Goal: Task Accomplishment & Management: Manage account settings

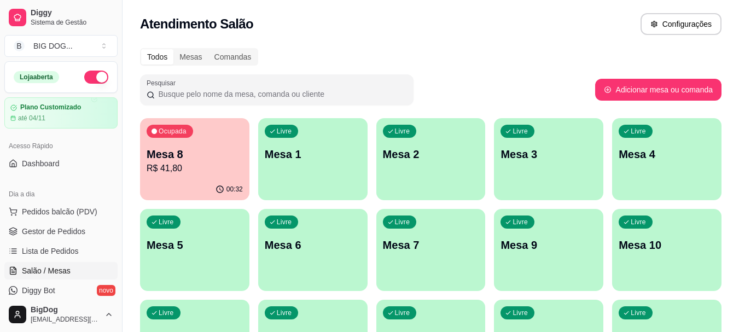
click at [68, 225] on link "Gestor de Pedidos" at bounding box center [60, 231] width 113 height 17
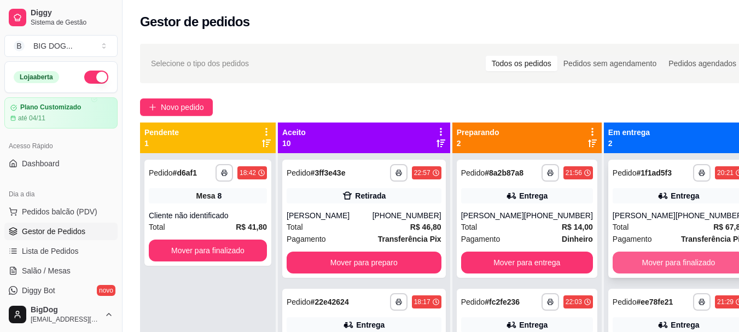
click at [619, 265] on button "Mover para finalizado" at bounding box center [678, 263] width 132 height 22
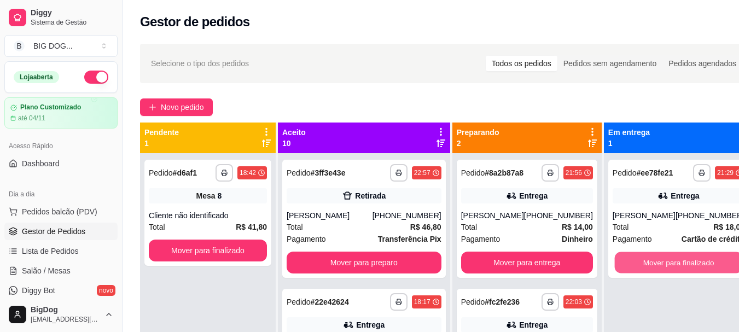
click at [619, 265] on button "Mover para finalizado" at bounding box center [678, 262] width 128 height 21
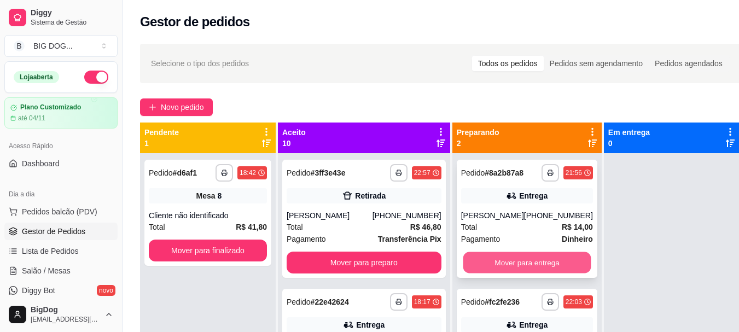
click at [519, 261] on button "Mover para entrega" at bounding box center [527, 262] width 128 height 21
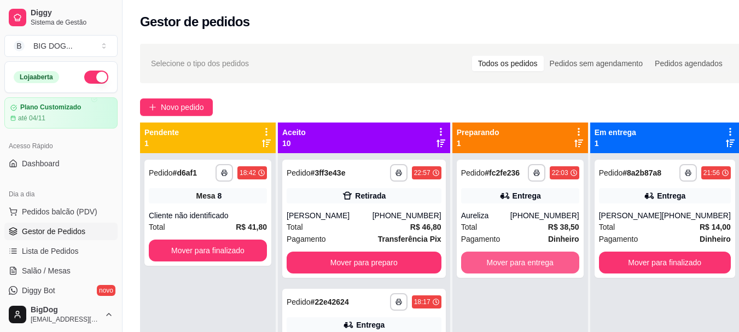
click at [519, 261] on button "Mover para entrega" at bounding box center [520, 263] width 118 height 22
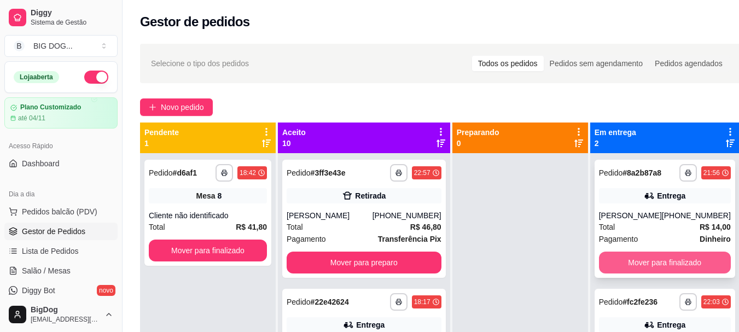
click at [611, 259] on button "Mover para finalizado" at bounding box center [665, 263] width 132 height 22
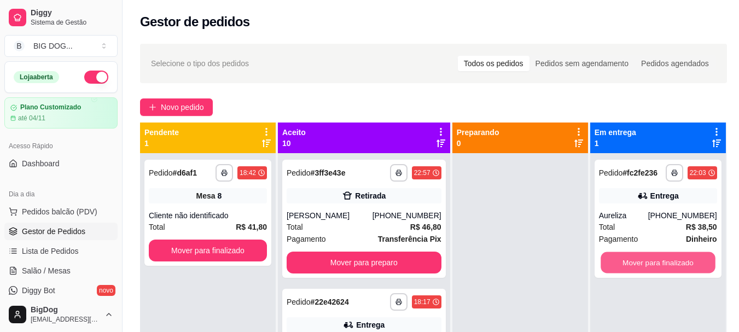
click at [611, 259] on button "Mover para finalizado" at bounding box center [657, 262] width 115 height 21
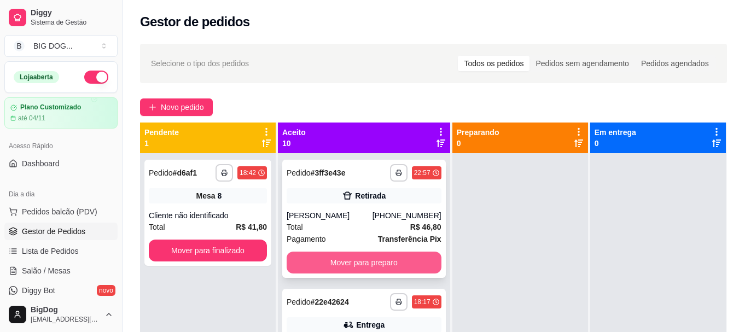
click at [377, 271] on button "Mover para preparo" at bounding box center [364, 263] width 155 height 22
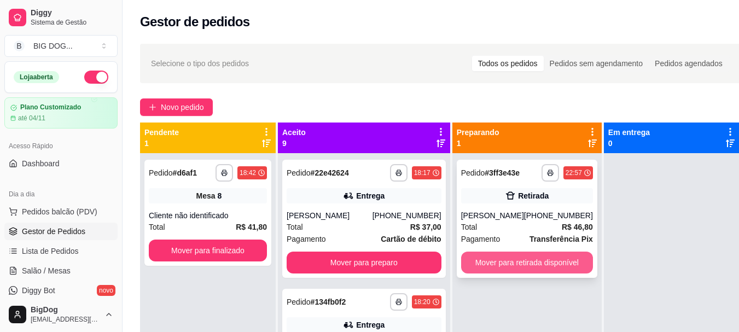
click at [501, 256] on button "Mover para retirada disponível" at bounding box center [527, 263] width 132 height 22
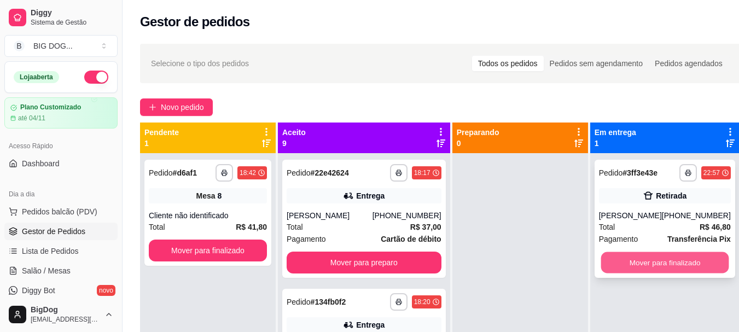
click at [623, 264] on button "Mover para finalizado" at bounding box center [664, 262] width 128 height 21
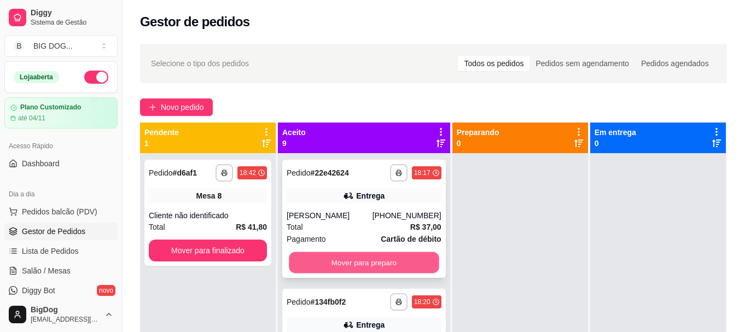
click at [374, 273] on button "Mover para preparo" at bounding box center [364, 262] width 150 height 21
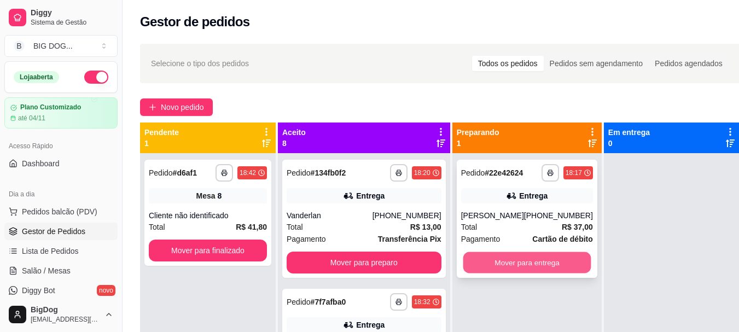
click at [500, 273] on button "Mover para entrega" at bounding box center [527, 262] width 128 height 21
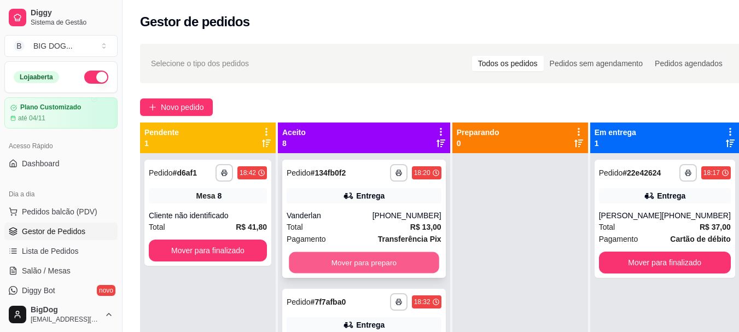
click at [393, 256] on button "Mover para preparo" at bounding box center [364, 262] width 150 height 21
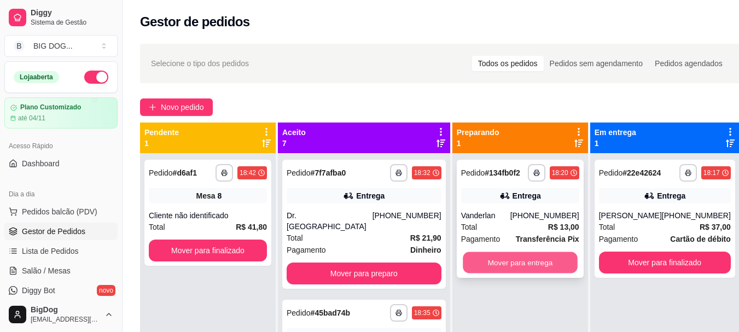
click at [528, 266] on button "Mover para entrega" at bounding box center [520, 262] width 115 height 21
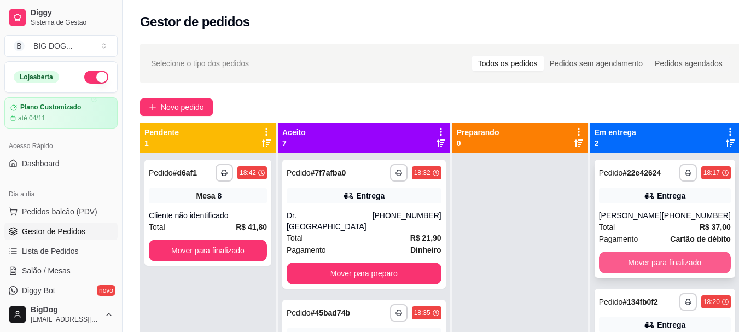
click at [607, 270] on button "Mover para finalizado" at bounding box center [665, 263] width 132 height 22
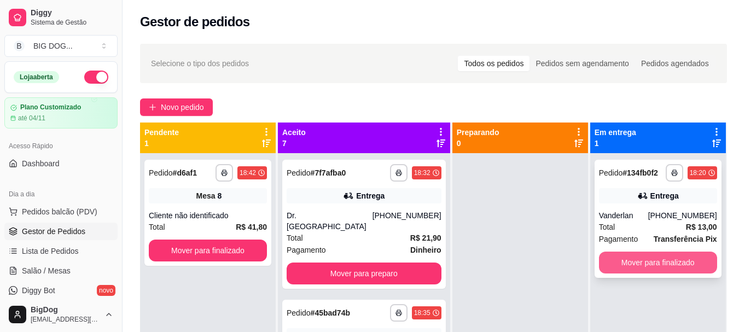
click at [607, 265] on button "Mover para finalizado" at bounding box center [658, 263] width 118 height 22
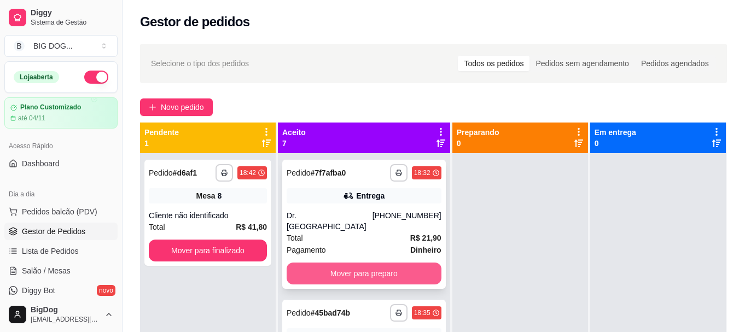
click at [368, 262] on button "Mover para preparo" at bounding box center [364, 273] width 155 height 22
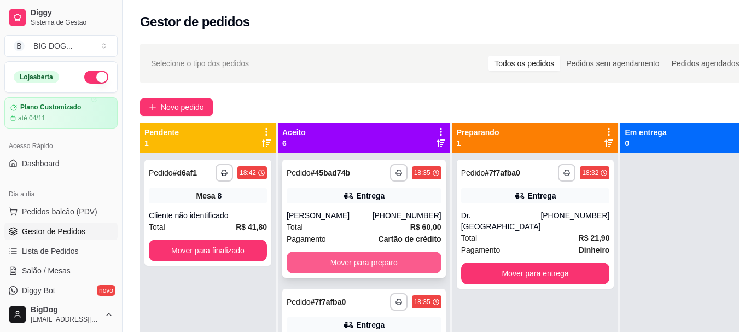
click at [359, 270] on button "Mover para preparo" at bounding box center [364, 263] width 155 height 22
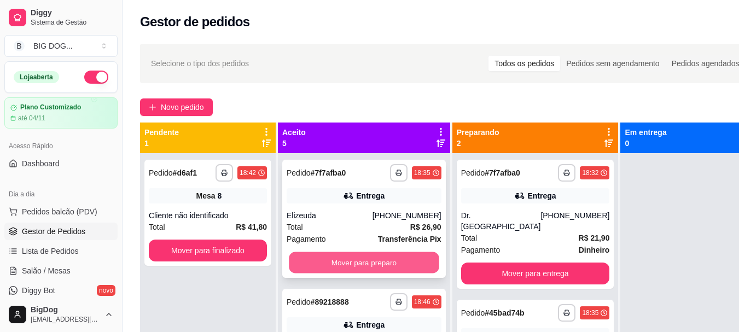
click at [360, 261] on button "Mover para preparo" at bounding box center [364, 262] width 150 height 21
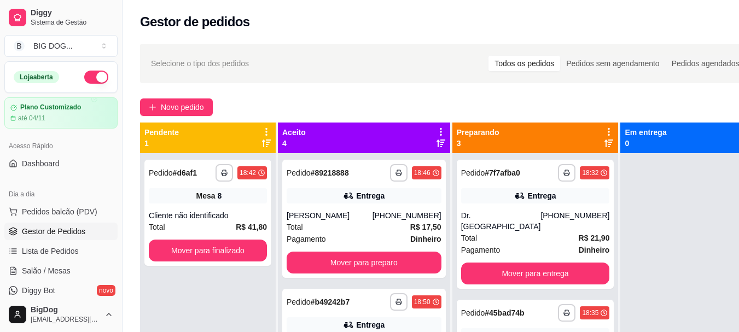
click at [360, 261] on div "**********" at bounding box center [363, 219] width 163 height 118
click at [201, 214] on div "Cliente não identificado" at bounding box center [208, 215] width 118 height 11
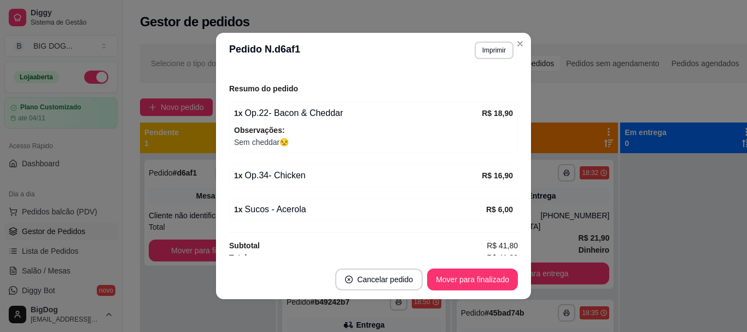
scroll to position [137, 0]
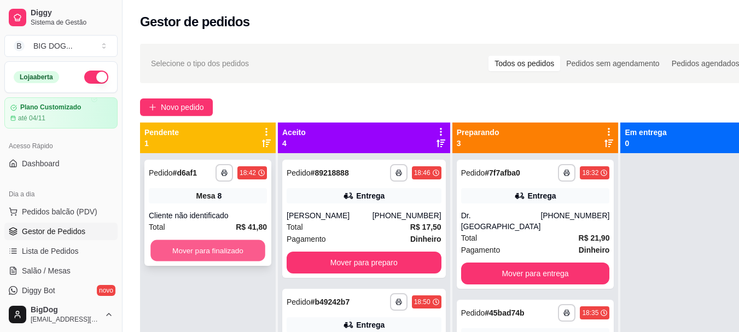
click at [227, 253] on button "Mover para finalizado" at bounding box center [207, 250] width 115 height 21
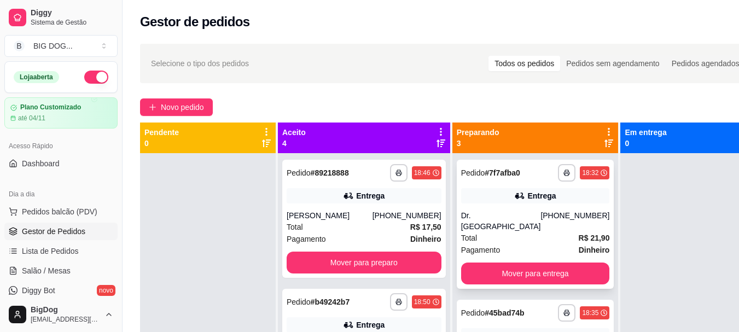
click at [470, 274] on div "**********" at bounding box center [535, 224] width 157 height 129
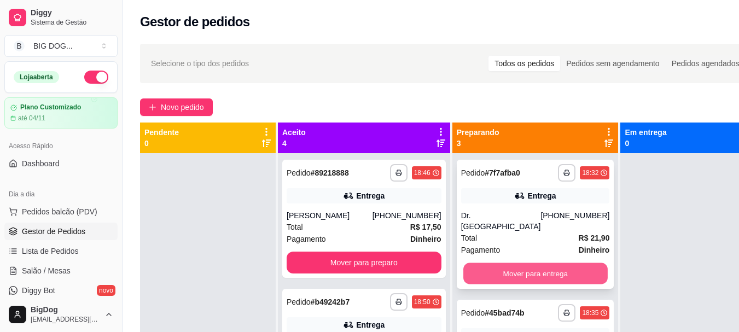
click at [481, 263] on button "Mover para entrega" at bounding box center [535, 273] width 144 height 21
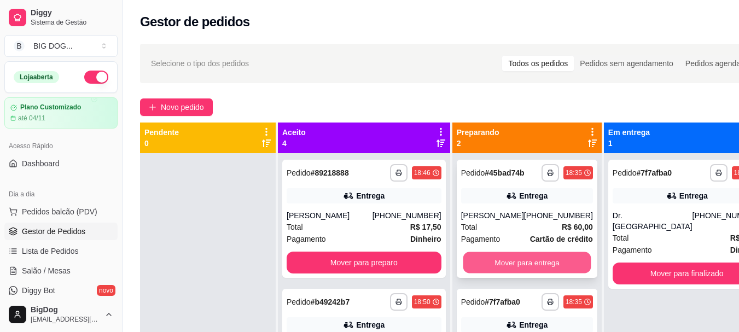
click at [484, 262] on button "Mover para entrega" at bounding box center [527, 262] width 128 height 21
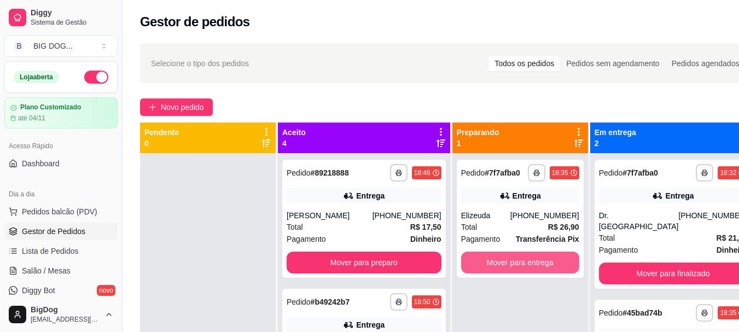
click at [484, 262] on button "Mover para entrega" at bounding box center [520, 263] width 118 height 22
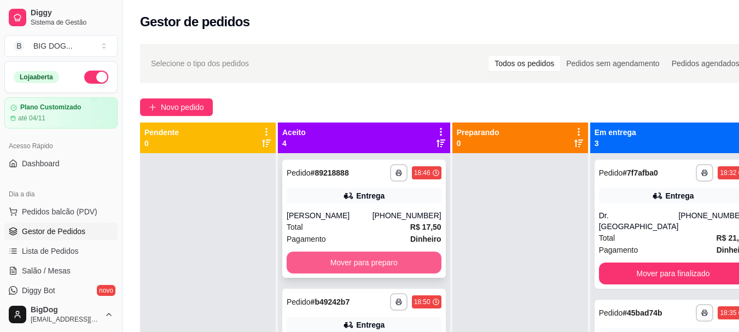
click at [353, 270] on button "Mover para preparo" at bounding box center [364, 263] width 155 height 22
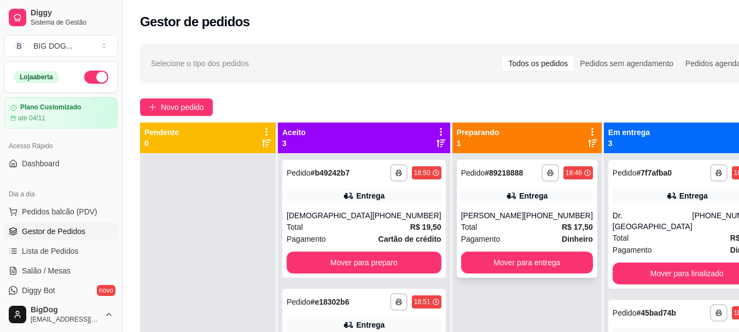
click at [524, 221] on div "[PHONE_NUMBER]" at bounding box center [558, 215] width 69 height 11
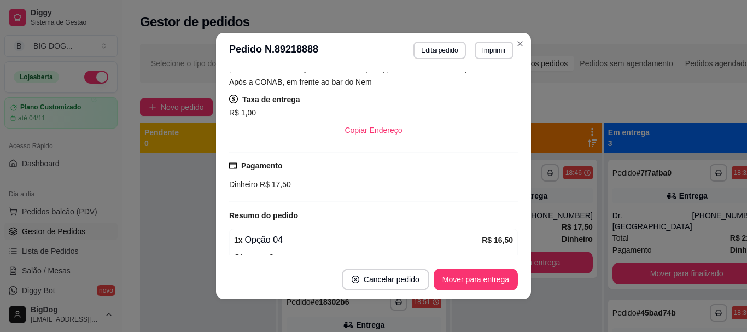
scroll to position [283, 0]
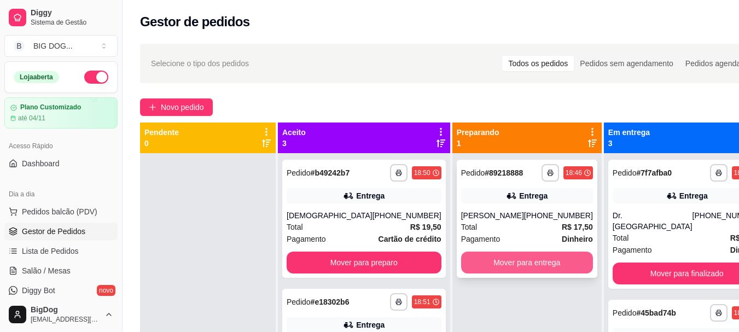
click at [488, 271] on button "Mover para entrega" at bounding box center [527, 263] width 132 height 22
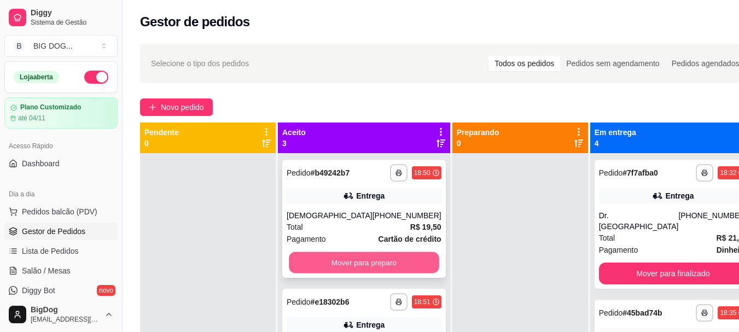
click at [364, 255] on button "Mover para preparo" at bounding box center [364, 262] width 150 height 21
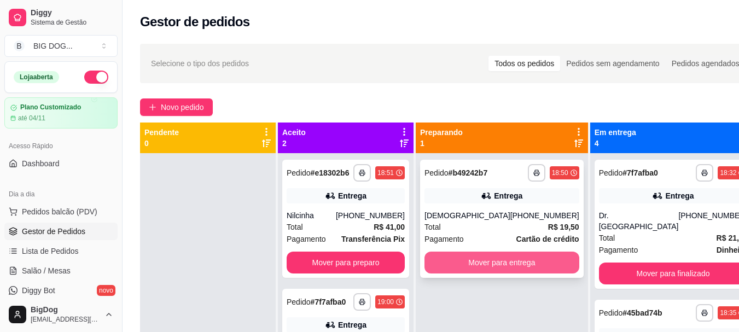
click at [482, 264] on button "Mover para entrega" at bounding box center [501, 263] width 155 height 22
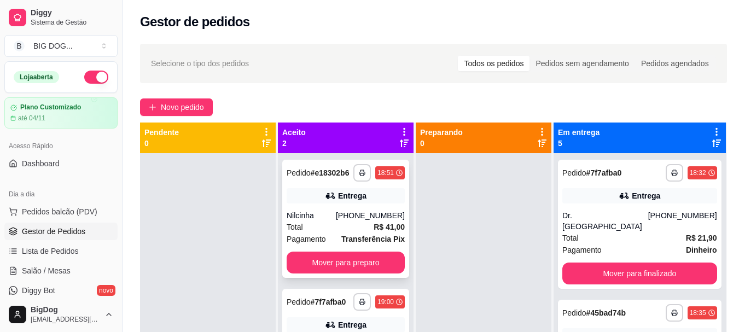
click at [380, 235] on strong "Transferência Pix" at bounding box center [372, 239] width 63 height 9
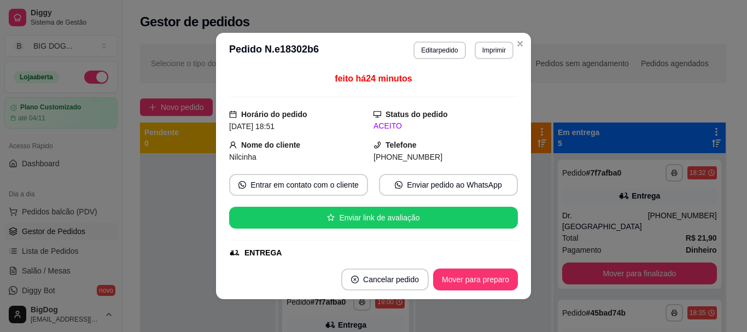
scroll to position [242, 0]
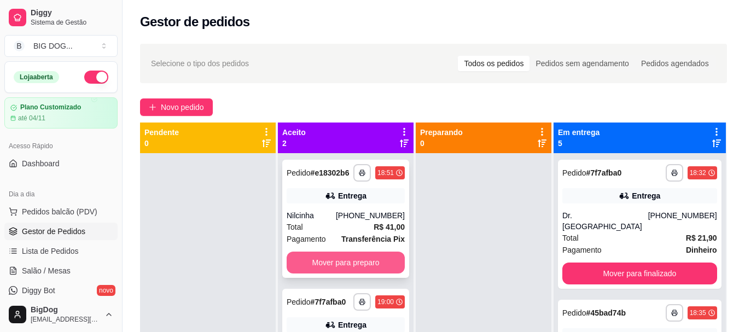
click at [368, 255] on button "Mover para preparo" at bounding box center [346, 263] width 118 height 22
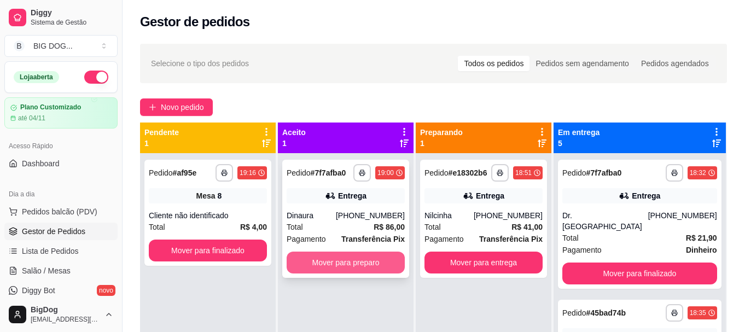
click at [361, 266] on button "Mover para preparo" at bounding box center [346, 263] width 118 height 22
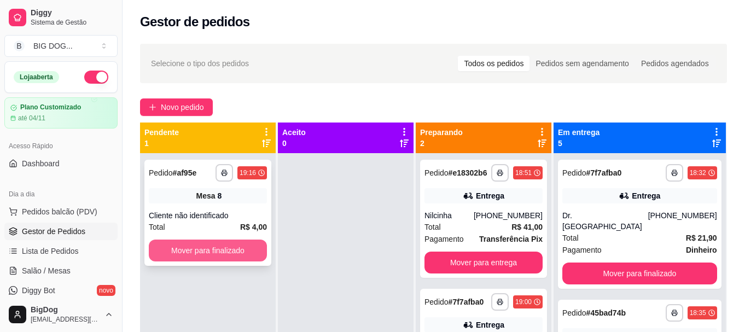
click at [221, 246] on button "Mover para finalizado" at bounding box center [208, 250] width 118 height 22
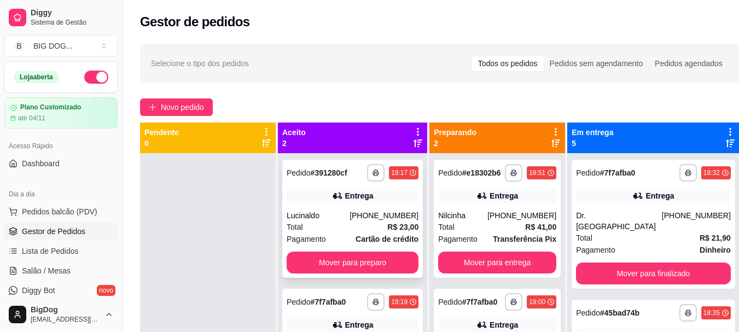
click at [385, 213] on div "[PHONE_NUMBER]" at bounding box center [383, 215] width 69 height 11
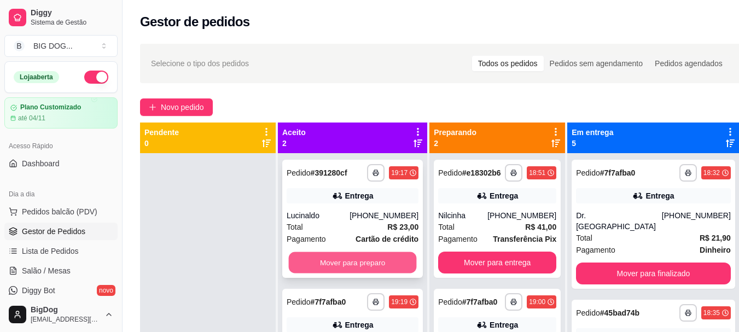
click at [396, 258] on button "Mover para preparo" at bounding box center [353, 262] width 128 height 21
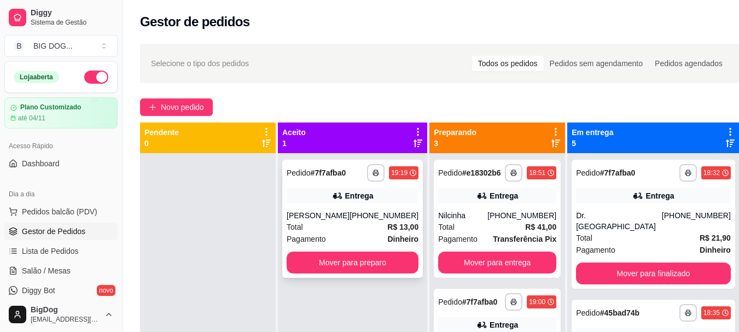
click at [387, 221] on div "Total R$ 13,00" at bounding box center [353, 227] width 132 height 12
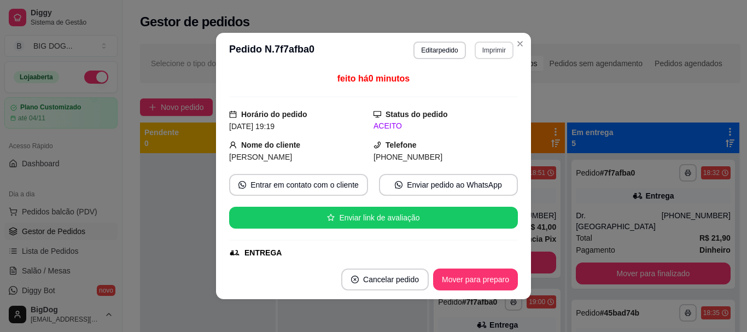
click at [505, 50] on button "Imprimir" at bounding box center [494, 50] width 39 height 17
click at [489, 94] on button "IMPRESSORA" at bounding box center [470, 88] width 77 height 17
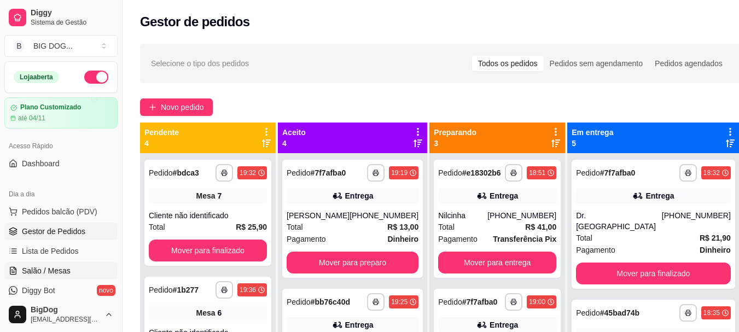
click at [54, 266] on span "Salão / Mesas" at bounding box center [46, 270] width 49 height 11
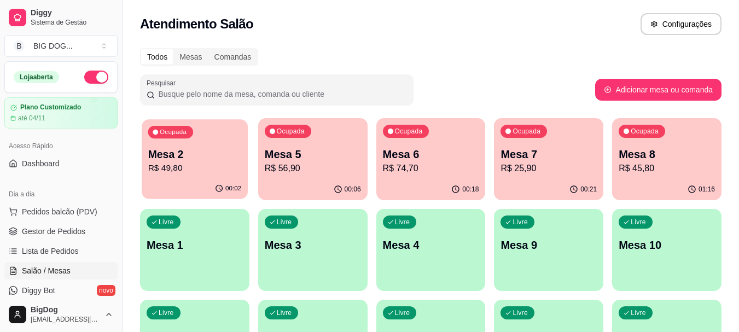
click at [209, 157] on p "Mesa 2" at bounding box center [194, 154] width 93 height 15
click at [180, 166] on p "R$ 49,80" at bounding box center [195, 168] width 96 height 13
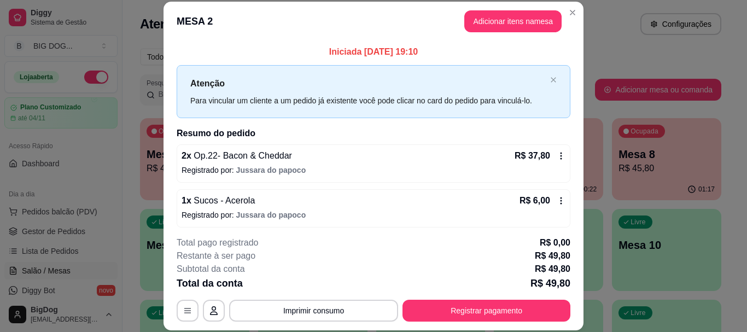
scroll to position [49, 0]
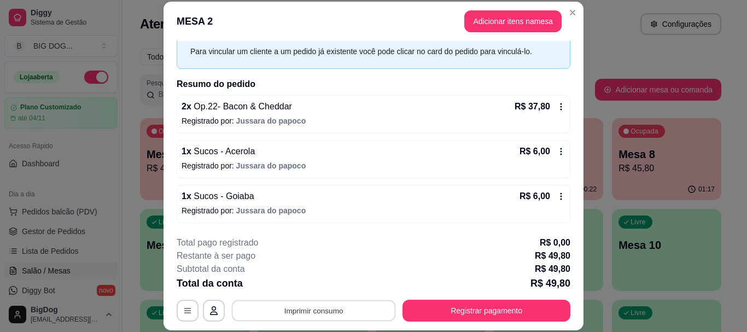
click at [370, 303] on button "Imprimir consumo" at bounding box center [314, 310] width 164 height 21
click at [568, 15] on icon "Close" at bounding box center [572, 12] width 9 height 9
click at [295, 312] on button "Imprimir consumo" at bounding box center [314, 310] width 164 height 21
click at [297, 285] on button "IMPRESSORA" at bounding box center [312, 285] width 77 height 17
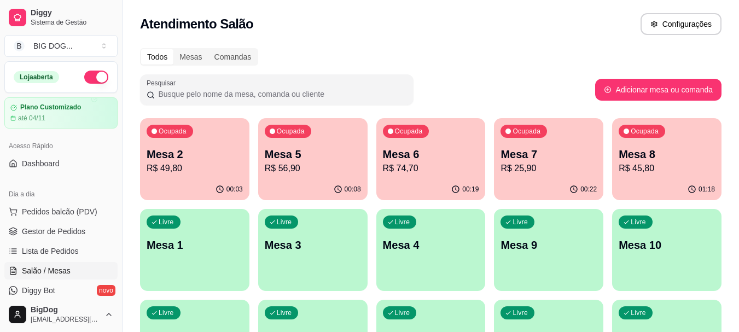
click at [653, 170] on p "R$ 45,80" at bounding box center [666, 168] width 96 height 13
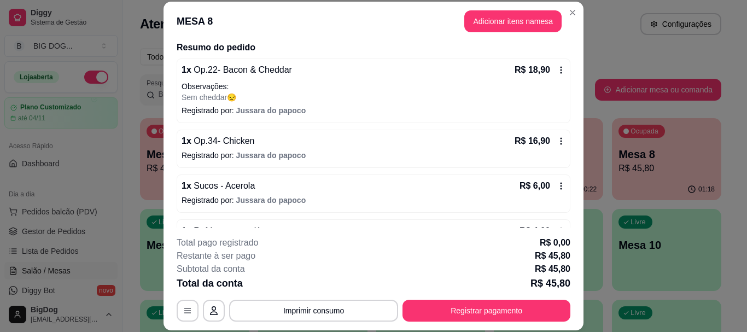
scroll to position [120, 0]
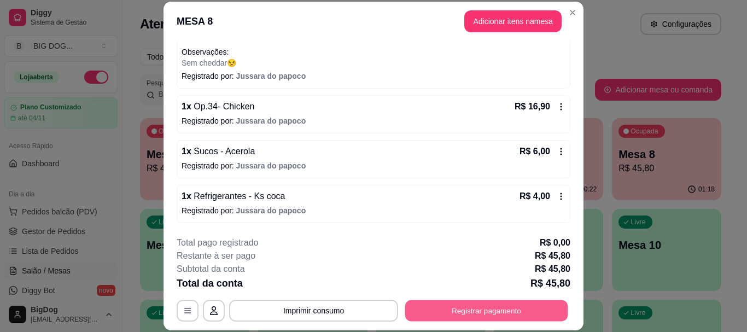
click at [463, 305] on button "Registrar pagamento" at bounding box center [486, 310] width 163 height 21
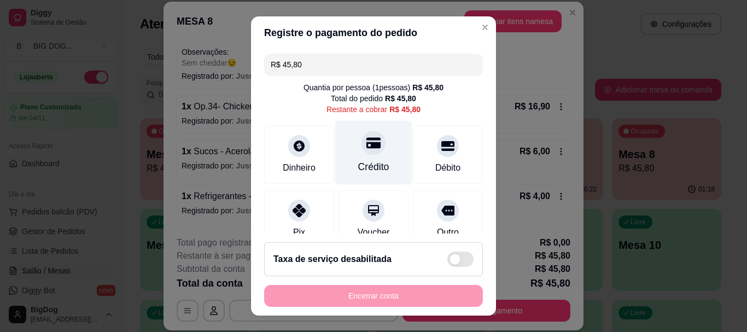
click at [366, 148] on icon at bounding box center [373, 143] width 14 height 11
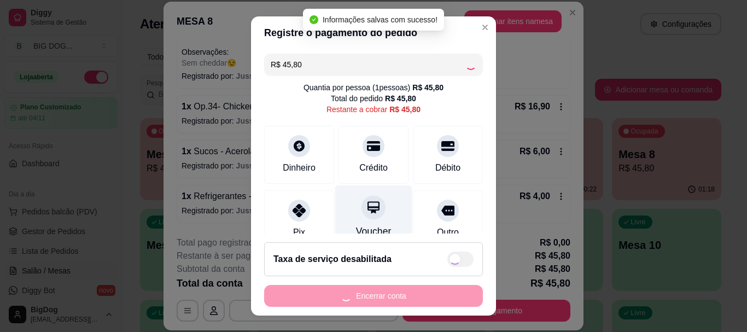
type input "R$ 0,00"
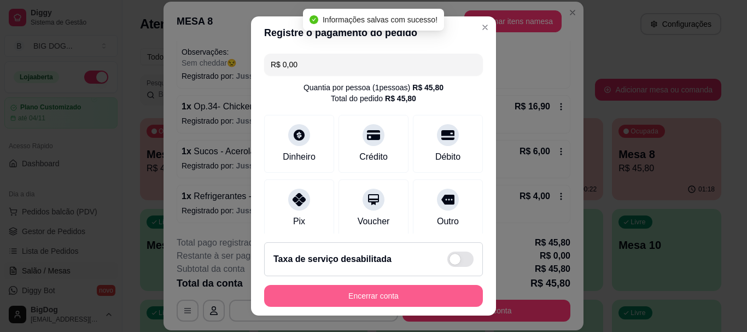
click at [379, 295] on button "Encerrar conta" at bounding box center [373, 296] width 219 height 22
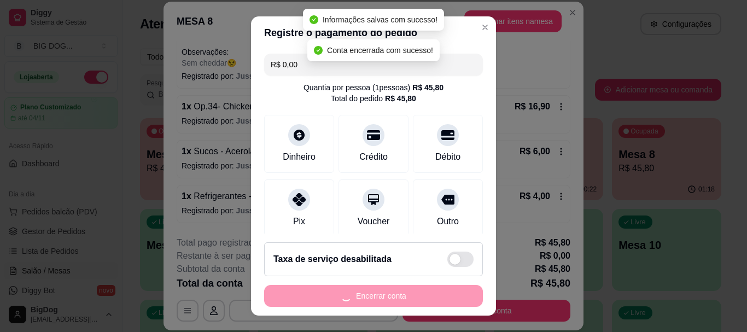
scroll to position [0, 0]
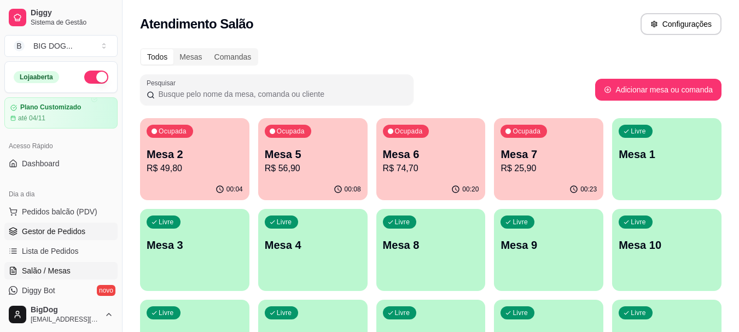
click at [62, 233] on span "Gestor de Pedidos" at bounding box center [53, 231] width 63 height 11
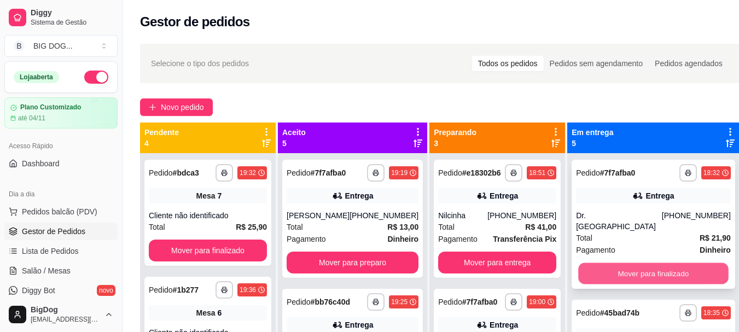
click at [607, 263] on button "Mover para finalizado" at bounding box center [653, 273] width 150 height 21
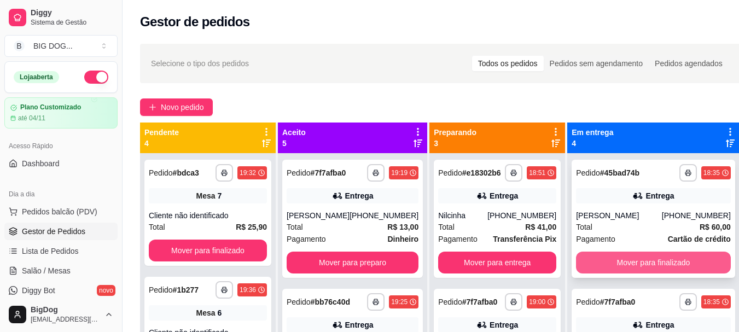
click at [612, 273] on button "Mover para finalizado" at bounding box center [653, 263] width 155 height 22
click at [611, 262] on button "Mover para finalizado" at bounding box center [653, 262] width 150 height 21
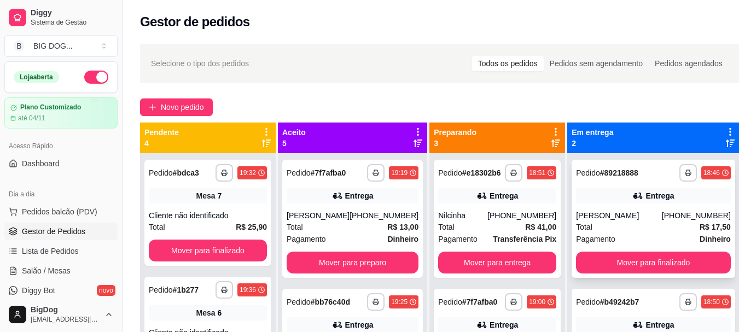
click at [611, 262] on div "**********" at bounding box center [652, 219] width 163 height 118
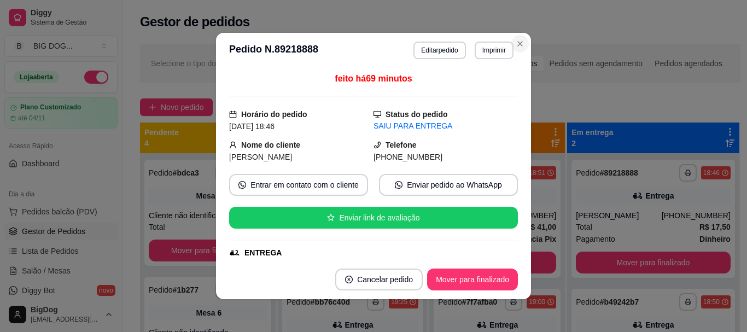
click at [633, 278] on div "**********" at bounding box center [373, 166] width 747 height 332
click at [470, 276] on button "Mover para finalizado" at bounding box center [473, 279] width 88 height 21
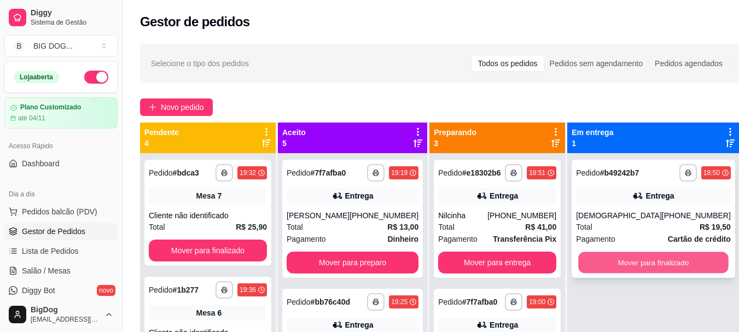
click at [623, 268] on button "Mover para finalizado" at bounding box center [653, 262] width 150 height 21
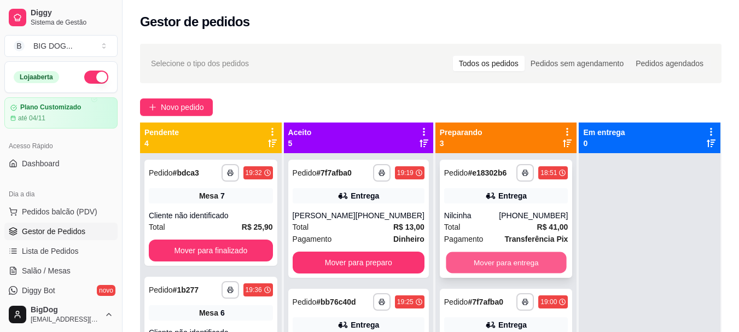
click at [522, 260] on button "Mover para entrega" at bounding box center [506, 262] width 120 height 21
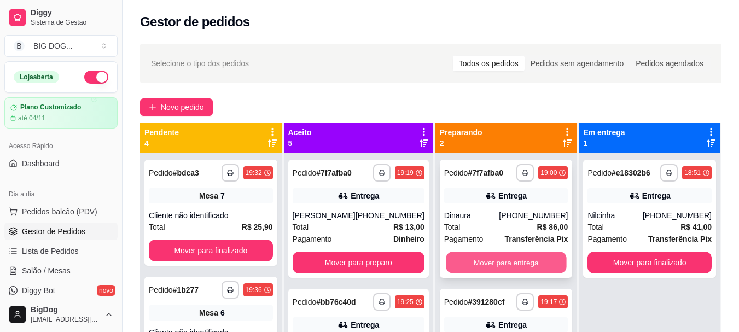
click at [511, 263] on button "Mover para entrega" at bounding box center [506, 262] width 120 height 21
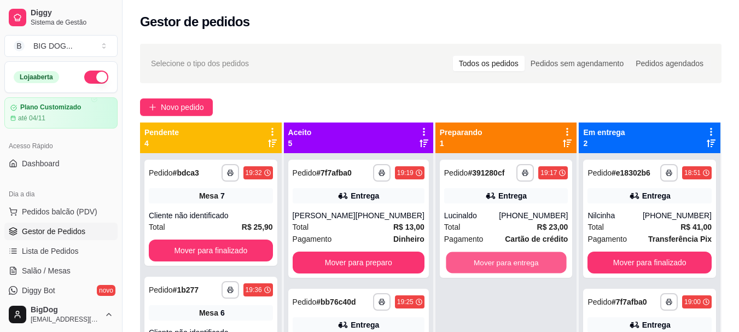
click at [511, 263] on button "Mover para entrega" at bounding box center [506, 262] width 120 height 21
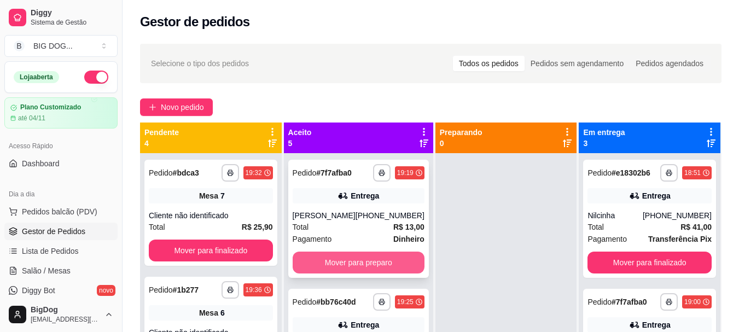
click at [357, 261] on button "Mover para preparo" at bounding box center [359, 263] width 132 height 22
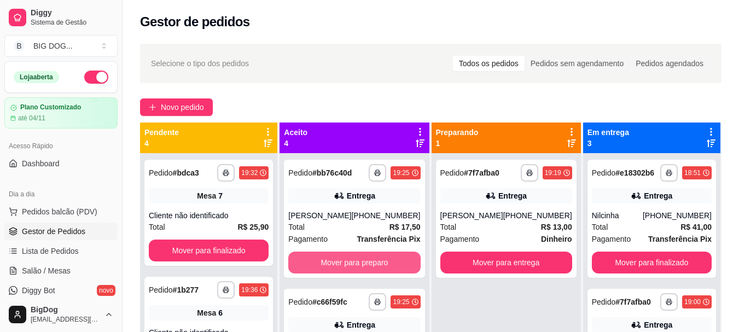
click at [357, 261] on button "Mover para preparo" at bounding box center [354, 263] width 132 height 22
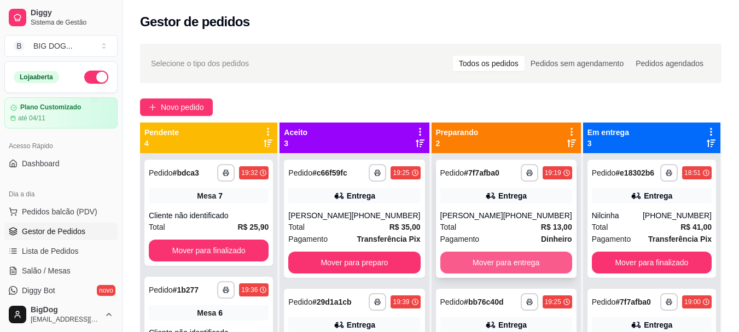
click at [459, 263] on button "Mover para entrega" at bounding box center [506, 263] width 132 height 22
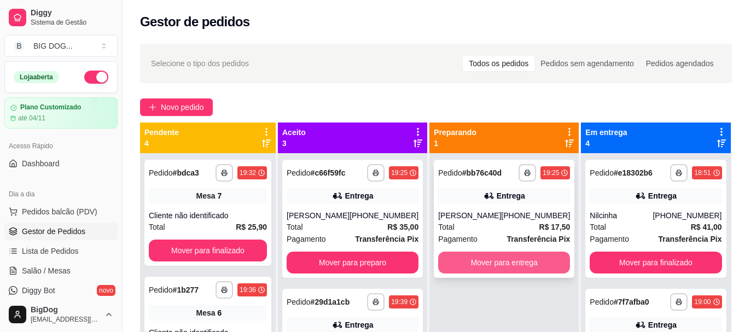
click at [458, 259] on button "Mover para entrega" at bounding box center [504, 263] width 132 height 22
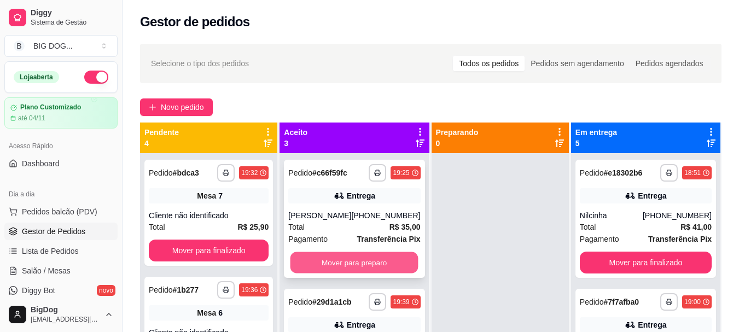
click at [349, 263] on button "Mover para preparo" at bounding box center [354, 262] width 128 height 21
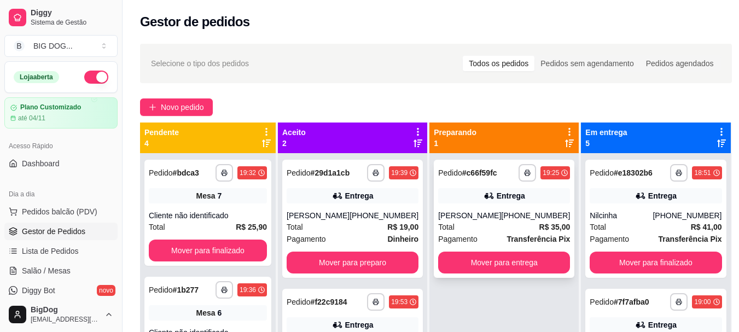
click at [509, 215] on div "[PHONE_NUMBER]" at bounding box center [535, 215] width 69 height 11
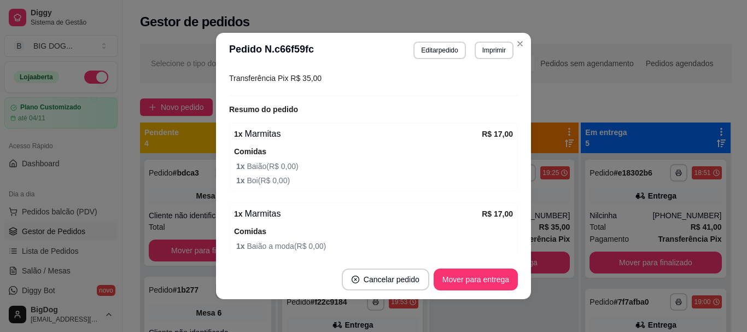
scroll to position [381, 0]
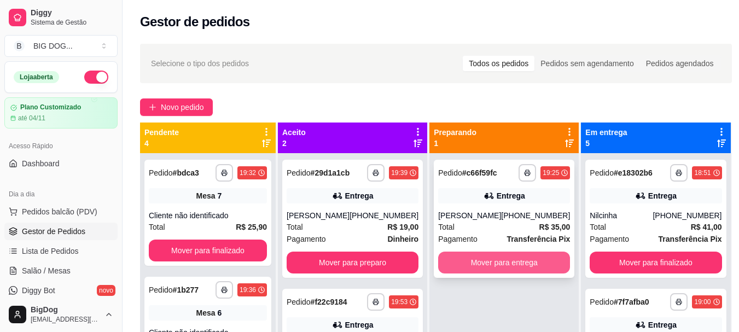
click at [510, 259] on button "Mover para entrega" at bounding box center [504, 263] width 132 height 22
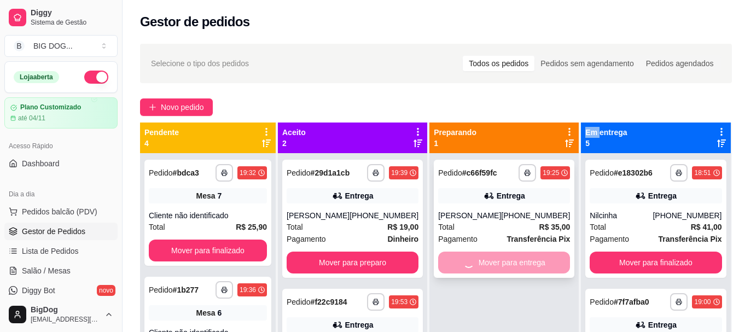
click at [510, 259] on div "Mover para entrega" at bounding box center [504, 263] width 132 height 22
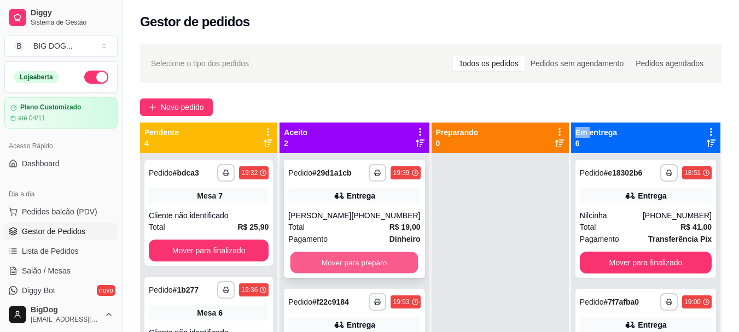
click at [379, 272] on button "Mover para preparo" at bounding box center [354, 262] width 128 height 21
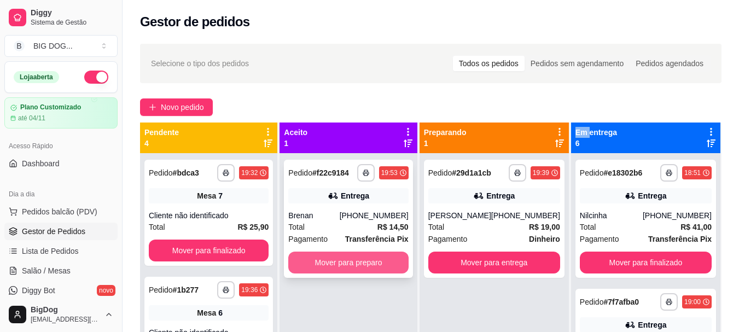
click at [379, 265] on button "Mover para preparo" at bounding box center [348, 263] width 120 height 22
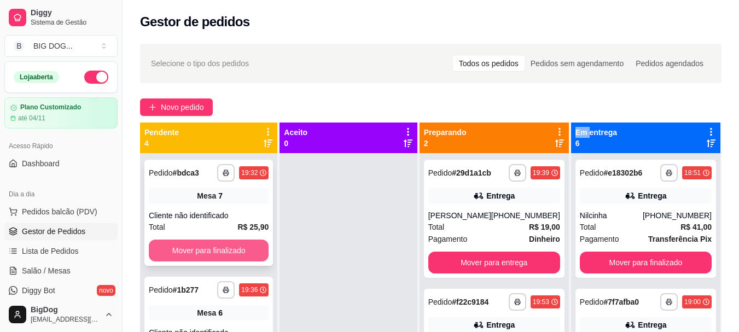
click at [229, 249] on button "Mover para finalizado" at bounding box center [209, 250] width 120 height 22
click at [238, 230] on strong "R$ 74,70" at bounding box center [253, 227] width 31 height 9
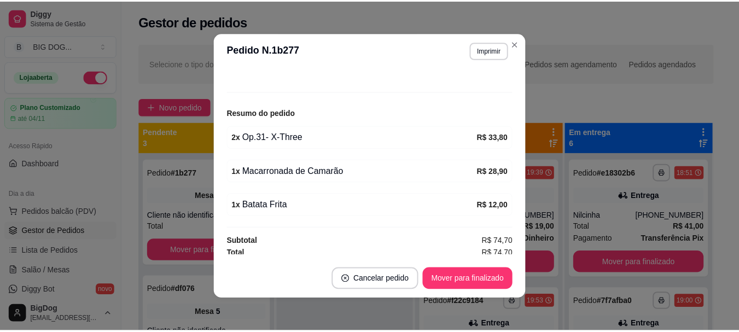
scroll to position [108, 0]
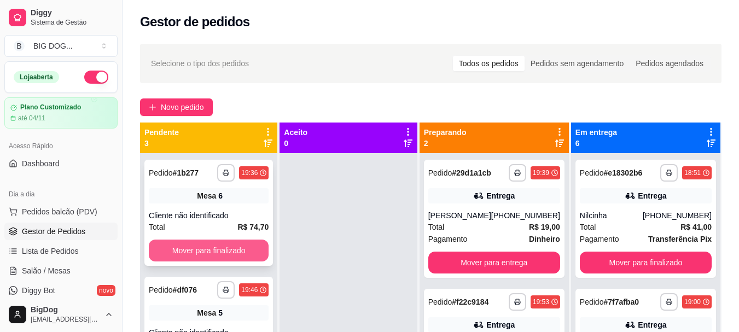
click at [229, 255] on button "Mover para finalizado" at bounding box center [209, 250] width 120 height 22
click at [230, 253] on button "Mover para finalizado" at bounding box center [208, 250] width 116 height 21
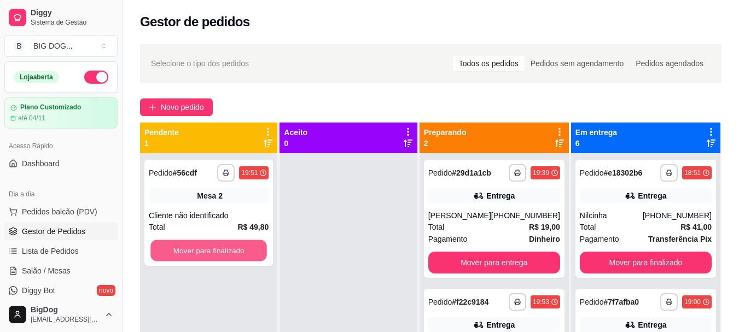
click at [230, 253] on button "Mover para finalizado" at bounding box center [208, 250] width 116 height 21
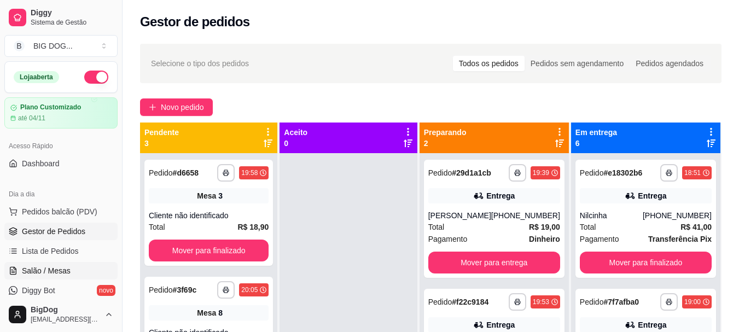
click at [42, 270] on span "Salão / Mesas" at bounding box center [46, 270] width 49 height 11
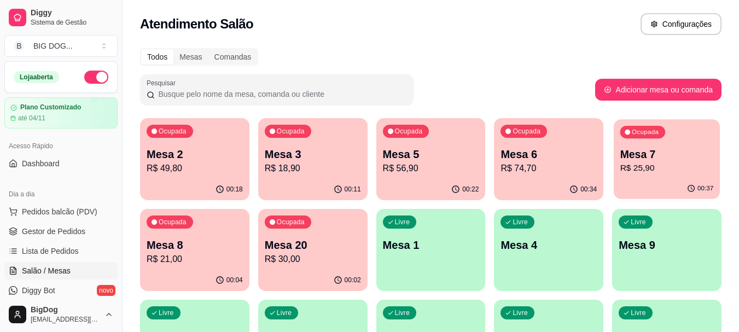
click at [665, 155] on p "Mesa 7" at bounding box center [666, 154] width 93 height 15
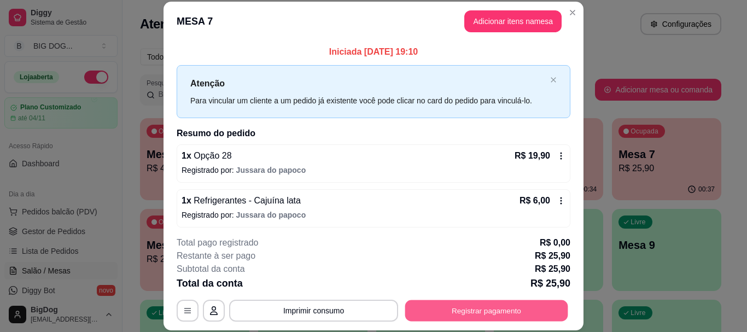
click at [461, 308] on button "Registrar pagamento" at bounding box center [486, 310] width 163 height 21
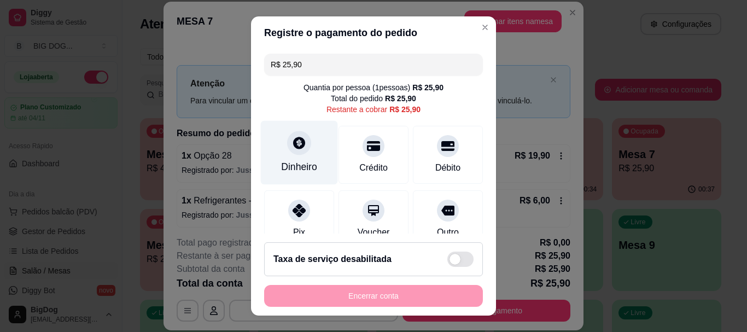
click at [289, 153] on div at bounding box center [299, 143] width 24 height 24
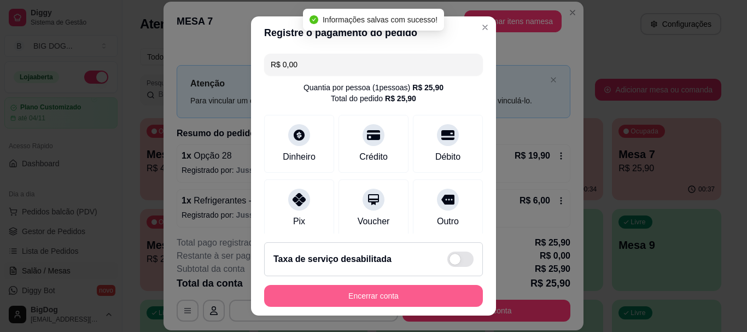
type input "R$ 0,00"
click at [396, 296] on button "Encerrar conta" at bounding box center [373, 296] width 219 height 22
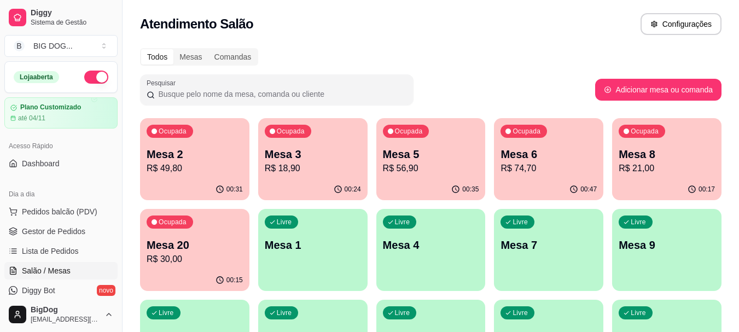
click at [182, 160] on p "Mesa 2" at bounding box center [195, 154] width 96 height 15
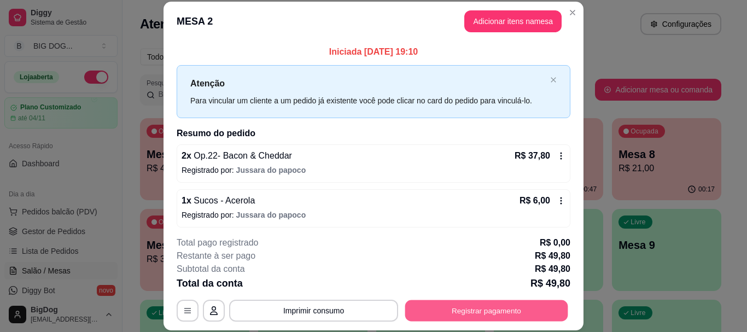
click at [447, 306] on button "Registrar pagamento" at bounding box center [486, 310] width 163 height 21
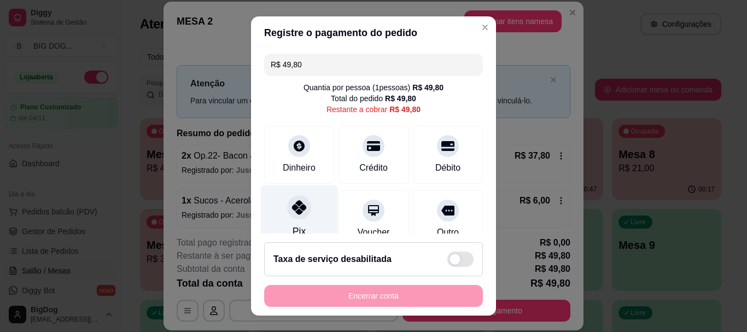
click at [292, 201] on icon at bounding box center [299, 208] width 14 height 14
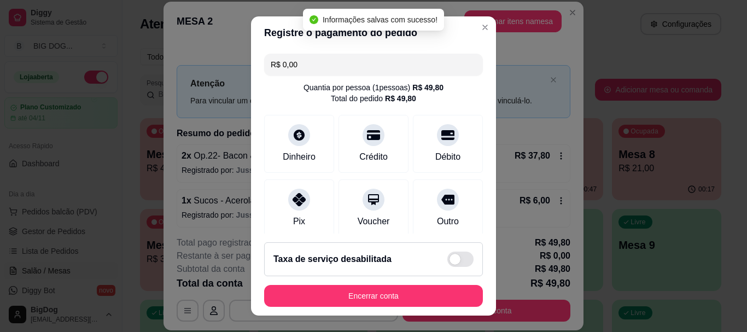
type input "R$ 0,00"
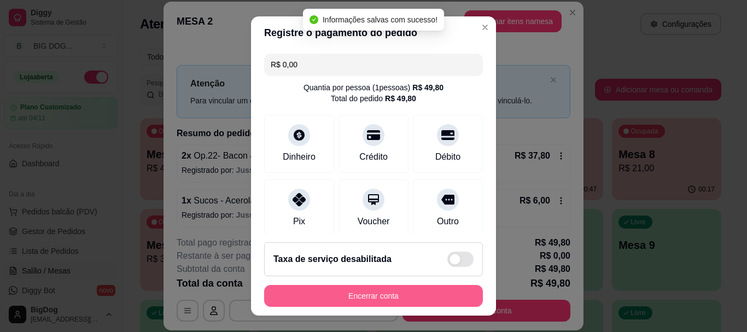
click at [406, 300] on button "Encerrar conta" at bounding box center [373, 296] width 219 height 22
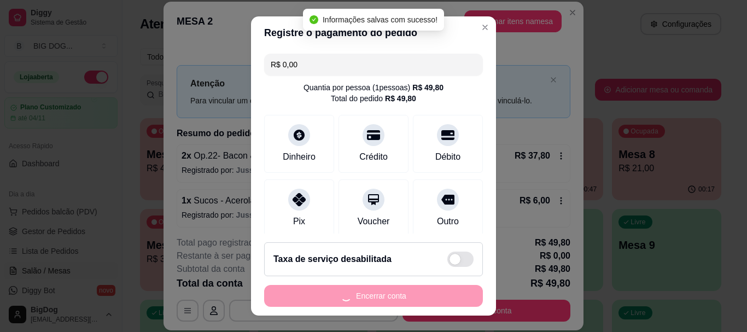
click at [406, 300] on div "Encerrar conta" at bounding box center [373, 296] width 219 height 22
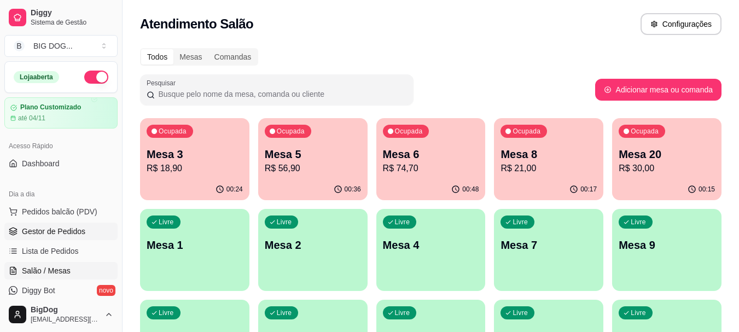
click at [57, 229] on span "Gestor de Pedidos" at bounding box center [53, 231] width 63 height 11
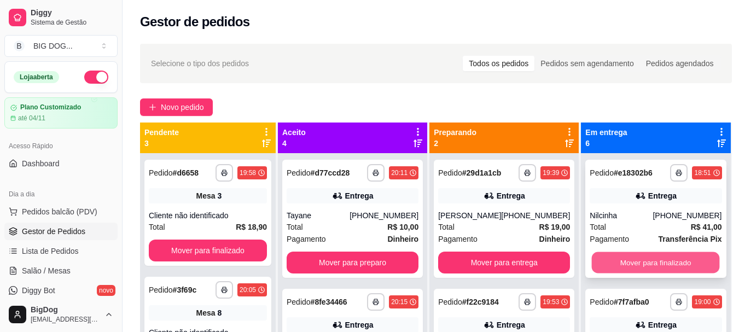
click at [609, 265] on button "Mover para finalizado" at bounding box center [656, 262] width 128 height 21
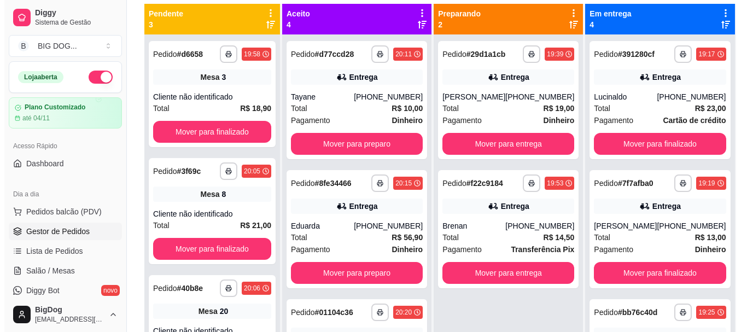
scroll to position [142, 0]
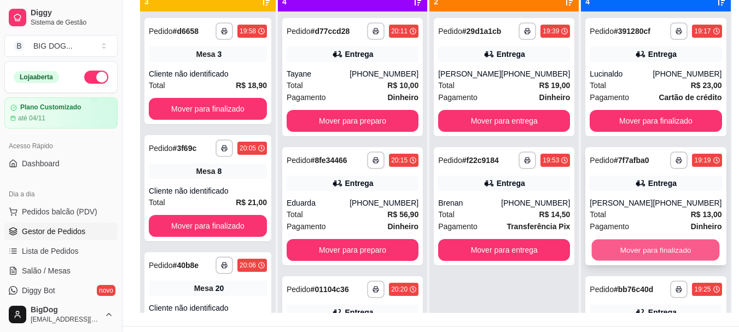
click at [662, 243] on button "Mover para finalizado" at bounding box center [656, 249] width 128 height 21
click at [657, 256] on button "Mover para finalizado" at bounding box center [656, 249] width 128 height 21
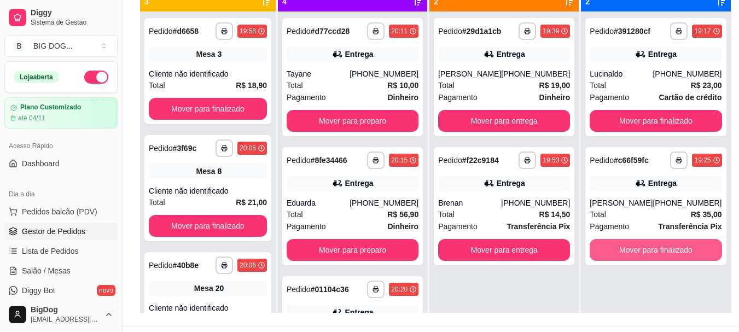
click at [657, 256] on button "Mover para finalizado" at bounding box center [655, 250] width 132 height 22
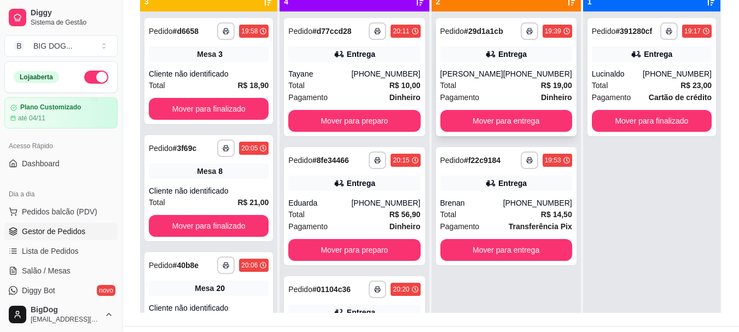
click at [502, 79] on div "[PERSON_NAME]" at bounding box center [471, 73] width 63 height 11
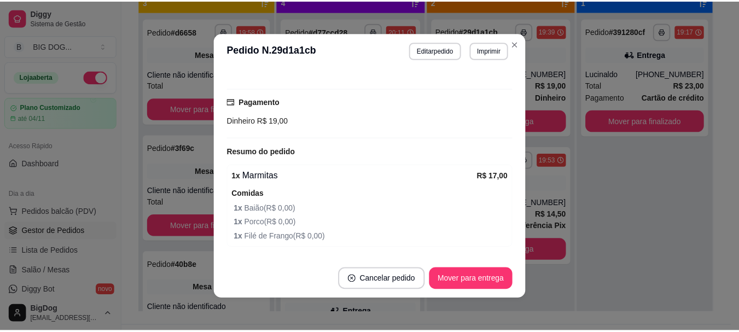
scroll to position [300, 0]
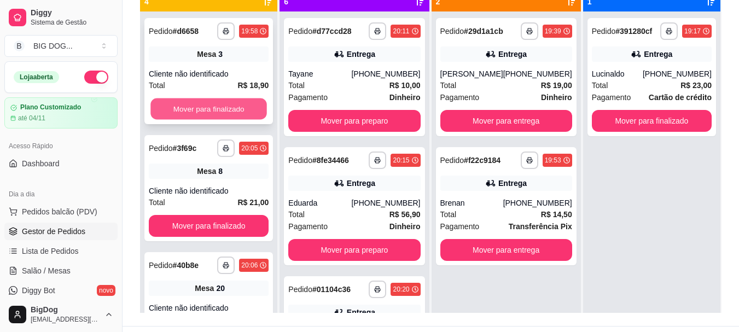
click at [240, 109] on button "Mover para finalizado" at bounding box center [208, 108] width 116 height 21
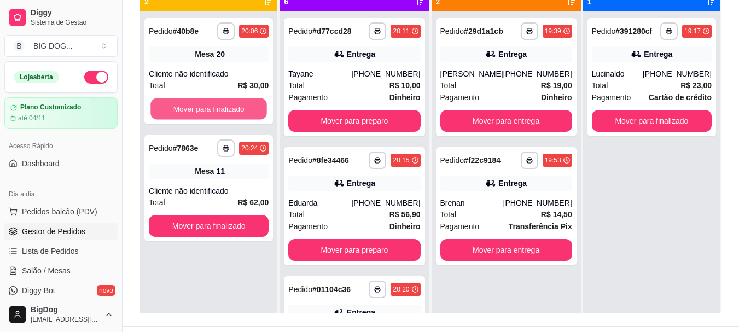
click at [240, 109] on button "Mover para finalizado" at bounding box center [208, 108] width 116 height 21
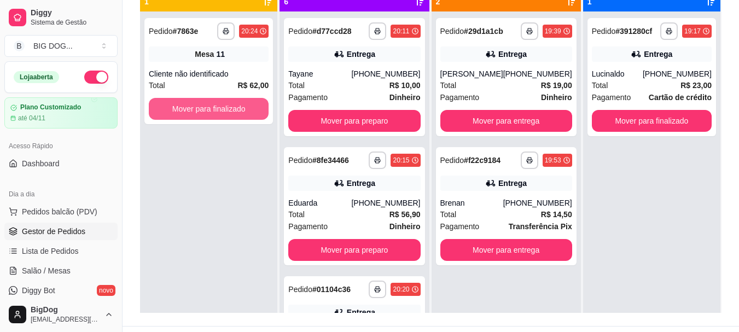
click at [240, 109] on button "Mover para finalizado" at bounding box center [209, 109] width 120 height 22
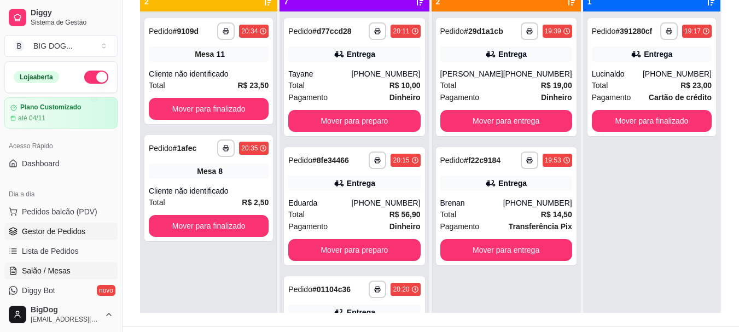
click at [69, 262] on link "Salão / Mesas" at bounding box center [60, 270] width 113 height 17
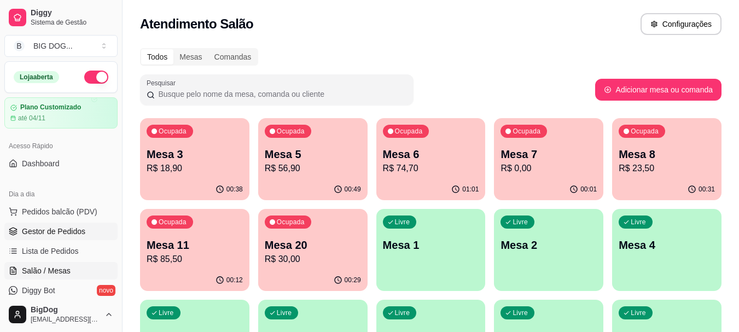
click at [48, 231] on span "Gestor de Pedidos" at bounding box center [53, 231] width 63 height 11
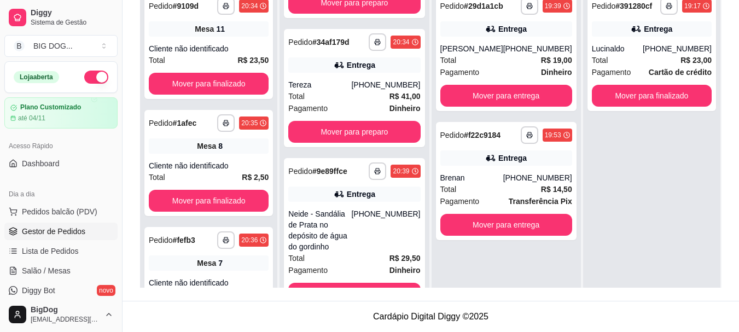
scroll to position [755, 0]
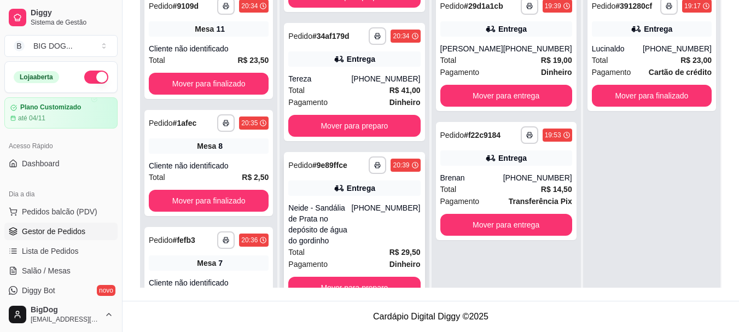
click at [374, 244] on div "[PHONE_NUMBER]" at bounding box center [385, 224] width 69 height 44
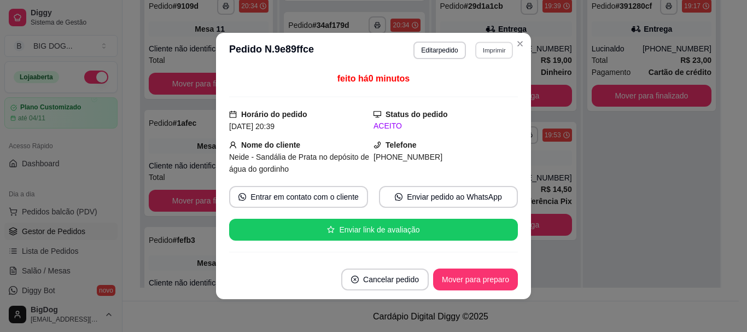
click at [490, 49] on button "Imprimir" at bounding box center [494, 50] width 38 height 17
click at [474, 89] on button "IMPRESSORA" at bounding box center [470, 88] width 79 height 17
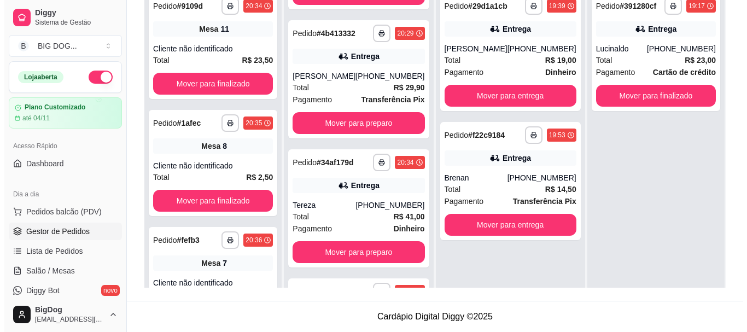
scroll to position [620, 0]
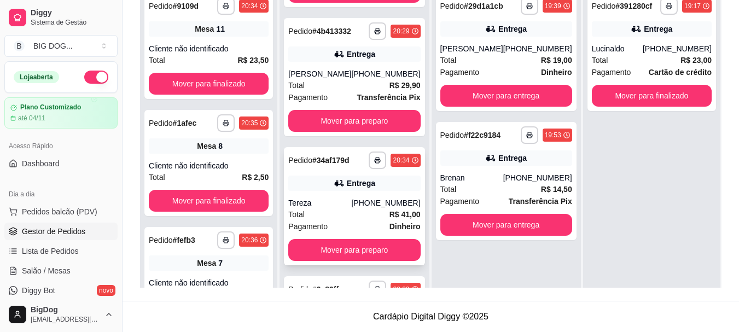
click at [374, 208] on div "[PHONE_NUMBER]" at bounding box center [385, 202] width 69 height 11
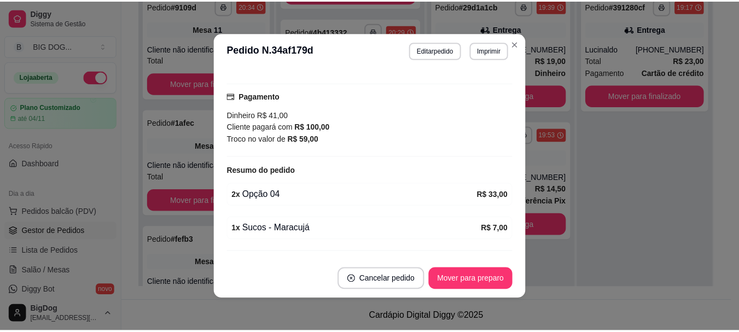
scroll to position [300, 0]
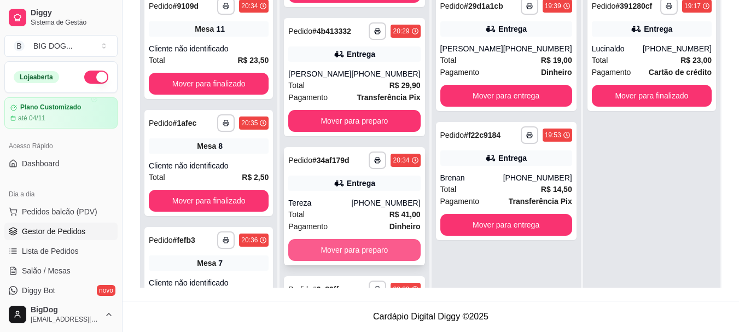
click at [369, 261] on button "Mover para preparo" at bounding box center [354, 250] width 132 height 22
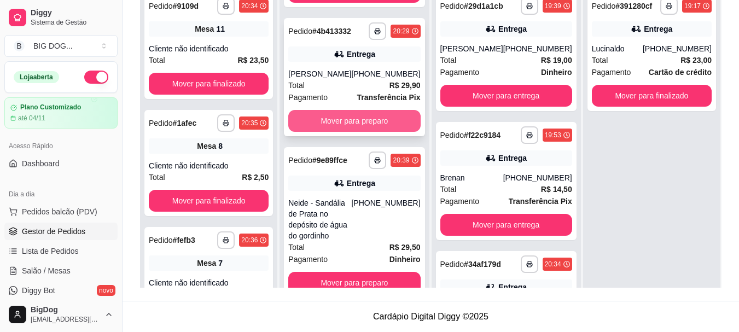
click at [376, 127] on button "Mover para preparo" at bounding box center [354, 121] width 132 height 22
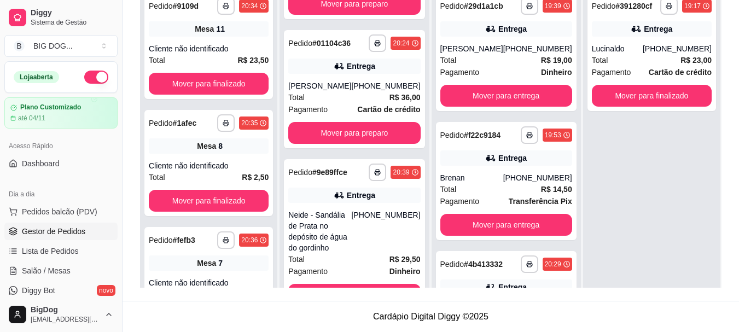
scroll to position [442, 0]
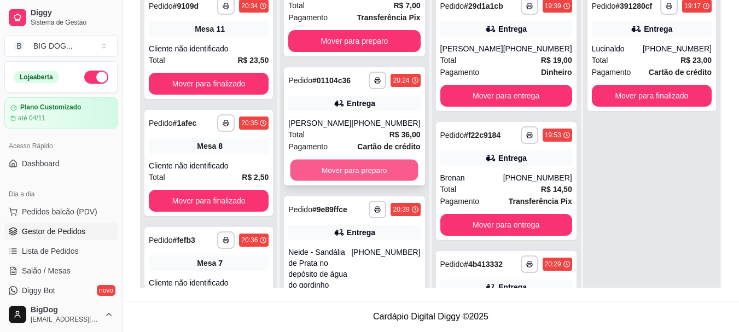
click at [384, 181] on button "Mover para preparo" at bounding box center [354, 170] width 128 height 21
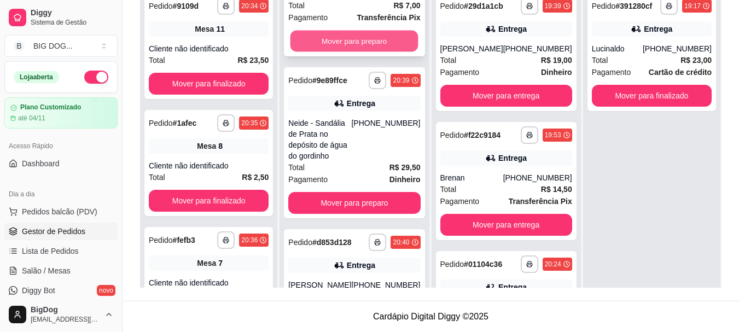
click at [380, 52] on button "Mover para preparo" at bounding box center [354, 41] width 128 height 21
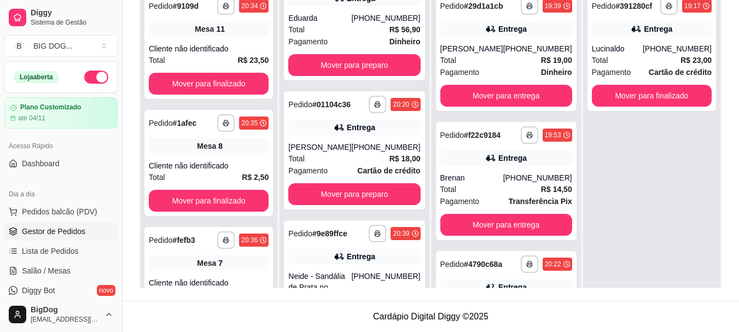
scroll to position [161, 0]
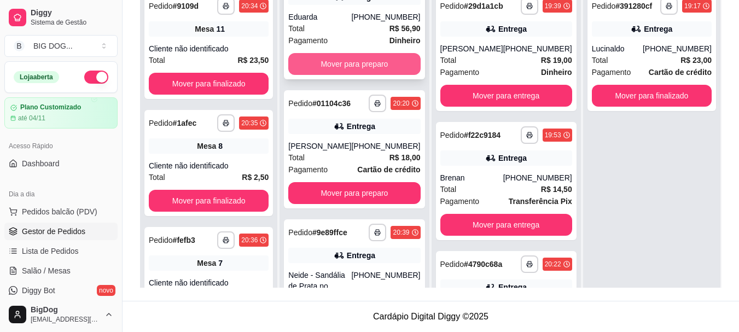
click at [382, 58] on button "Mover para preparo" at bounding box center [354, 64] width 132 height 22
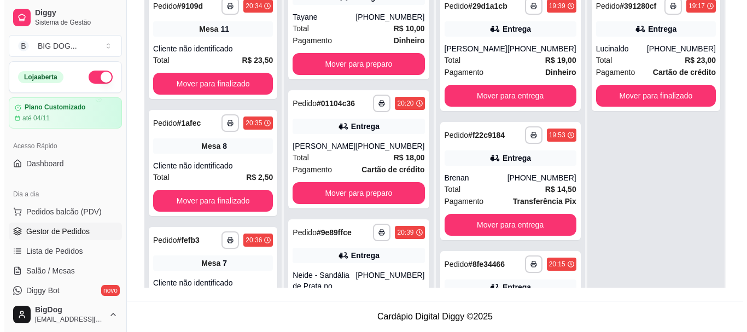
scroll to position [0, 0]
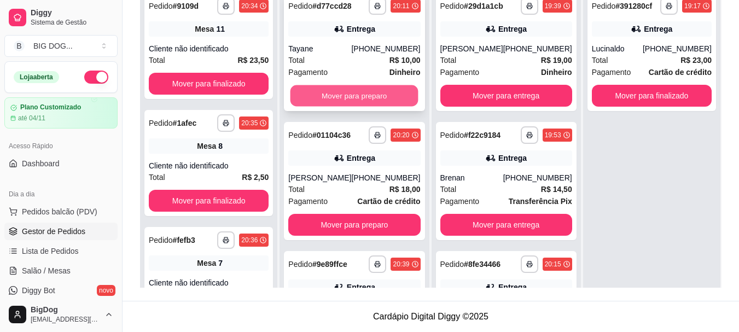
click at [373, 92] on button "Mover para preparo" at bounding box center [354, 95] width 128 height 21
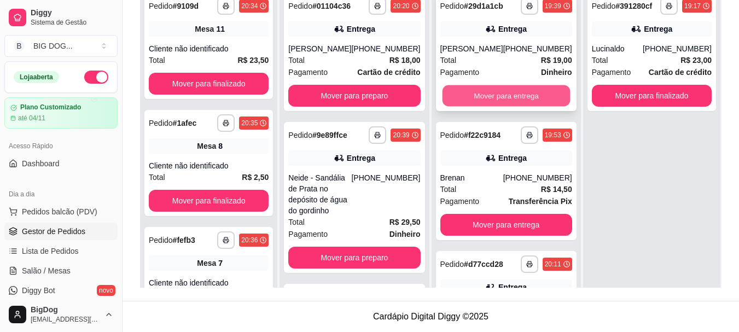
click at [520, 102] on button "Mover para entrega" at bounding box center [506, 95] width 128 height 21
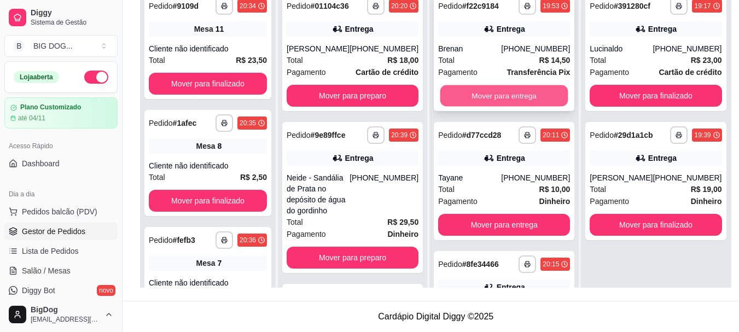
click at [517, 92] on button "Mover para entrega" at bounding box center [504, 95] width 128 height 21
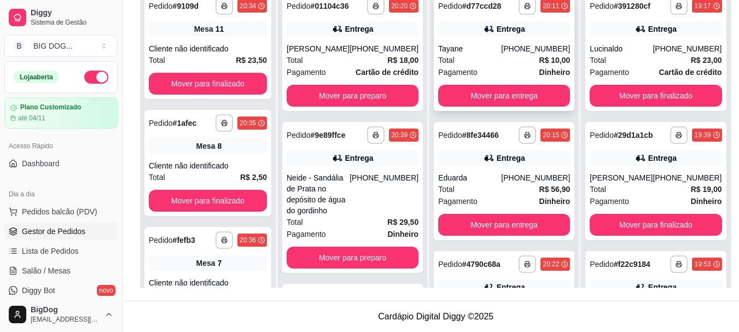
click at [525, 51] on div "[PHONE_NUMBER]" at bounding box center [535, 48] width 69 height 11
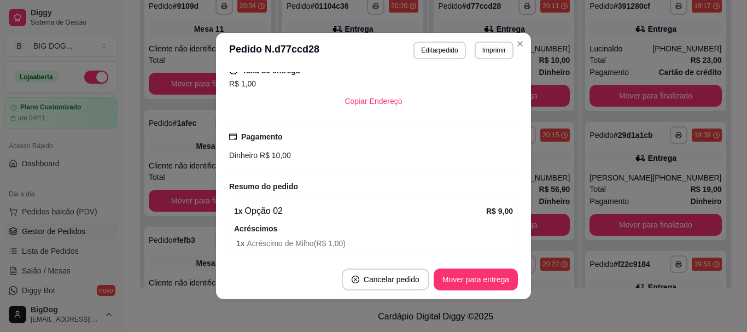
scroll to position [264, 0]
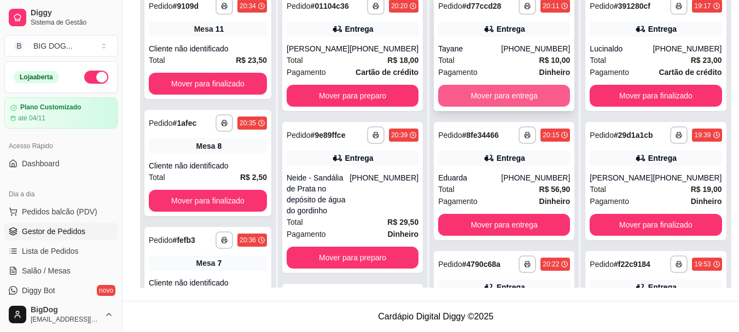
click at [517, 90] on button "Mover para entrega" at bounding box center [504, 96] width 132 height 22
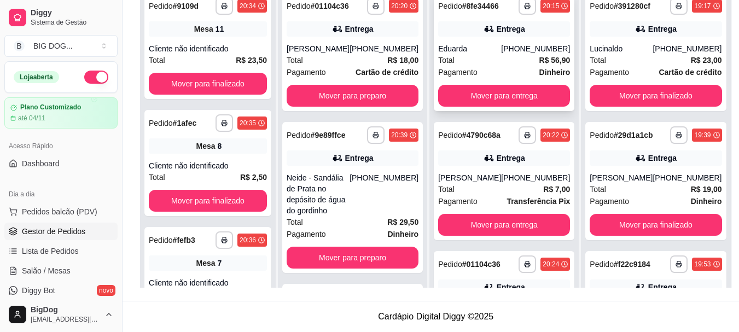
click at [501, 51] on div "[PHONE_NUMBER]" at bounding box center [535, 48] width 69 height 11
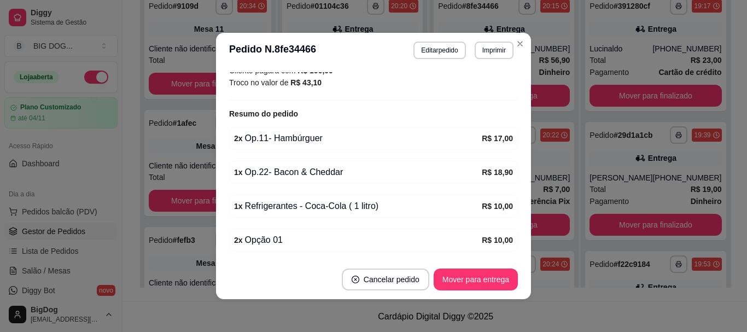
scroll to position [367, 0]
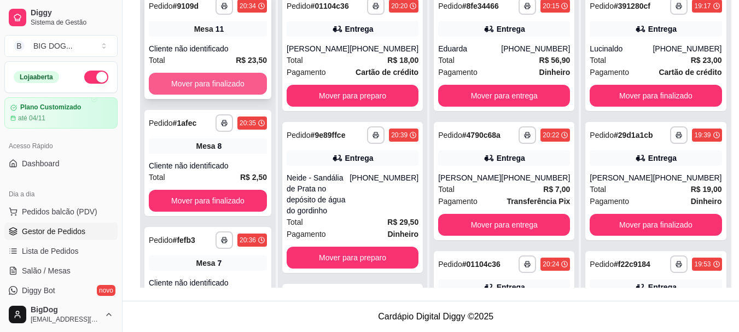
click at [241, 82] on button "Mover para finalizado" at bounding box center [208, 84] width 118 height 22
click at [241, 82] on button "Mover para finalizado" at bounding box center [207, 83] width 115 height 21
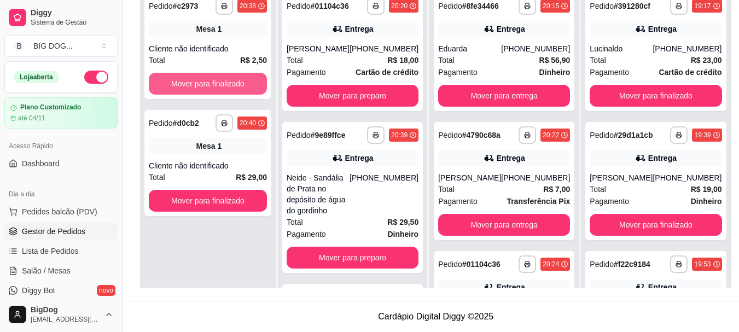
click at [241, 82] on button "Mover para finalizado" at bounding box center [208, 84] width 118 height 22
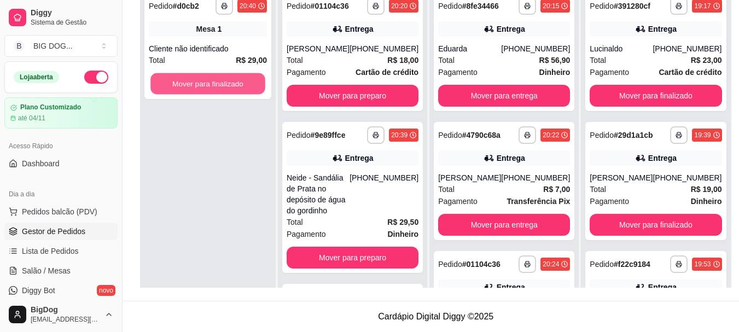
click at [241, 82] on button "Mover para finalizado" at bounding box center [207, 83] width 115 height 21
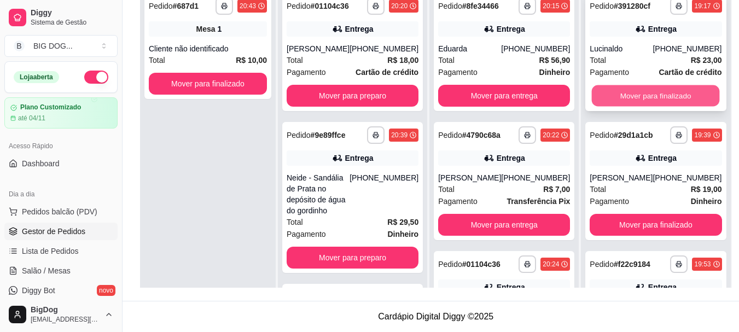
click at [616, 97] on button "Mover para finalizado" at bounding box center [656, 95] width 128 height 21
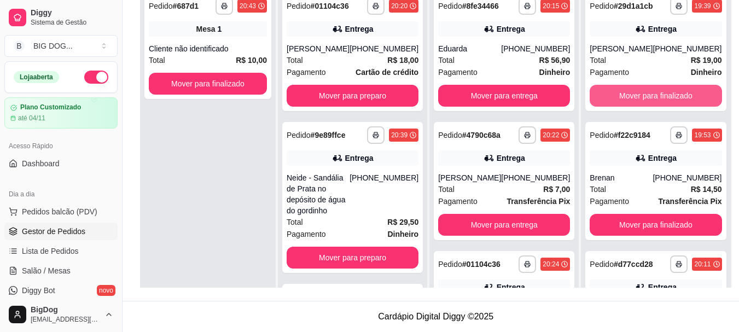
click at [616, 97] on button "Mover para finalizado" at bounding box center [655, 96] width 132 height 22
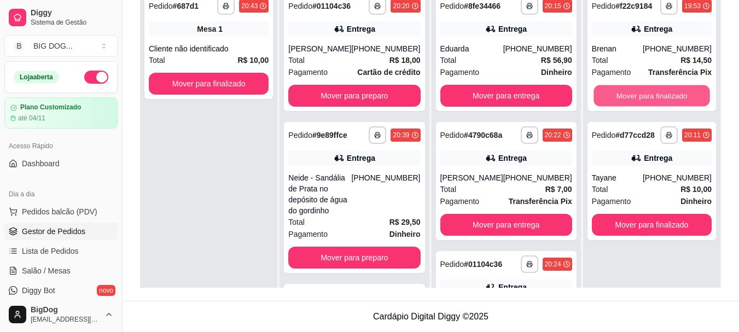
click at [616, 97] on button "Mover para finalizado" at bounding box center [651, 95] width 116 height 21
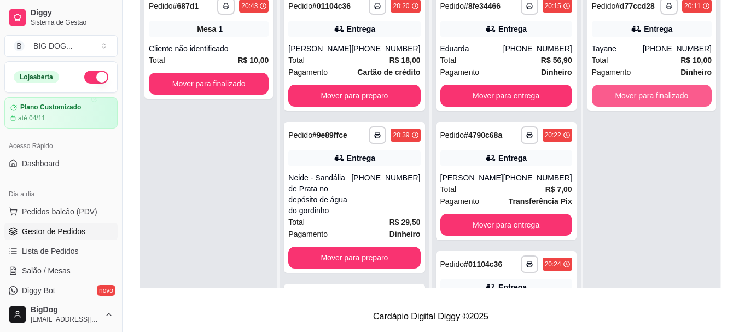
click at [616, 97] on button "Mover para finalizado" at bounding box center [652, 96] width 120 height 22
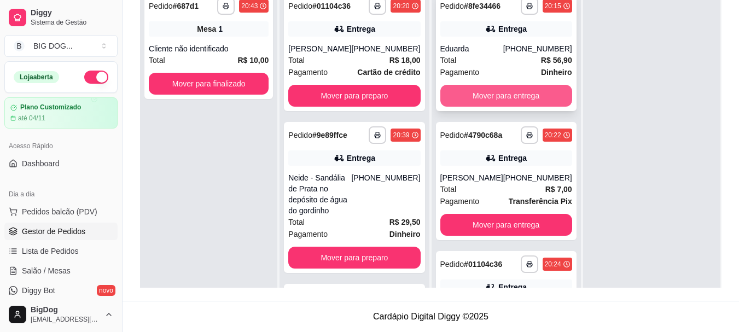
click at [530, 90] on button "Mover para entrega" at bounding box center [506, 96] width 132 height 22
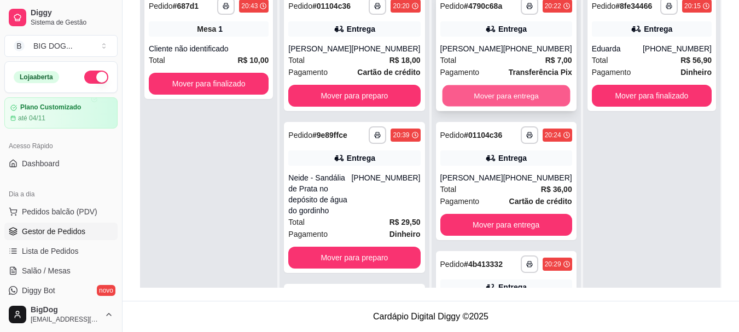
click at [522, 107] on button "Mover para entrega" at bounding box center [506, 95] width 128 height 21
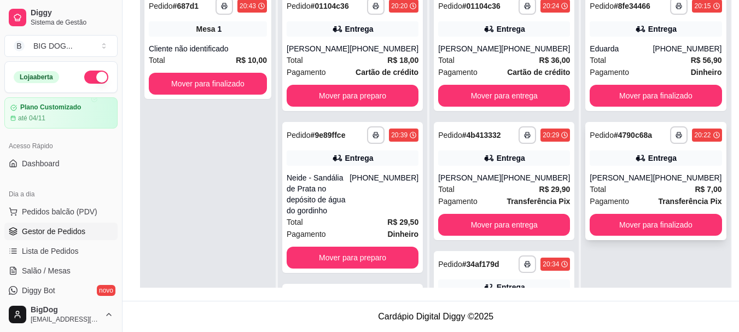
click at [652, 180] on div "[PHONE_NUMBER]" at bounding box center [686, 177] width 69 height 11
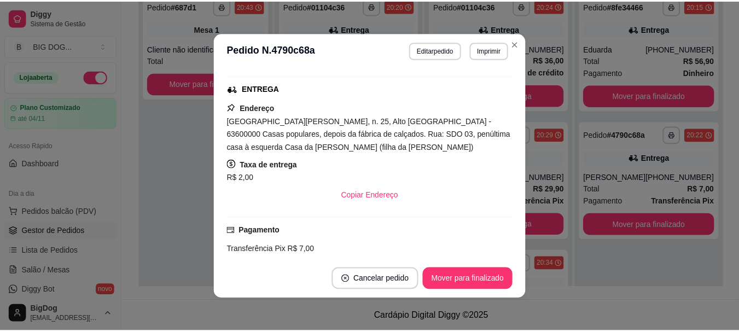
scroll to position [268, 0]
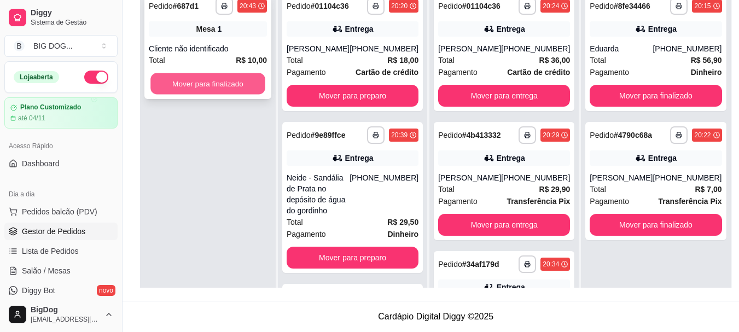
click at [224, 85] on button "Mover para finalizado" at bounding box center [207, 83] width 115 height 21
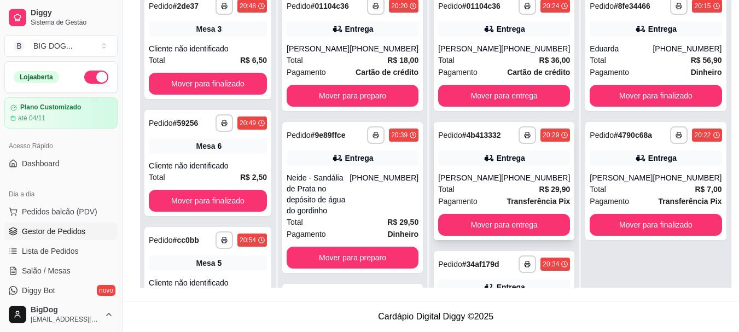
click at [489, 197] on div "Pagamento Transferência Pix" at bounding box center [504, 201] width 132 height 12
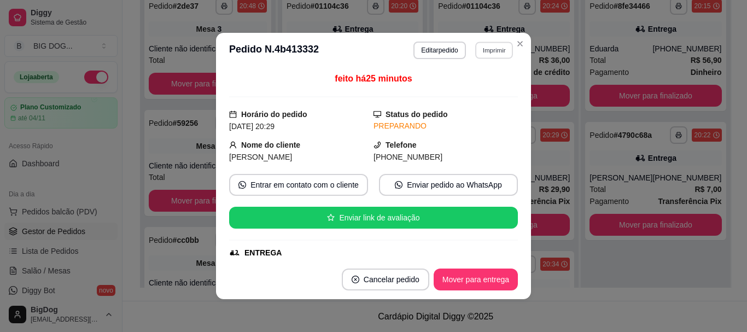
click at [487, 51] on button "Imprimir" at bounding box center [494, 50] width 38 height 17
click at [476, 88] on button "IMPRESSORA" at bounding box center [470, 88] width 77 height 17
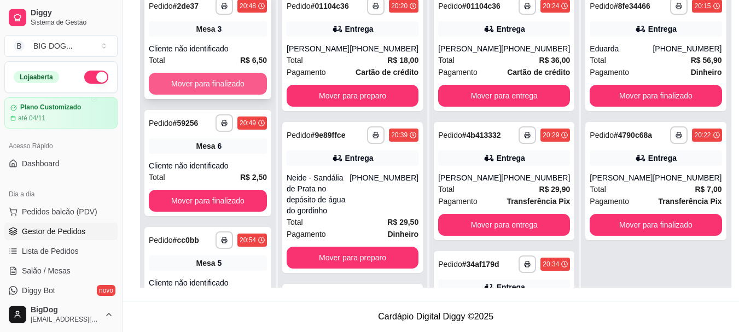
click at [239, 76] on button "Mover para finalizado" at bounding box center [208, 84] width 118 height 22
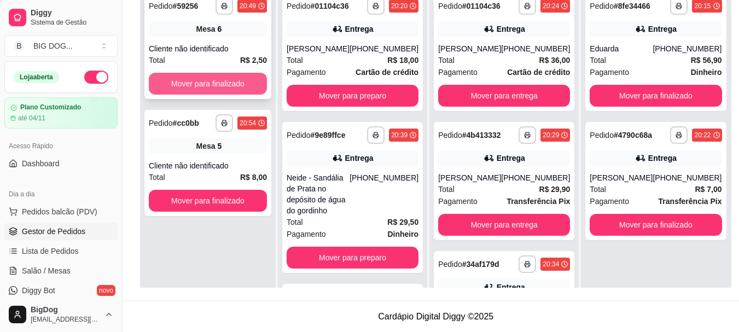
click at [237, 77] on button "Mover para finalizado" at bounding box center [208, 84] width 118 height 22
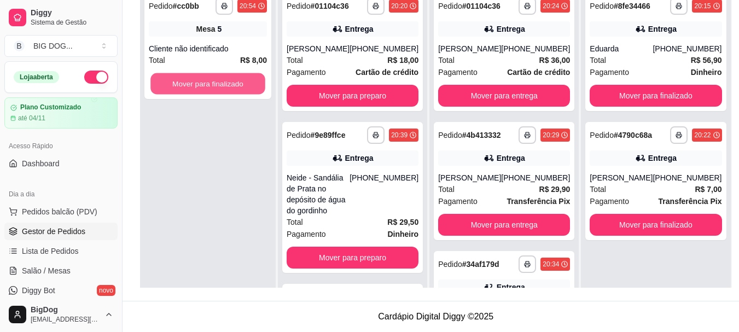
click at [237, 77] on button "Mover para finalizado" at bounding box center [207, 83] width 115 height 21
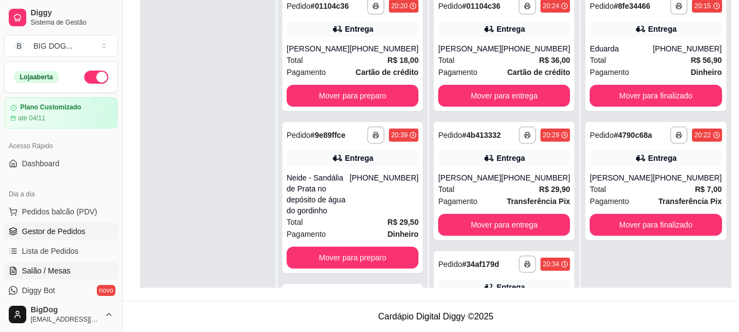
click at [57, 265] on link "Salão / Mesas" at bounding box center [60, 270] width 113 height 17
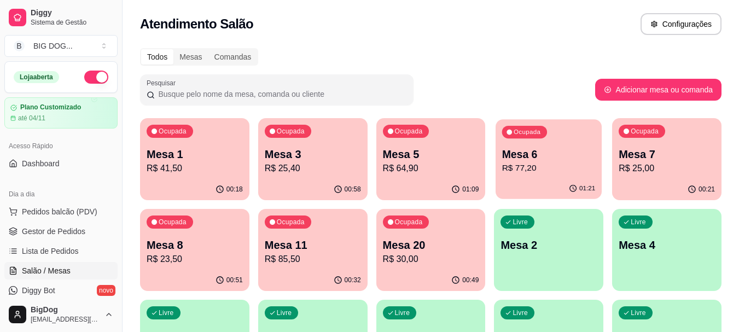
click at [533, 155] on p "Mesa 6" at bounding box center [548, 154] width 93 height 15
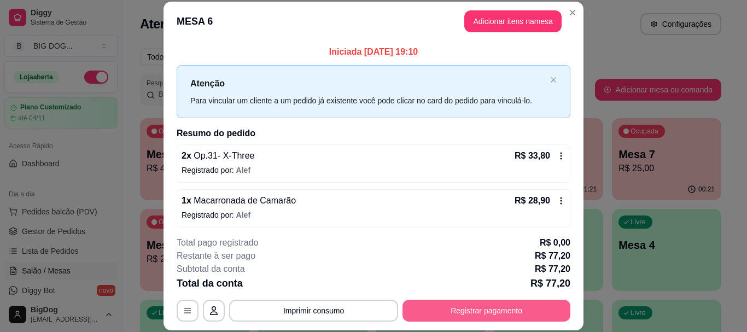
click at [463, 307] on button "Registrar pagamento" at bounding box center [486, 311] width 168 height 22
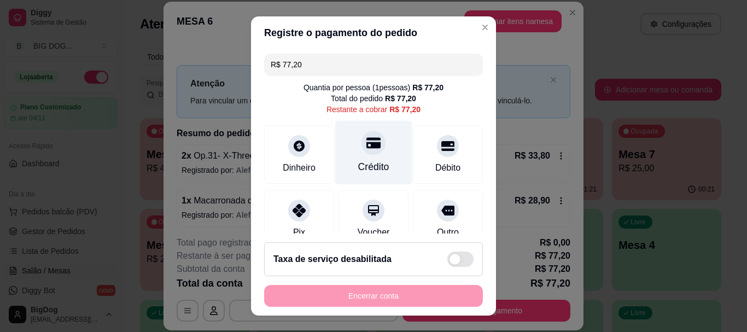
click at [362, 156] on div "Crédito" at bounding box center [373, 153] width 77 height 64
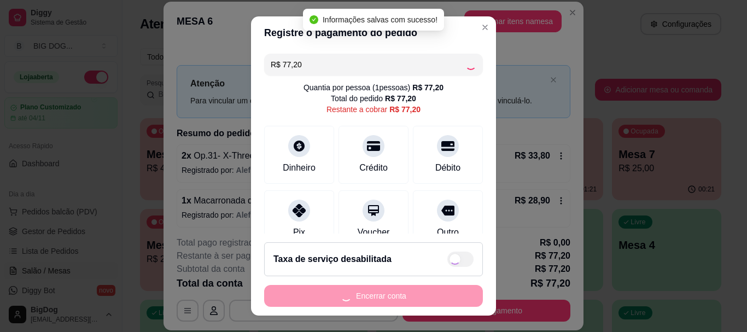
type input "R$ 0,00"
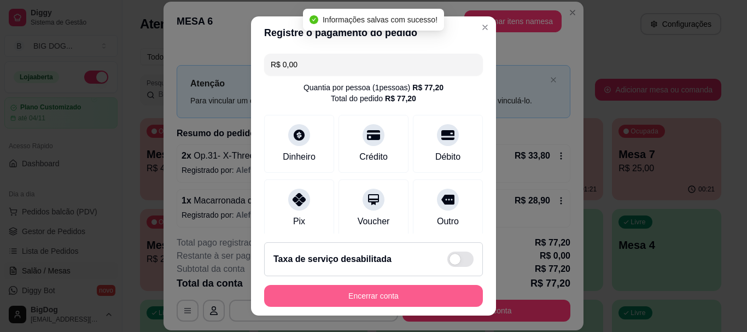
click at [362, 293] on button "Encerrar conta" at bounding box center [373, 296] width 219 height 22
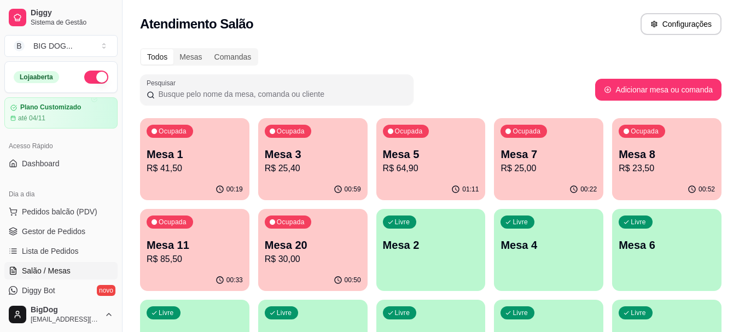
click at [316, 247] on p "Mesa 20" at bounding box center [313, 244] width 96 height 15
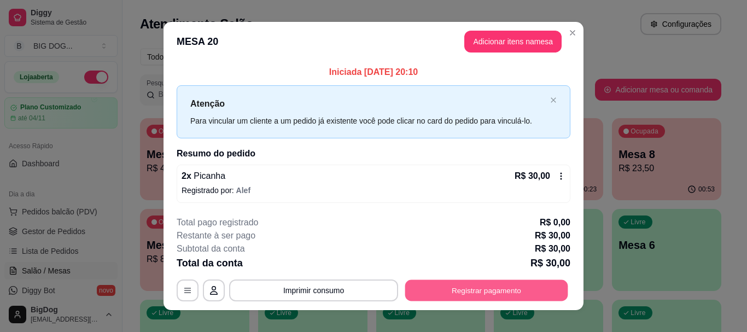
click at [419, 295] on button "Registrar pagamento" at bounding box center [486, 290] width 163 height 21
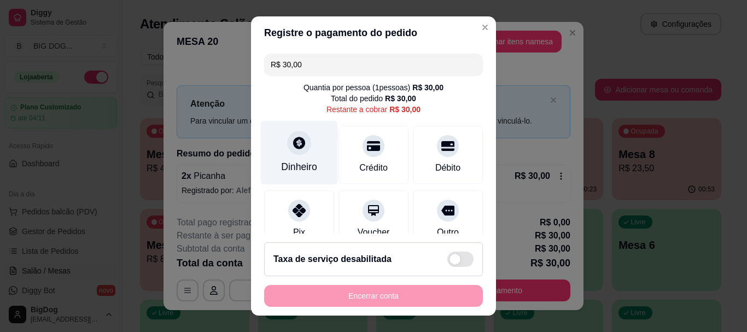
click at [291, 166] on div "Dinheiro" at bounding box center [299, 167] width 36 height 14
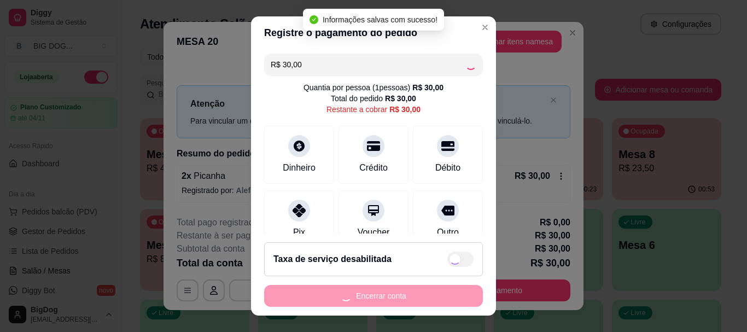
type input "R$ 0,00"
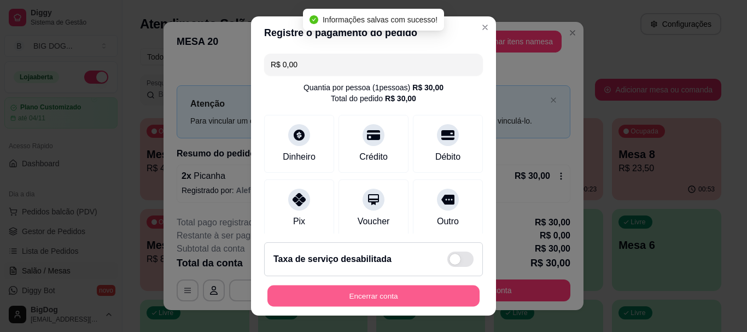
click at [384, 292] on button "Encerrar conta" at bounding box center [373, 295] width 212 height 21
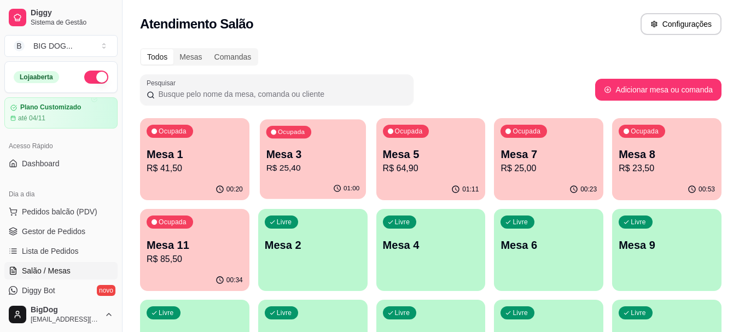
click at [330, 148] on p "Mesa 3" at bounding box center [312, 154] width 93 height 15
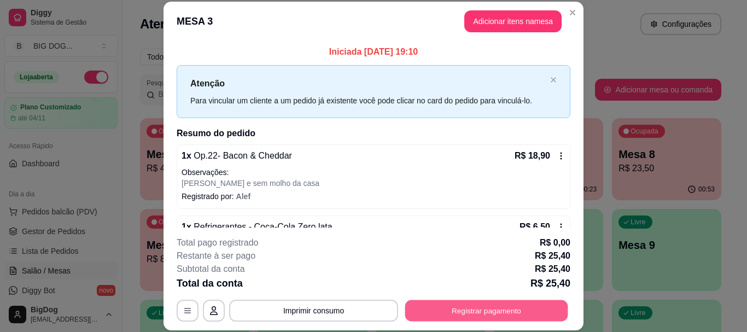
click at [416, 317] on button "Registrar pagamento" at bounding box center [486, 310] width 163 height 21
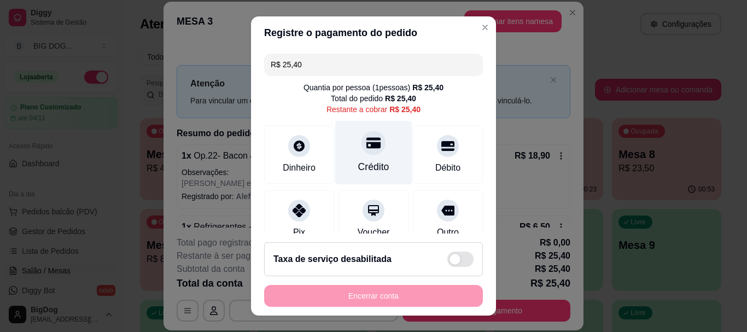
click at [366, 145] on icon at bounding box center [373, 143] width 14 height 11
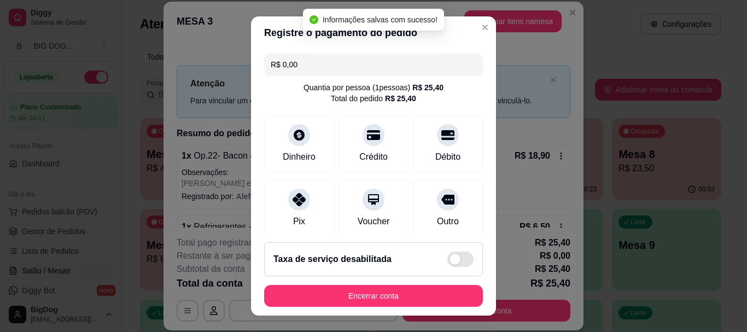
type input "R$ 0,00"
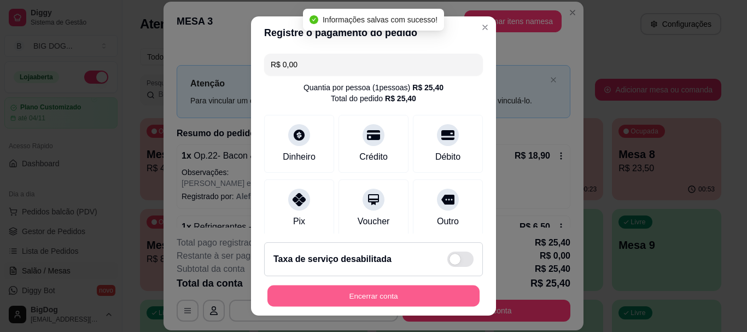
click at [368, 290] on button "Encerrar conta" at bounding box center [373, 295] width 212 height 21
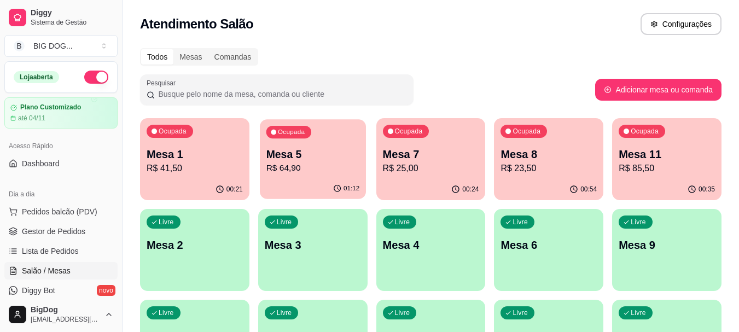
click at [347, 157] on p "Mesa 5" at bounding box center [312, 154] width 93 height 15
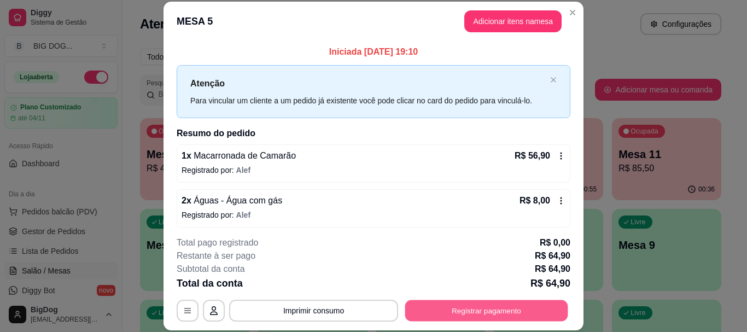
click at [443, 300] on button "Registrar pagamento" at bounding box center [486, 310] width 163 height 21
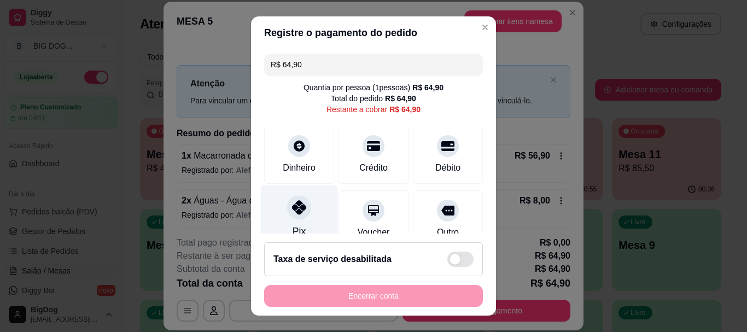
click at [292, 208] on icon at bounding box center [299, 208] width 14 height 14
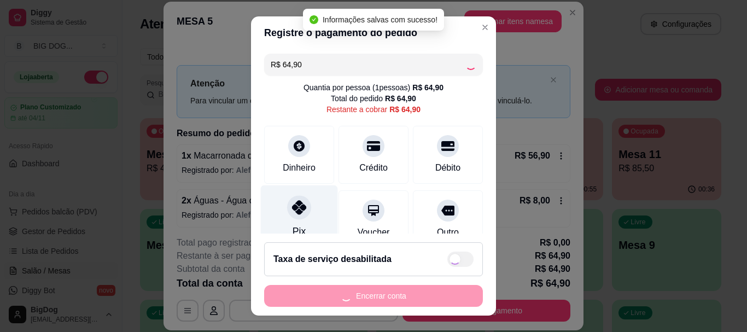
type input "R$ 0,00"
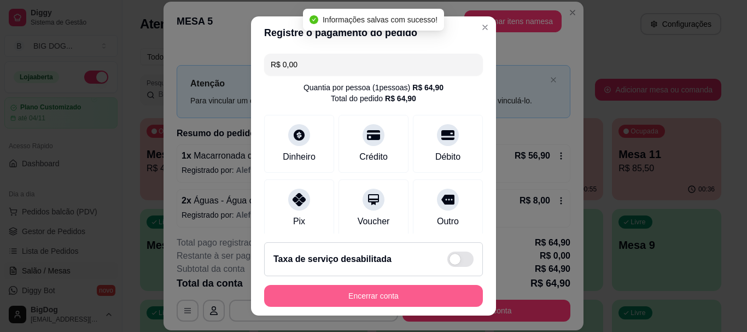
click at [370, 290] on button "Encerrar conta" at bounding box center [373, 296] width 219 height 22
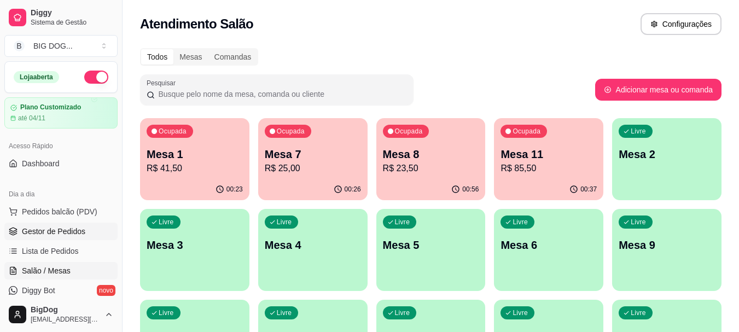
click at [70, 230] on span "Gestor de Pedidos" at bounding box center [53, 231] width 63 height 11
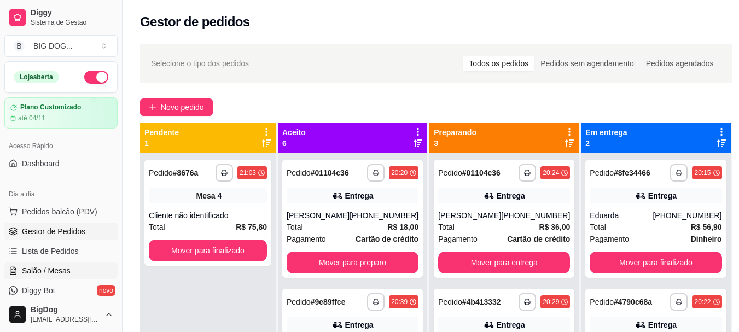
click at [53, 270] on span "Salão / Mesas" at bounding box center [46, 270] width 49 height 11
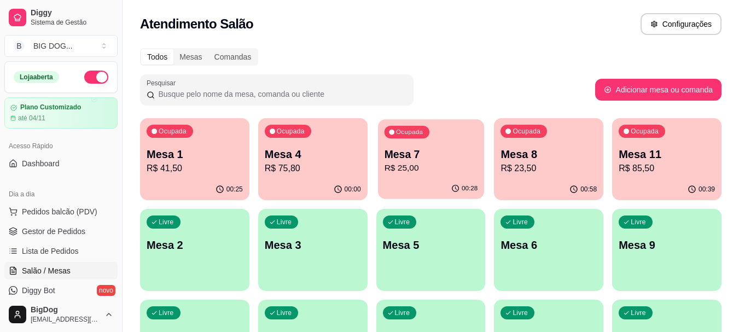
click at [426, 148] on p "Mesa 7" at bounding box center [430, 154] width 93 height 15
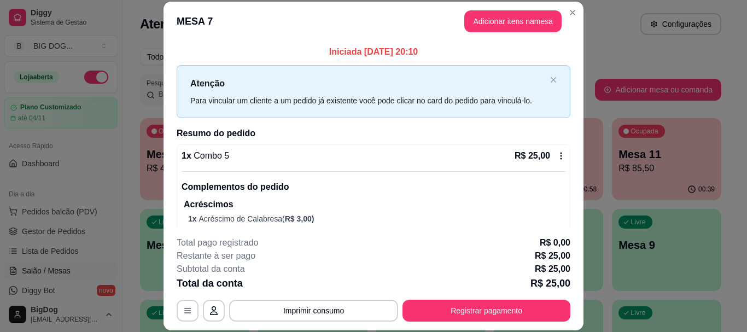
scroll to position [34, 0]
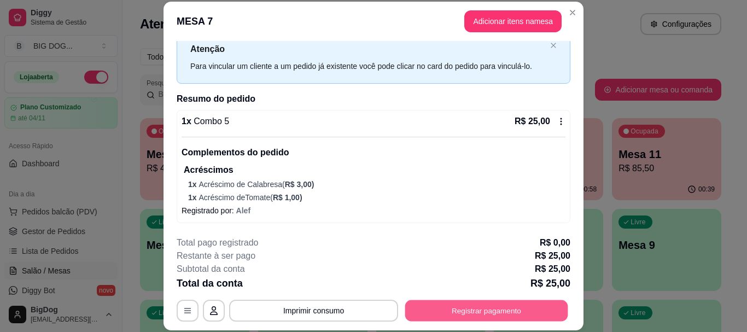
click at [486, 309] on button "Registrar pagamento" at bounding box center [486, 310] width 163 height 21
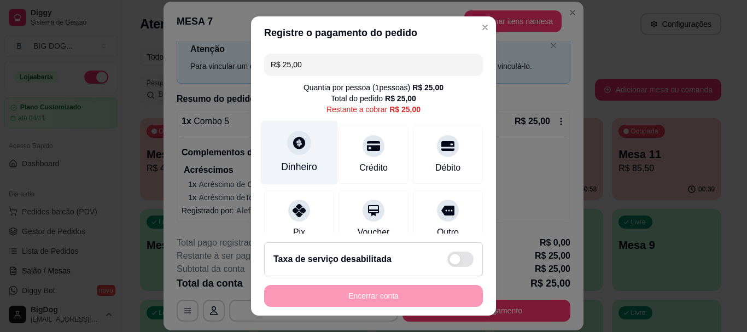
click at [305, 149] on div "Dinheiro" at bounding box center [299, 153] width 77 height 64
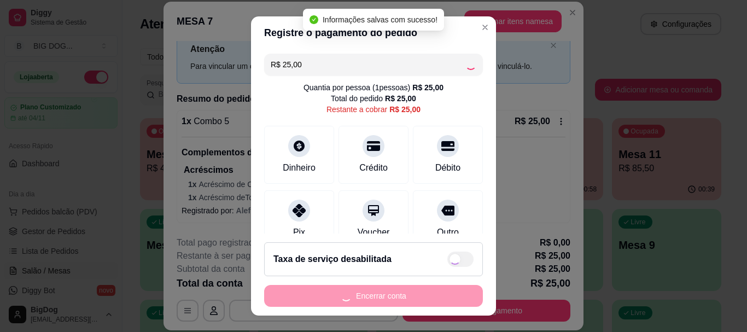
type input "R$ 0,00"
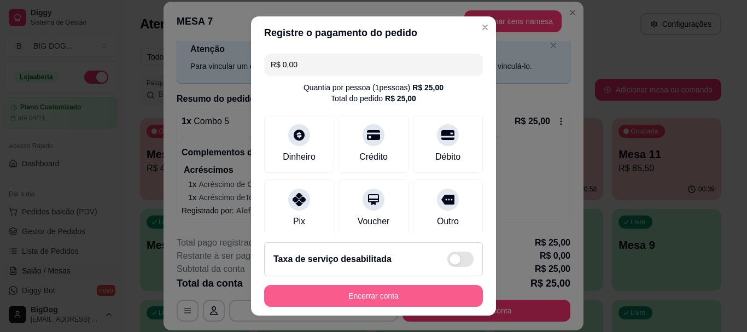
click at [361, 293] on button "Encerrar conta" at bounding box center [373, 296] width 219 height 22
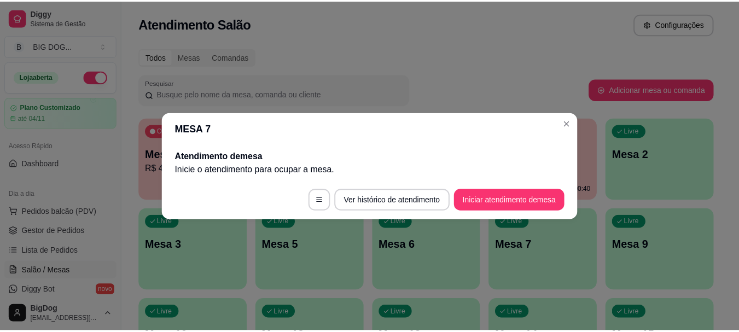
scroll to position [0, 0]
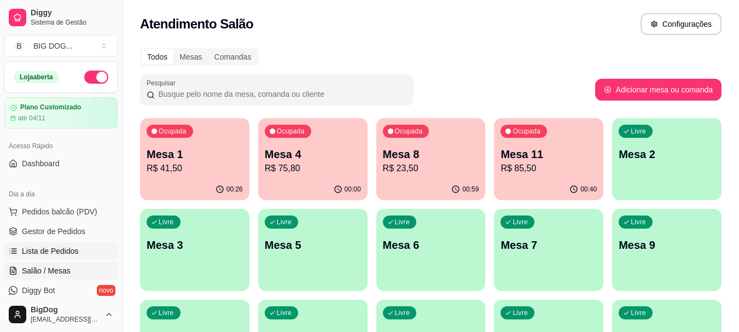
click at [42, 247] on span "Lista de Pedidos" at bounding box center [50, 251] width 57 height 11
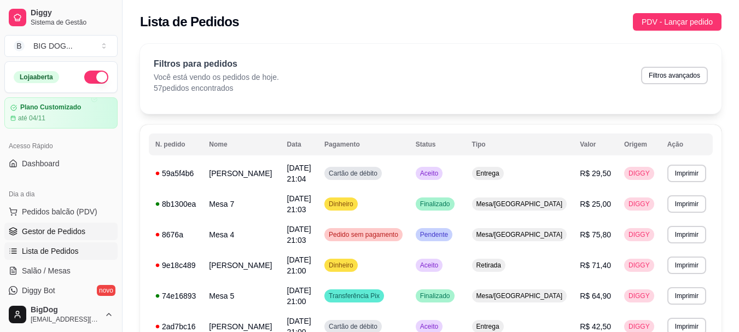
click at [64, 234] on span "Gestor de Pedidos" at bounding box center [53, 231] width 63 height 11
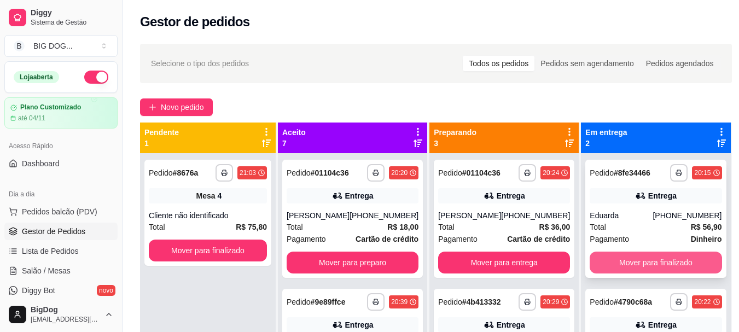
click at [620, 261] on button "Mover para finalizado" at bounding box center [655, 263] width 132 height 22
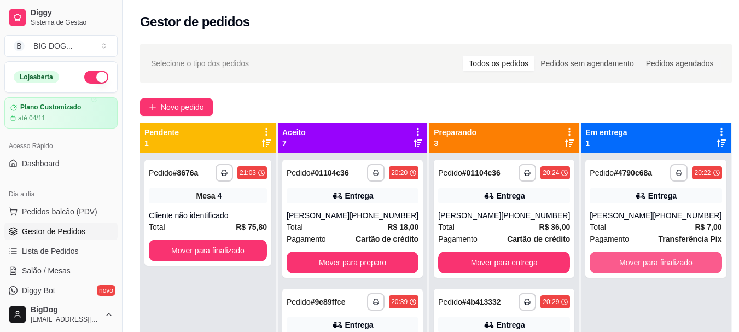
click at [620, 261] on button "Mover para finalizado" at bounding box center [655, 263] width 132 height 22
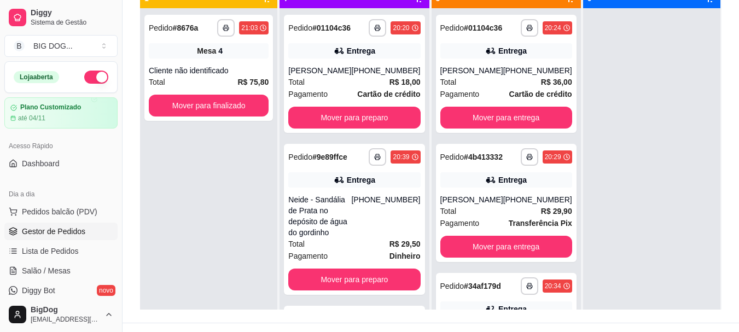
scroll to position [66, 0]
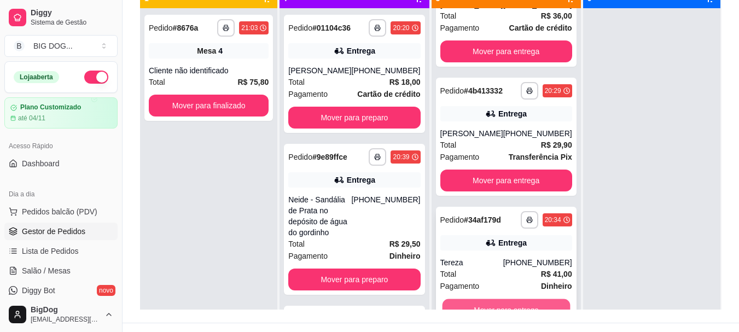
click at [536, 306] on button "Mover para entrega" at bounding box center [506, 309] width 128 height 21
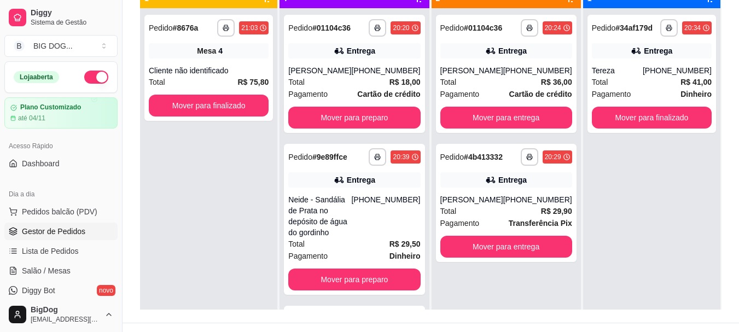
scroll to position [0, 0]
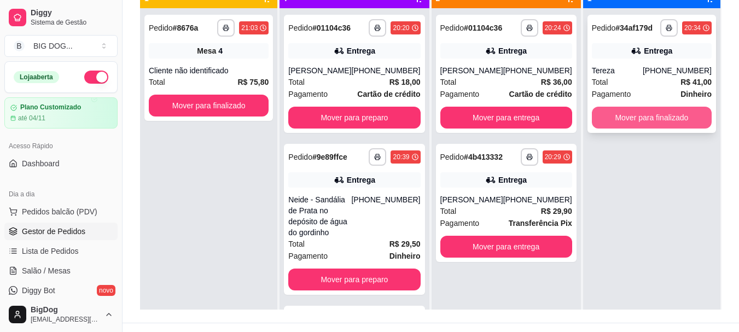
click at [644, 120] on button "Mover para finalizado" at bounding box center [652, 118] width 120 height 22
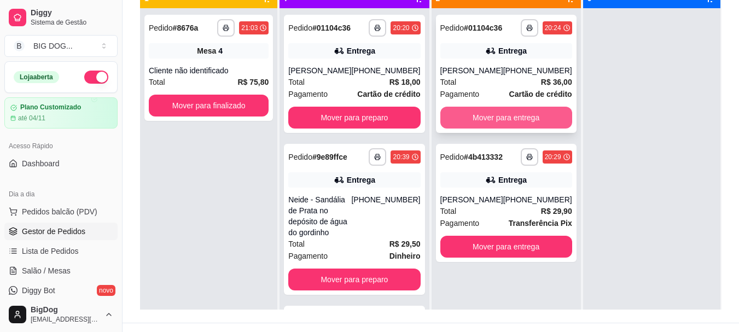
click at [467, 114] on button "Mover para entrega" at bounding box center [506, 118] width 132 height 22
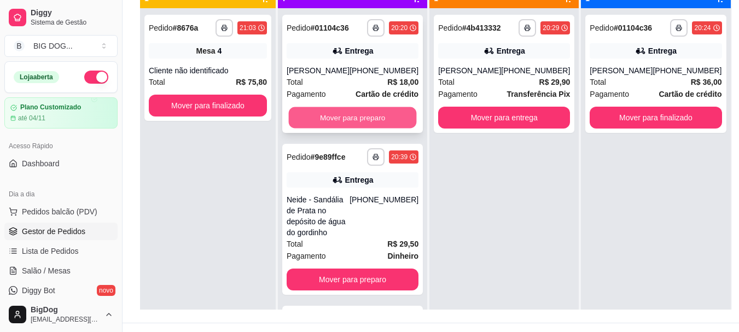
click at [327, 116] on button "Mover para preparo" at bounding box center [353, 117] width 128 height 21
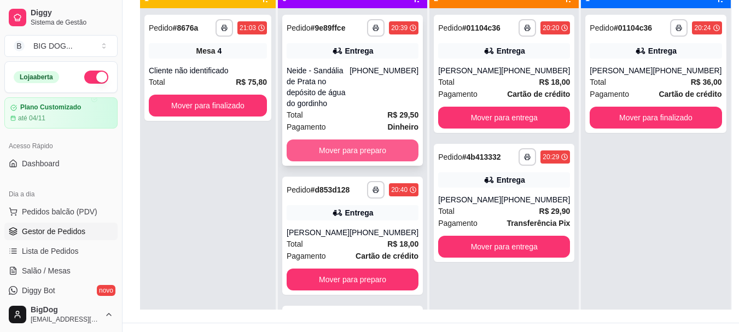
click at [344, 150] on button "Mover para preparo" at bounding box center [353, 150] width 132 height 22
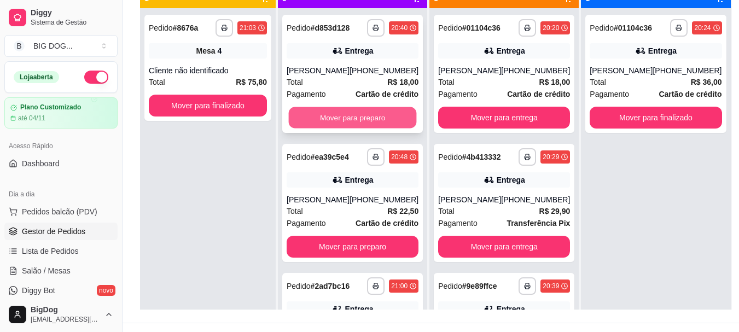
click at [349, 110] on button "Mover para preparo" at bounding box center [353, 117] width 128 height 21
click at [347, 121] on button "Mover para preparo" at bounding box center [353, 117] width 128 height 21
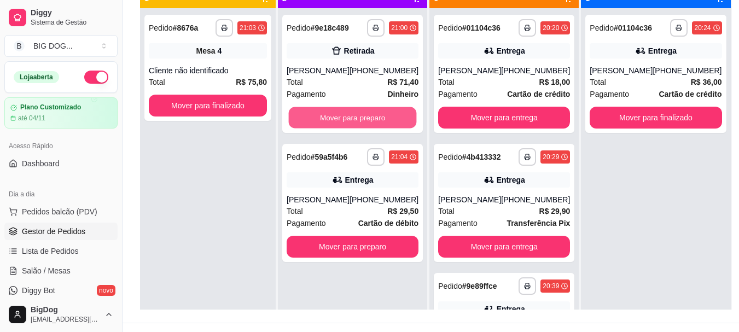
click at [347, 121] on button "Mover para preparo" at bounding box center [353, 117] width 128 height 21
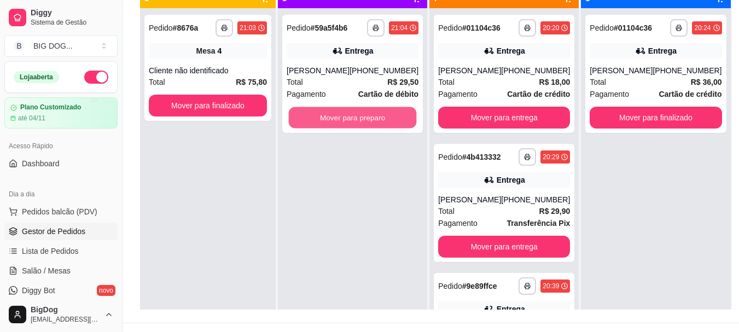
click at [347, 121] on button "Mover para preparo" at bounding box center [353, 117] width 128 height 21
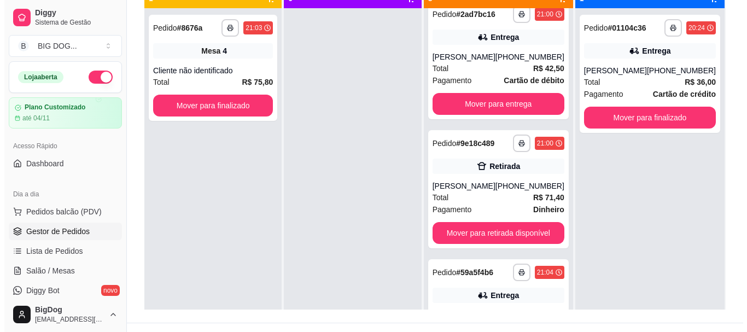
scroll to position [167, 0]
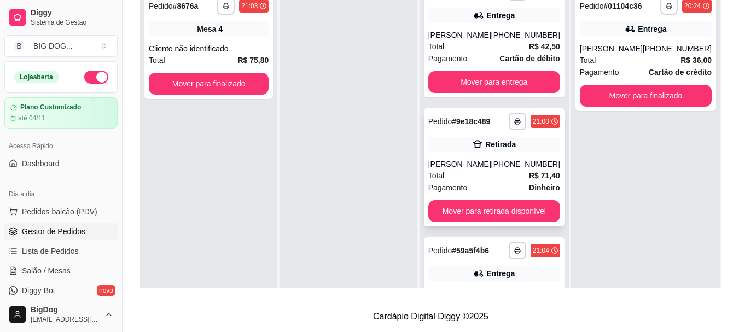
click at [524, 161] on div "[PHONE_NUMBER]" at bounding box center [525, 164] width 69 height 11
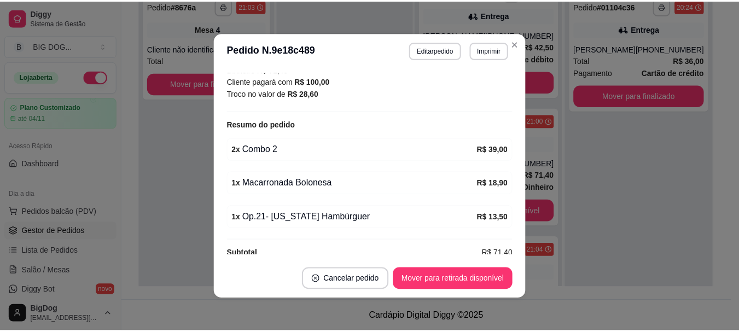
scroll to position [248, 0]
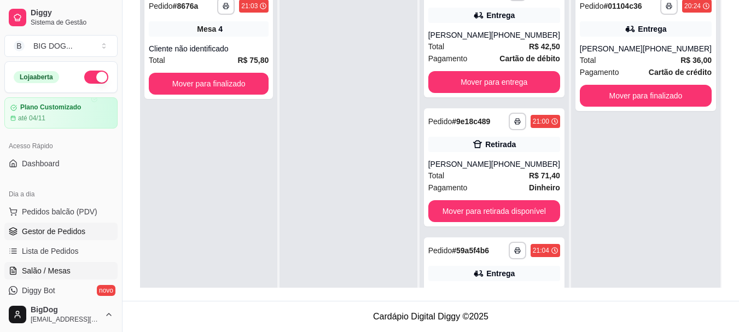
click at [48, 266] on span "Salão / Mesas" at bounding box center [46, 270] width 49 height 11
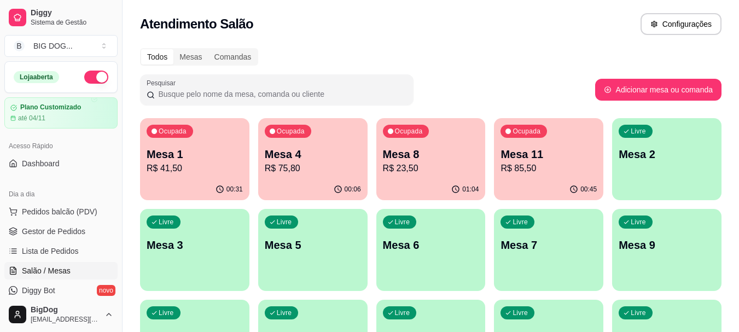
click at [541, 160] on p "Mesa 11" at bounding box center [548, 154] width 96 height 15
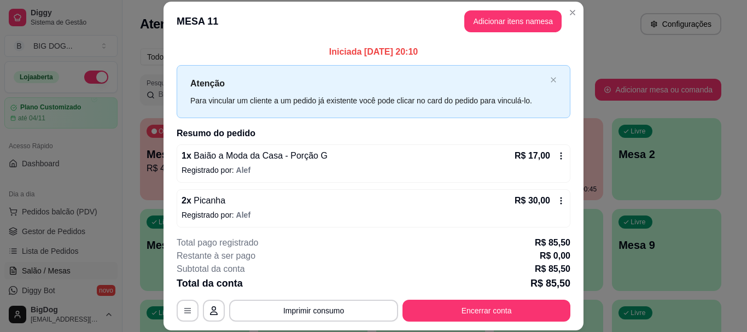
scroll to position [165, 0]
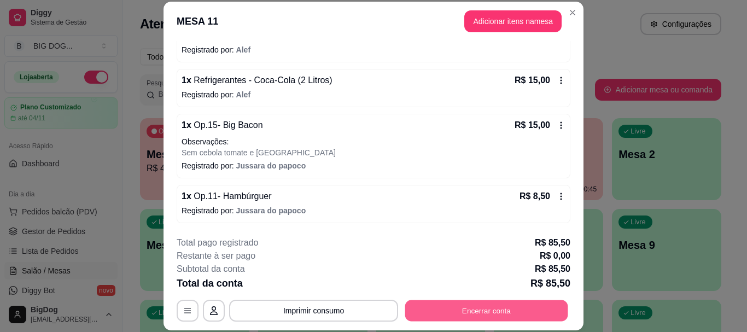
click at [493, 317] on button "Encerrar conta" at bounding box center [486, 310] width 163 height 21
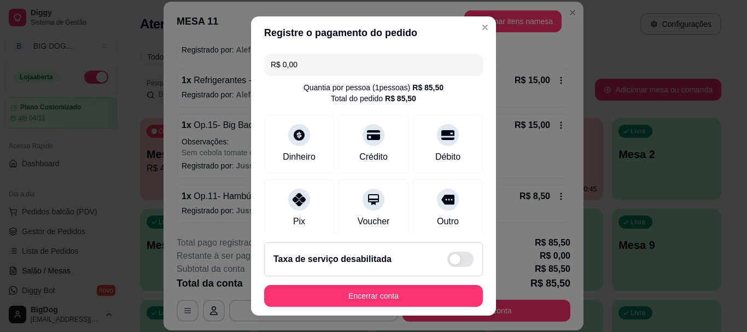
scroll to position [226, 0]
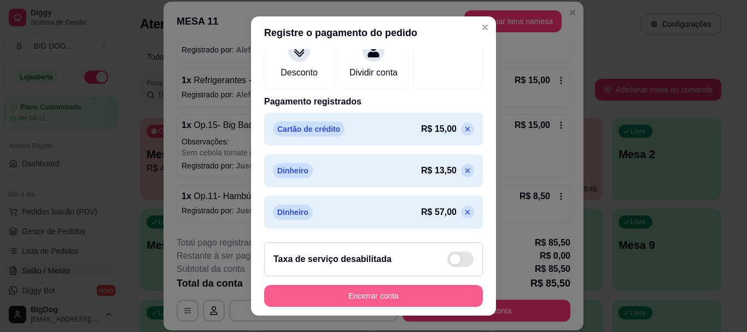
click at [372, 297] on button "Encerrar conta" at bounding box center [373, 296] width 219 height 22
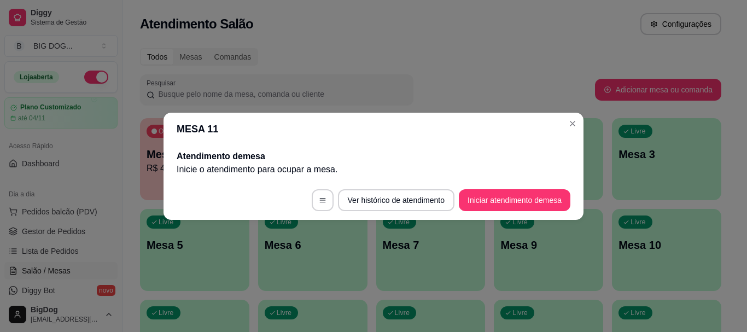
scroll to position [0, 0]
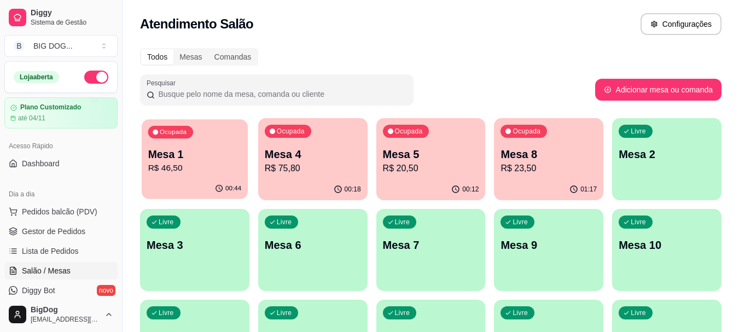
click at [196, 156] on p "Mesa 1" at bounding box center [194, 154] width 93 height 15
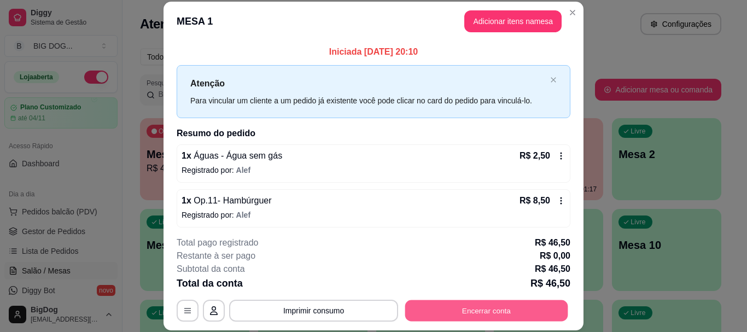
click at [442, 314] on button "Encerrar conta" at bounding box center [486, 310] width 163 height 21
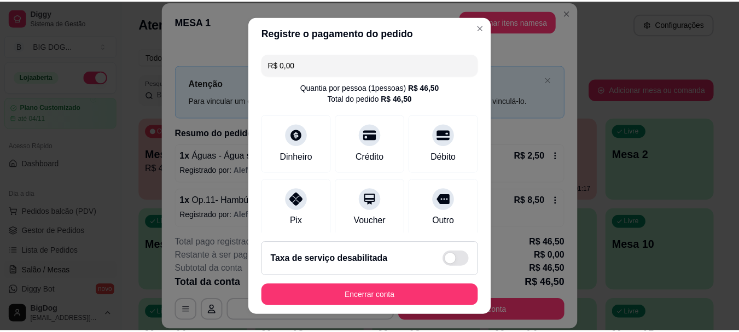
scroll to position [184, 0]
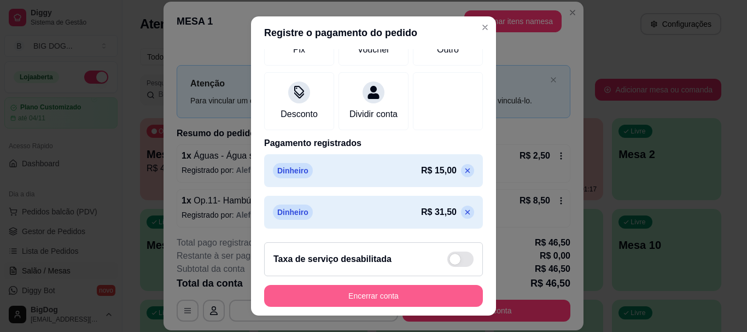
click at [370, 296] on button "Encerrar conta" at bounding box center [373, 296] width 219 height 22
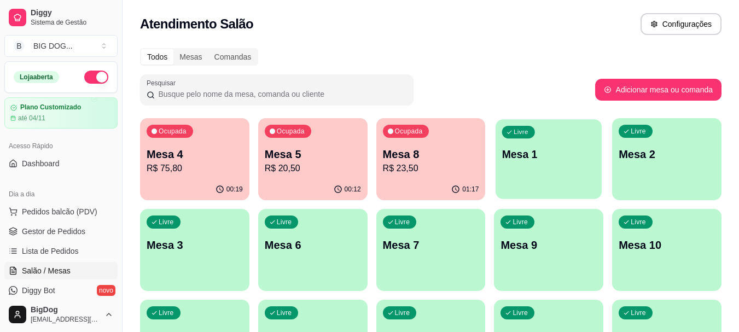
click at [546, 168] on div "Livre Mesa 1" at bounding box center [548, 152] width 106 height 67
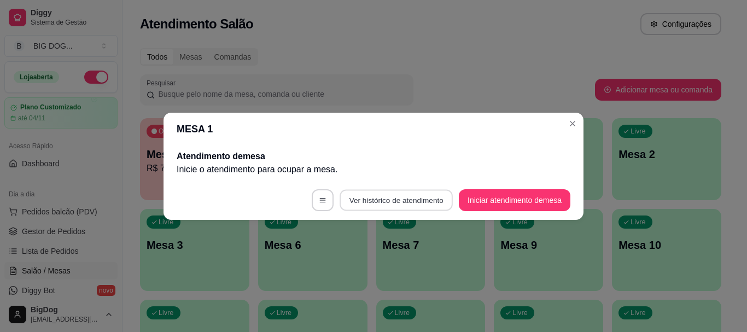
click at [424, 197] on button "Ver histórico de atendimento" at bounding box center [396, 199] width 113 height 21
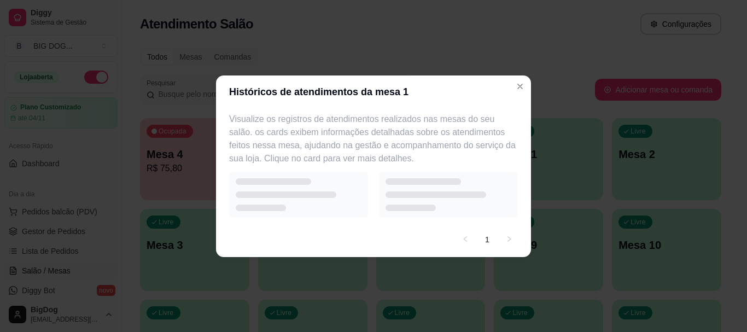
select select "7"
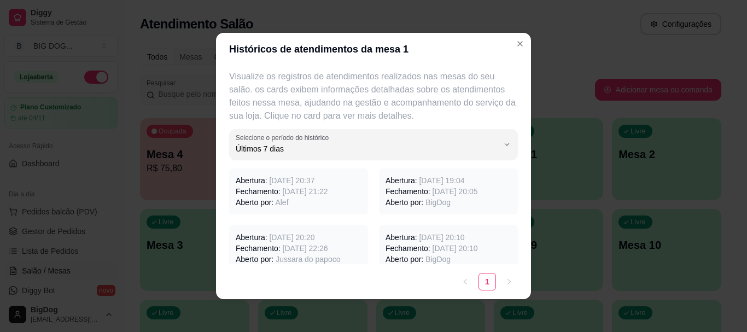
click at [279, 202] on span "Alef" at bounding box center [281, 202] width 13 height 9
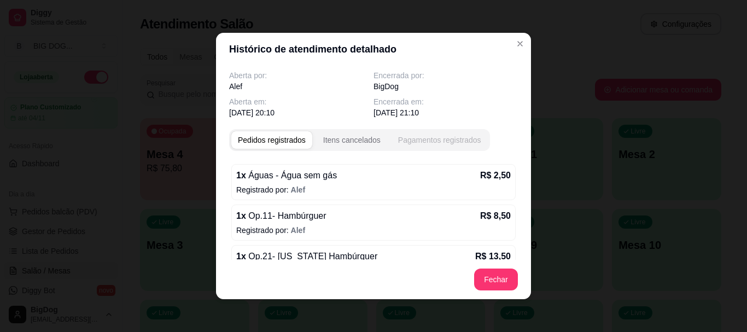
click at [452, 139] on div "Pagamentos registrados" at bounding box center [439, 140] width 83 height 11
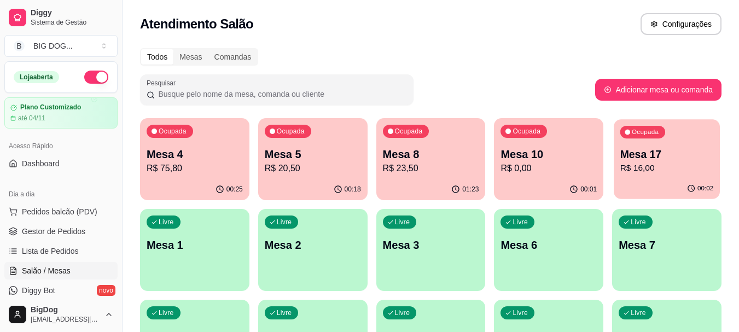
click at [683, 164] on p "R$ 16,00" at bounding box center [666, 168] width 93 height 13
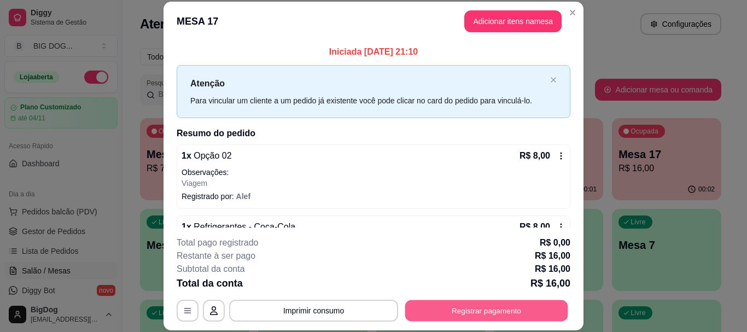
click at [471, 315] on button "Registrar pagamento" at bounding box center [486, 310] width 163 height 21
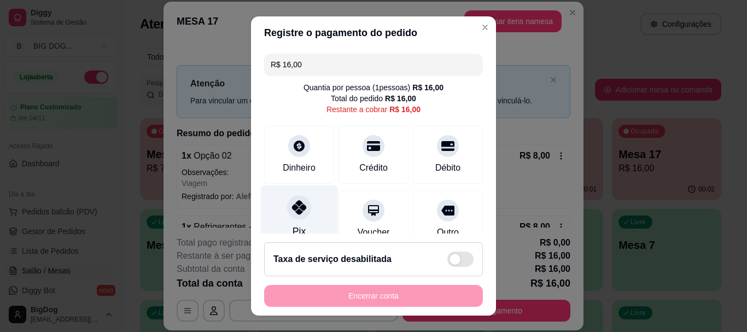
click at [292, 207] on icon at bounding box center [299, 208] width 14 height 14
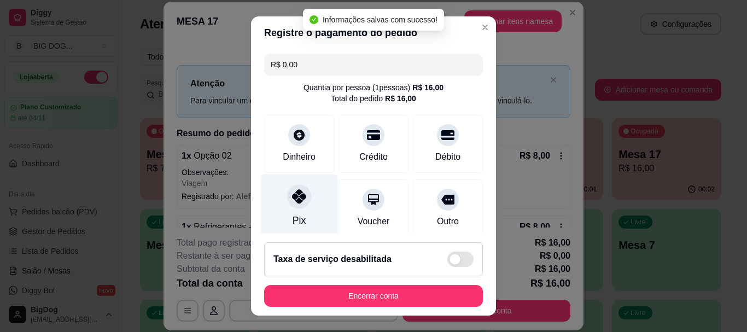
type input "R$ 0,00"
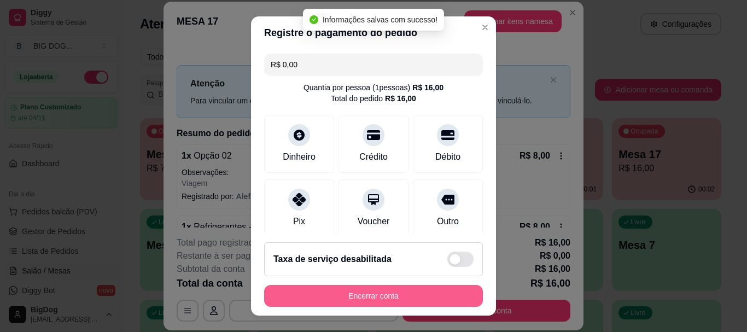
click at [348, 288] on button "Encerrar conta" at bounding box center [373, 296] width 219 height 22
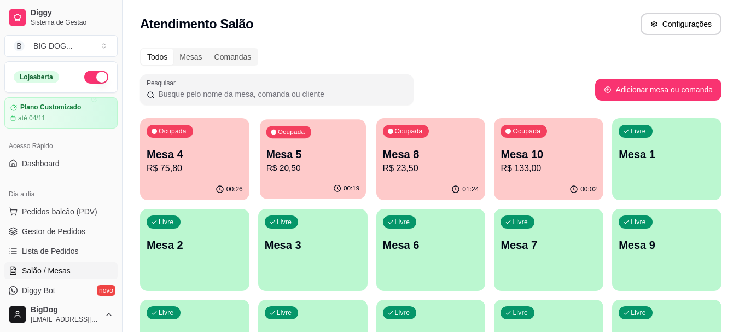
click at [330, 159] on p "Mesa 5" at bounding box center [312, 154] width 93 height 15
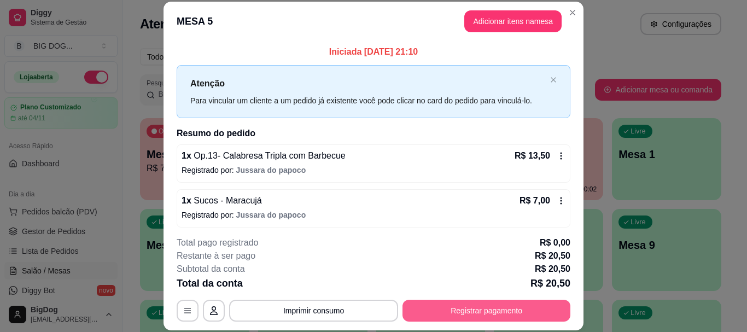
click at [472, 315] on button "Registrar pagamento" at bounding box center [486, 311] width 168 height 22
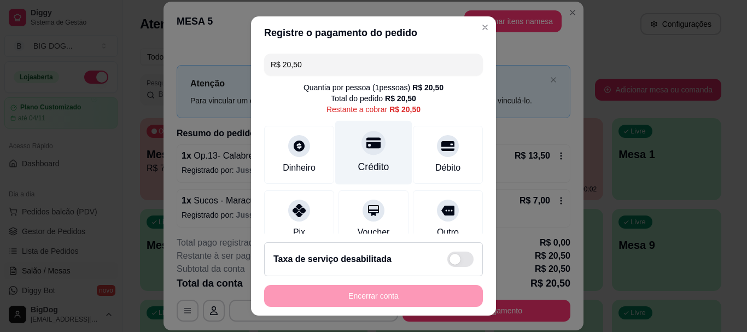
click at [352, 154] on div "Crédito" at bounding box center [373, 153] width 77 height 64
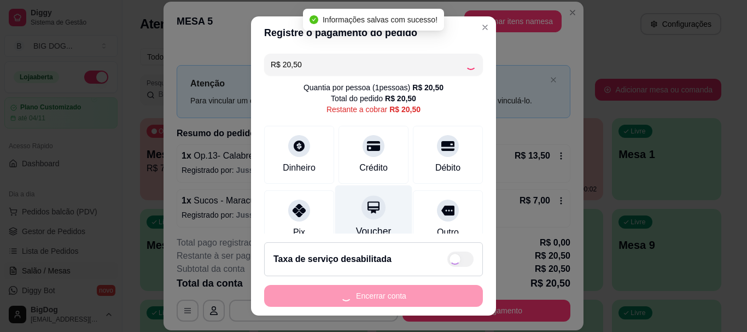
type input "R$ 0,00"
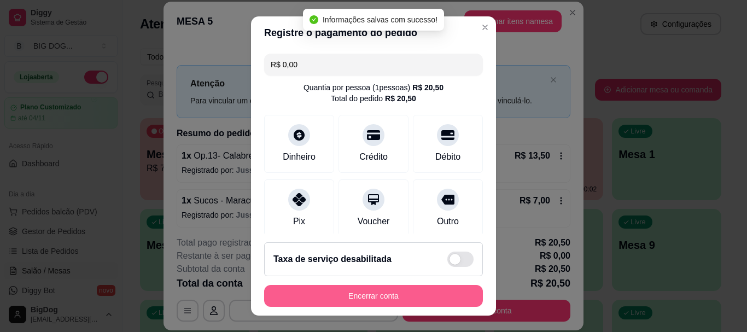
click at [339, 300] on button "Encerrar conta" at bounding box center [373, 296] width 219 height 22
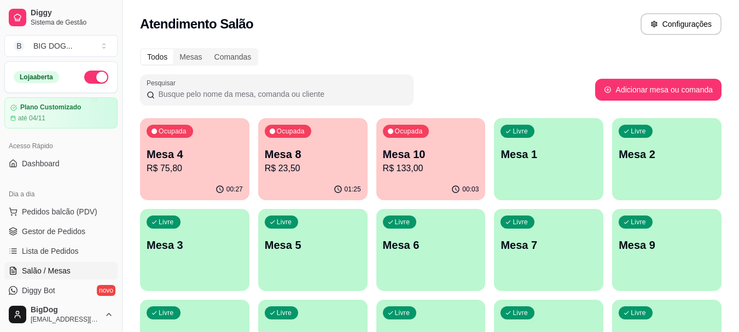
click at [331, 148] on p "Mesa 8" at bounding box center [313, 154] width 96 height 15
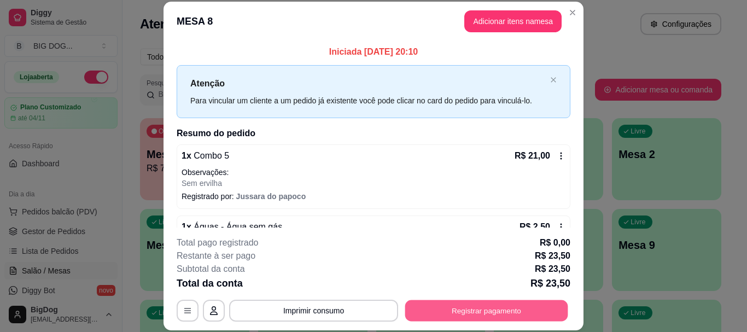
click at [437, 311] on button "Registrar pagamento" at bounding box center [486, 310] width 163 height 21
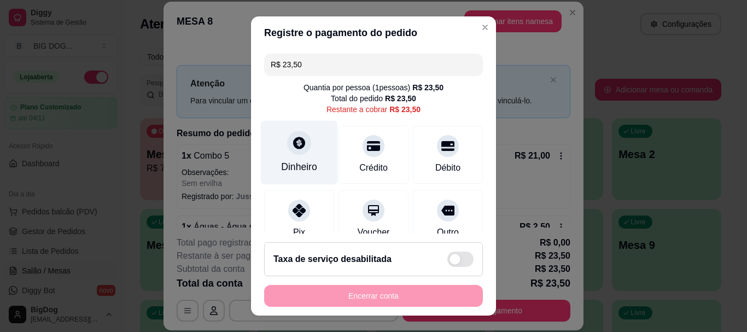
click at [294, 141] on icon at bounding box center [299, 143] width 12 height 12
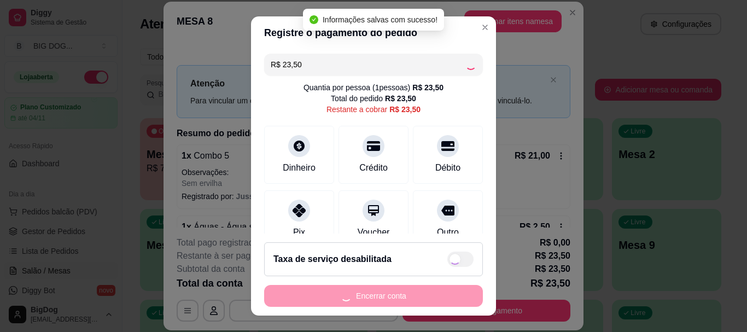
type input "R$ 0,00"
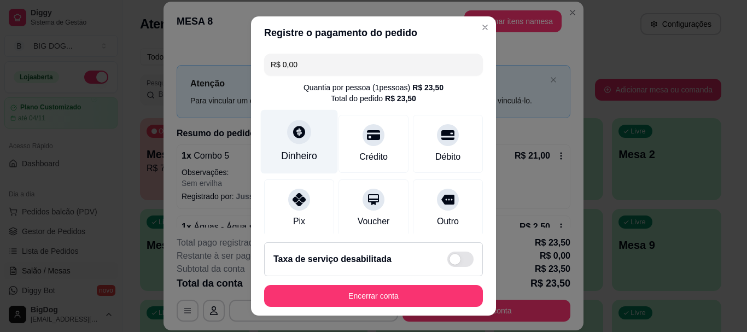
click at [279, 136] on div "Dinheiro" at bounding box center [299, 142] width 77 height 64
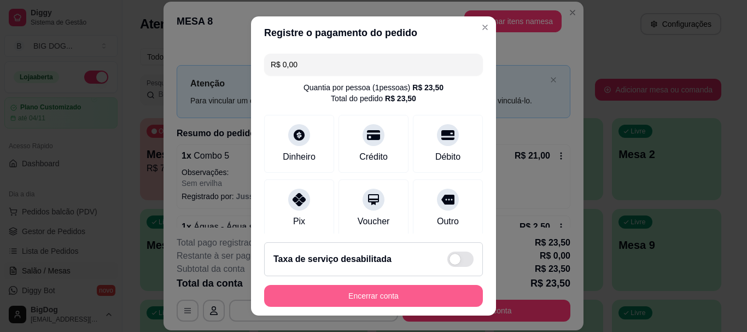
click at [363, 294] on button "Encerrar conta" at bounding box center [373, 296] width 219 height 22
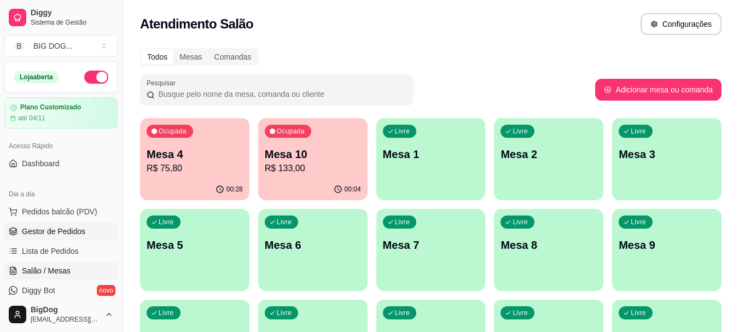
click at [69, 229] on span "Gestor de Pedidos" at bounding box center [53, 231] width 63 height 11
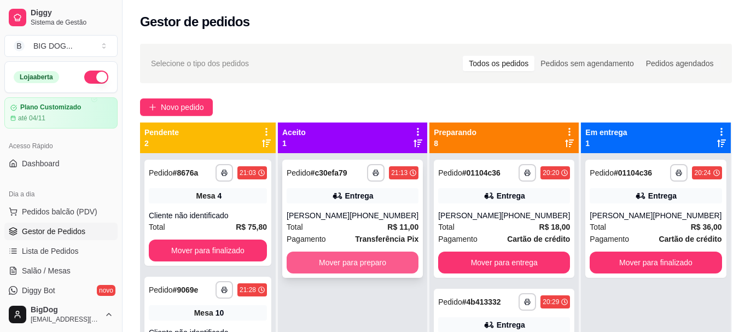
click at [335, 259] on button "Mover para preparo" at bounding box center [353, 263] width 132 height 22
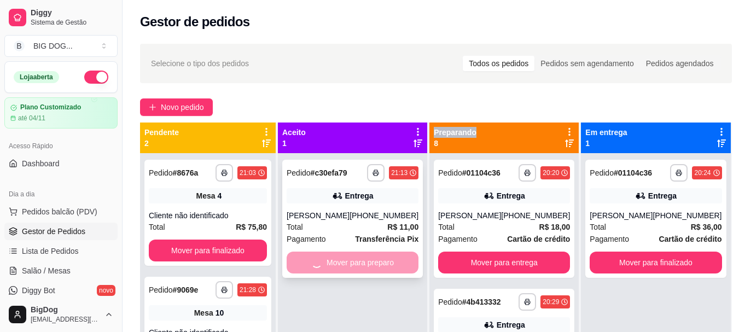
click at [335, 259] on div "Mover para preparo" at bounding box center [353, 263] width 132 height 22
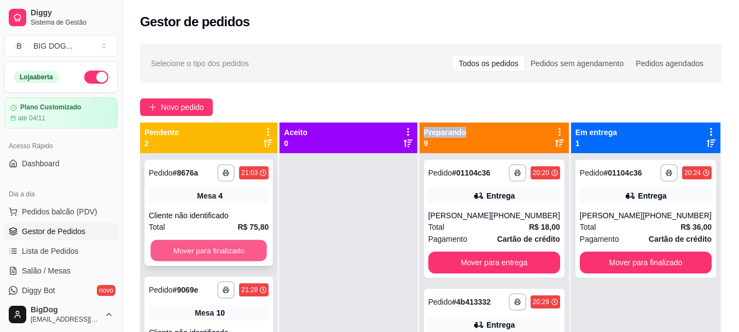
click at [214, 244] on button "Mover para finalizado" at bounding box center [208, 250] width 116 height 21
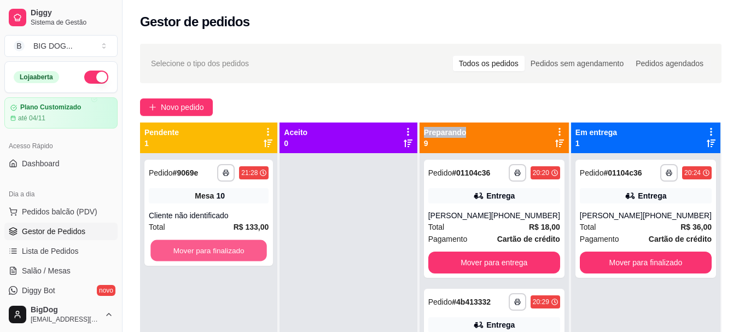
click at [214, 244] on button "Mover para finalizado" at bounding box center [208, 250] width 116 height 21
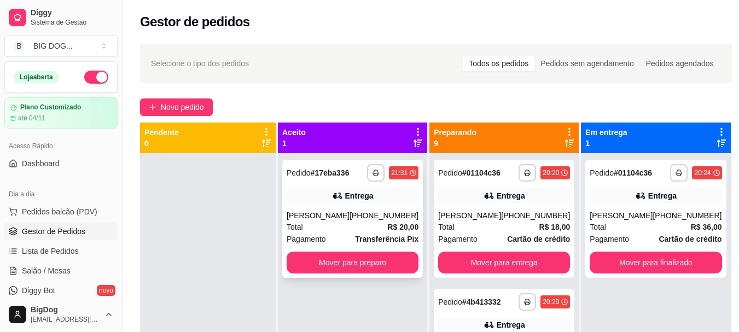
click at [344, 218] on div "[PERSON_NAME]" at bounding box center [318, 215] width 63 height 11
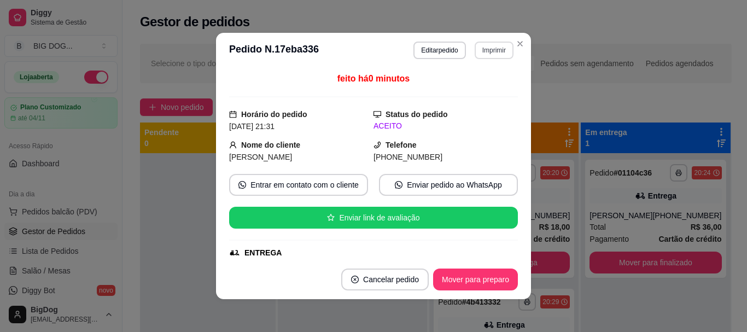
click at [493, 50] on button "Imprimir" at bounding box center [494, 50] width 39 height 17
click at [486, 90] on button "IMPRESSORA" at bounding box center [470, 88] width 79 height 17
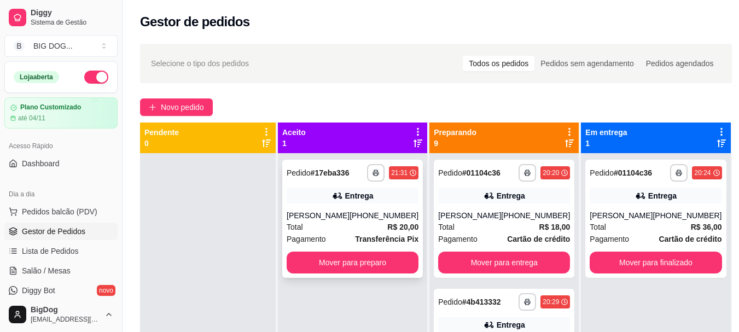
click at [358, 206] on div "**********" at bounding box center [352, 219] width 141 height 118
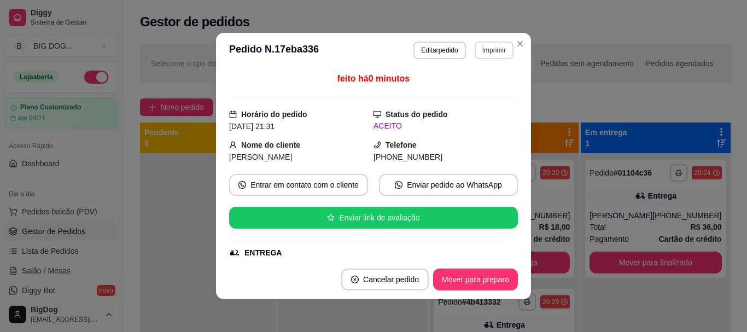
click at [488, 54] on button "Imprimir" at bounding box center [494, 50] width 39 height 17
click at [474, 83] on button "IMPRESSORA" at bounding box center [470, 88] width 77 height 17
click at [496, 54] on button "Imprimir" at bounding box center [494, 50] width 38 height 17
click at [480, 86] on button "IMPRESSORA" at bounding box center [470, 88] width 77 height 17
click at [486, 48] on button "Imprimir" at bounding box center [494, 50] width 38 height 17
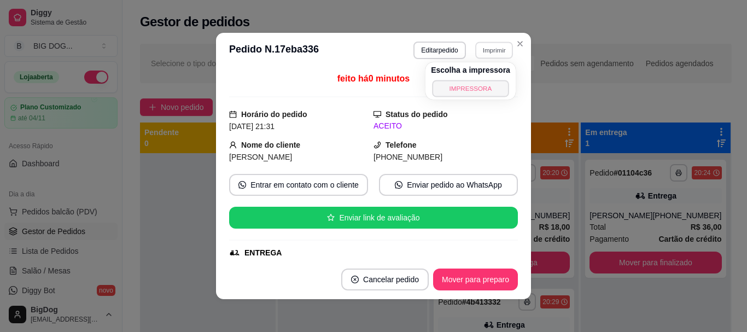
click at [467, 89] on button "IMPRESSORA" at bounding box center [470, 88] width 77 height 17
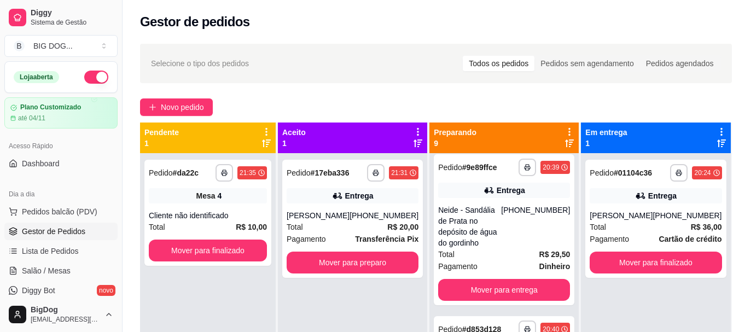
scroll to position [278, 0]
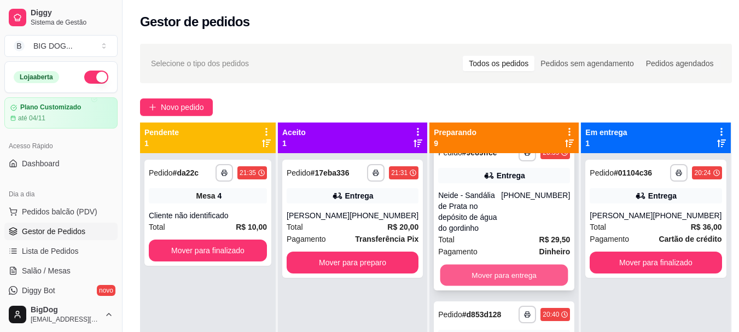
click at [534, 273] on button "Mover para entrega" at bounding box center [504, 275] width 128 height 21
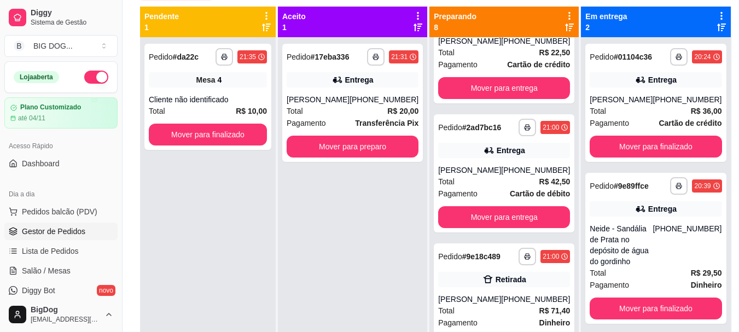
scroll to position [704, 0]
click at [541, 306] on strong "R$ 11,00" at bounding box center [554, 310] width 31 height 9
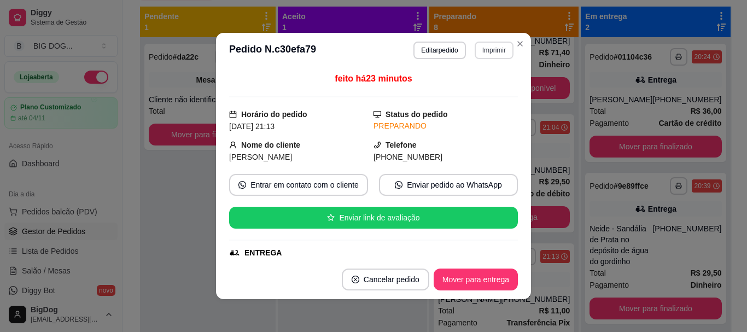
click at [489, 47] on button "Imprimir" at bounding box center [494, 50] width 39 height 17
click at [469, 87] on button "IMPRESSORA" at bounding box center [470, 88] width 77 height 17
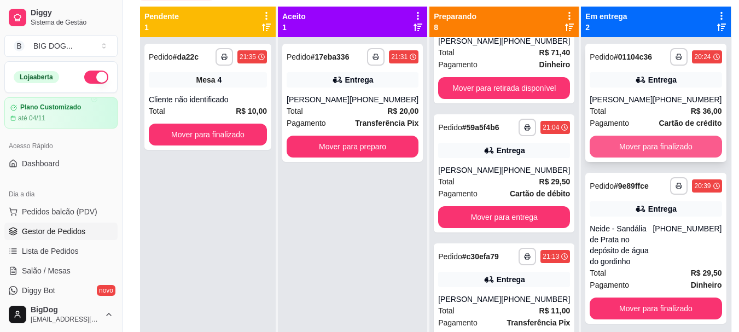
click at [657, 151] on button "Mover para finalizado" at bounding box center [655, 147] width 132 height 22
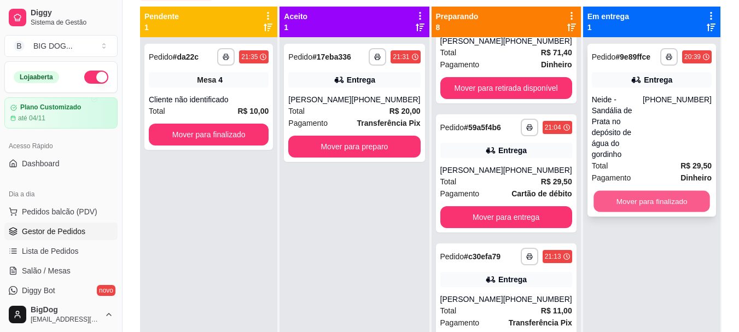
click at [649, 191] on button "Mover para finalizado" at bounding box center [651, 201] width 116 height 21
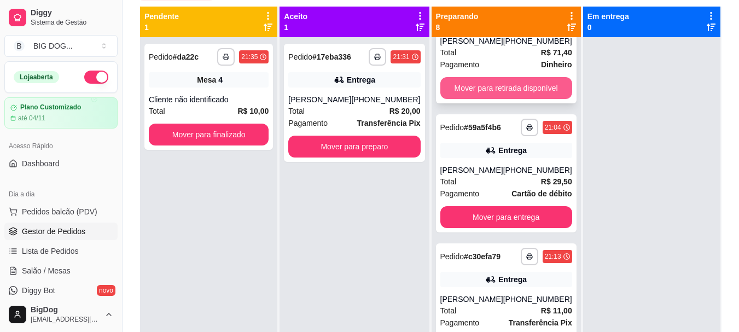
click at [519, 87] on button "Mover para retirada disponível" at bounding box center [506, 88] width 132 height 22
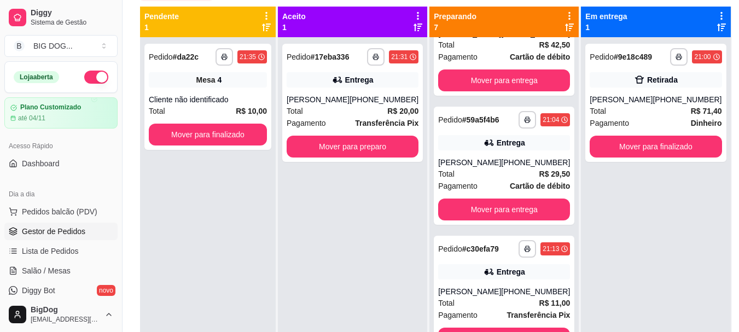
scroll to position [167, 0]
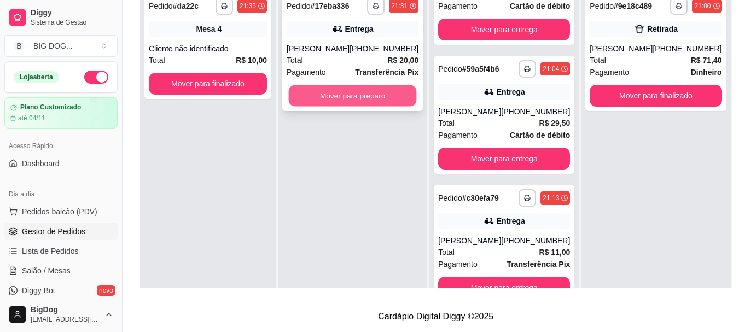
click at [390, 98] on button "Mover para preparo" at bounding box center [353, 95] width 128 height 21
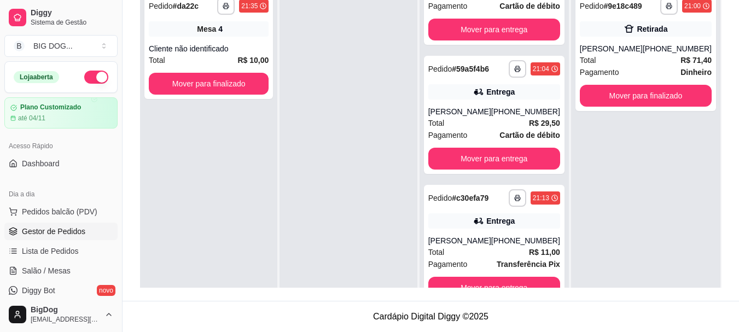
scroll to position [0, 0]
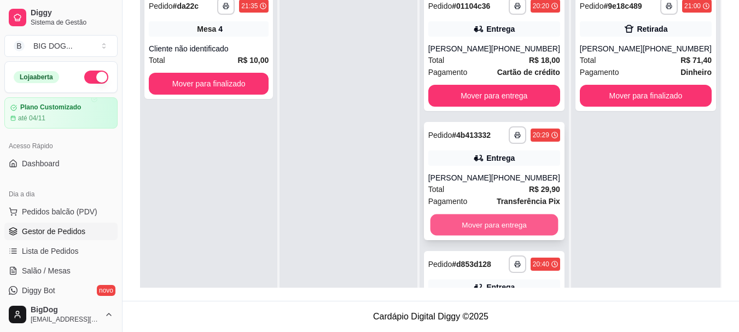
click at [530, 221] on button "Mover para entrega" at bounding box center [494, 224] width 128 height 21
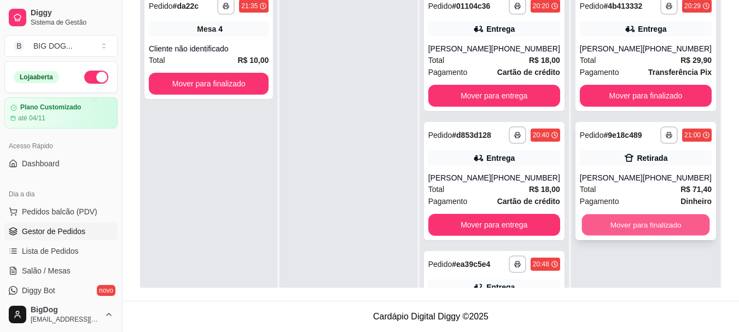
click at [642, 221] on button "Mover para finalizado" at bounding box center [645, 224] width 128 height 21
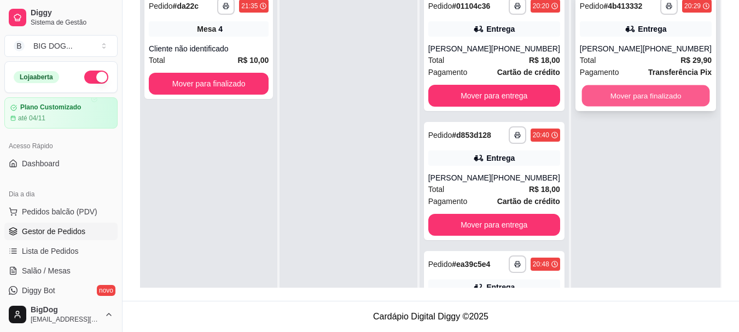
click at [656, 89] on button "Mover para finalizado" at bounding box center [645, 95] width 128 height 21
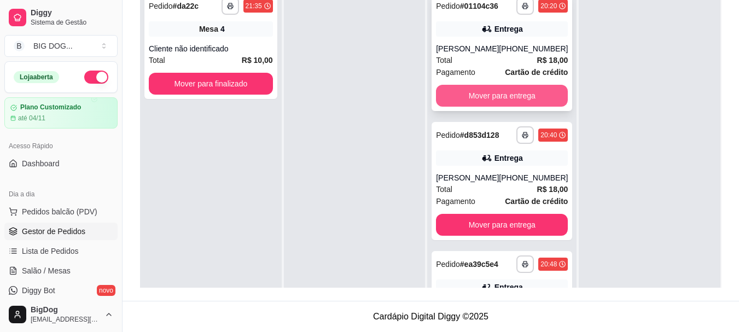
click at [535, 87] on button "Mover para entrega" at bounding box center [502, 96] width 132 height 22
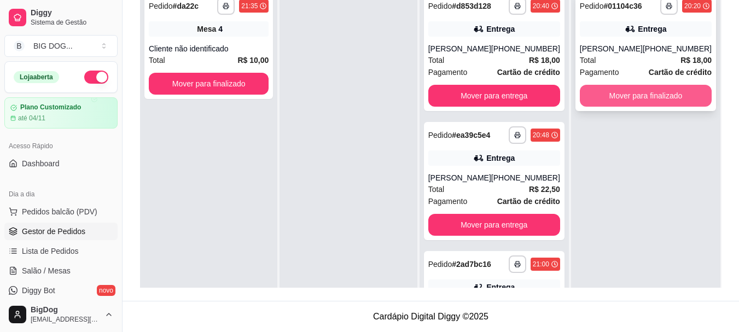
click at [631, 95] on button "Mover para finalizado" at bounding box center [646, 96] width 132 height 22
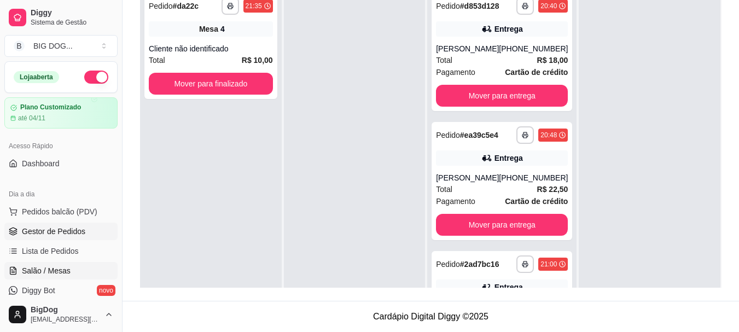
click at [53, 266] on span "Salão / Mesas" at bounding box center [46, 270] width 49 height 11
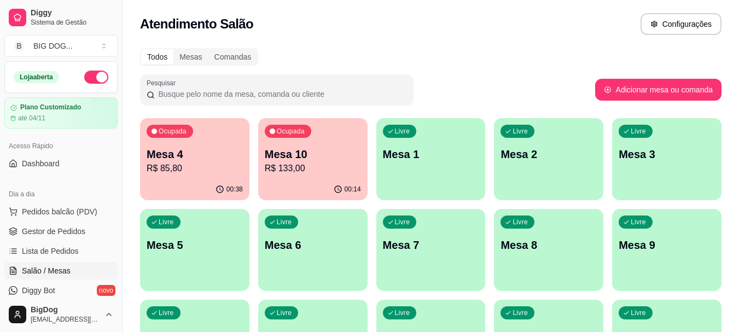
click at [195, 165] on p "R$ 85,80" at bounding box center [195, 168] width 96 height 13
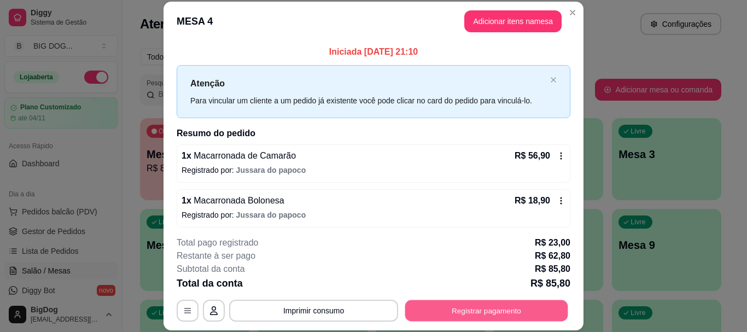
click at [472, 308] on button "Registrar pagamento" at bounding box center [486, 310] width 163 height 21
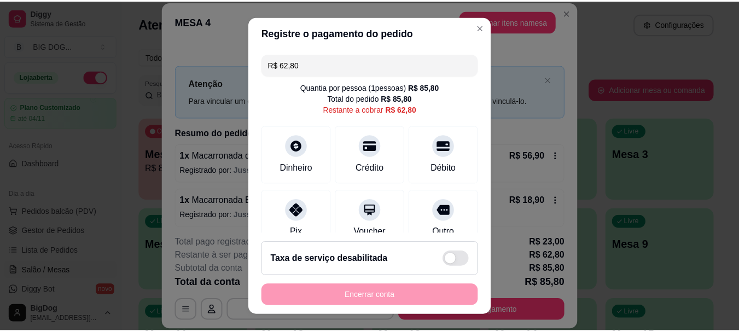
scroll to position [154, 0]
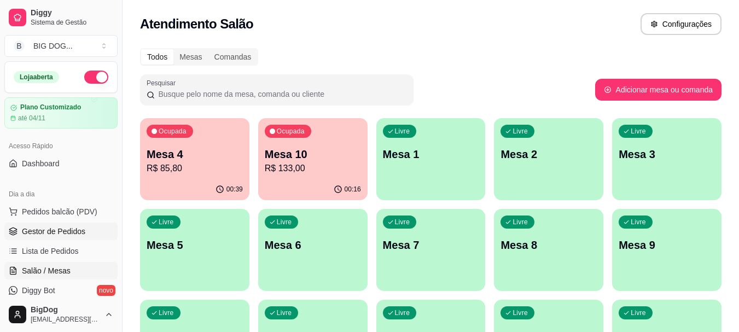
click at [54, 230] on span "Gestor de Pedidos" at bounding box center [53, 231] width 63 height 11
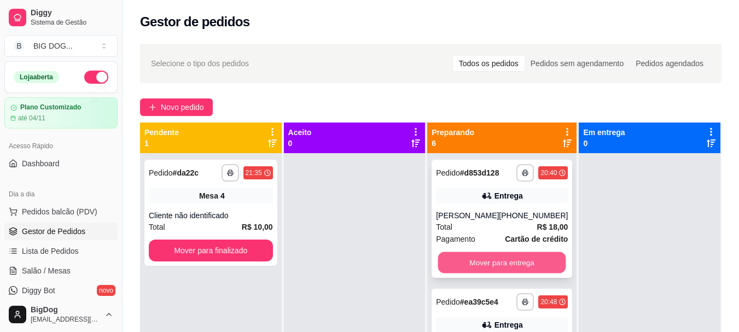
click at [509, 261] on button "Mover para entrega" at bounding box center [502, 262] width 128 height 21
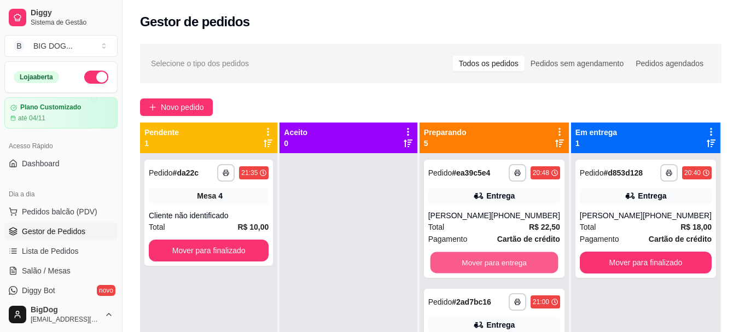
click at [509, 261] on button "Mover para entrega" at bounding box center [494, 262] width 128 height 21
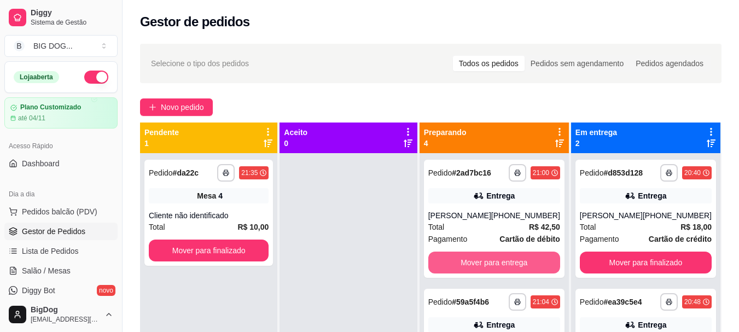
click at [509, 261] on button "Mover para entrega" at bounding box center [494, 263] width 132 height 22
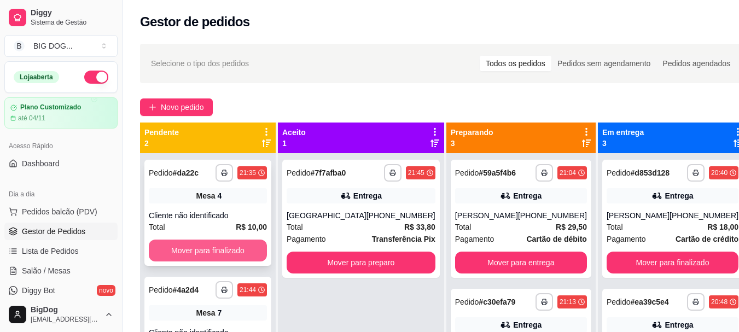
click at [234, 250] on button "Mover para finalizado" at bounding box center [208, 250] width 118 height 22
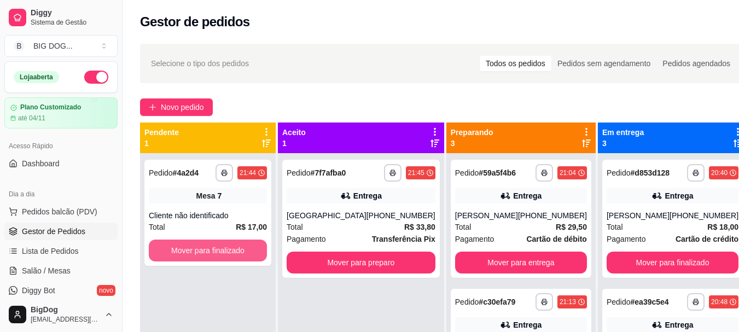
click at [234, 250] on button "Mover para finalizado" at bounding box center [208, 250] width 118 height 22
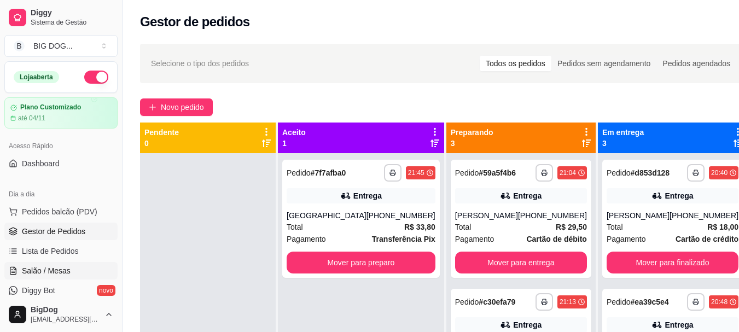
click at [50, 278] on link "Salão / Mesas" at bounding box center [60, 270] width 113 height 17
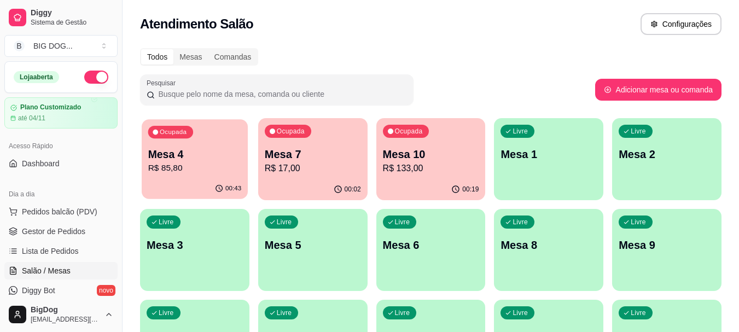
click at [196, 182] on div "00:43" at bounding box center [195, 188] width 106 height 21
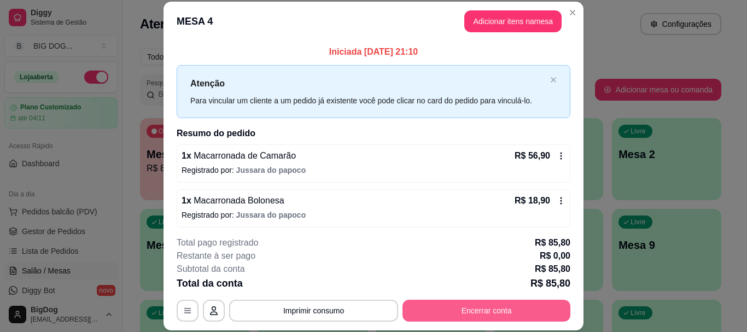
click at [449, 308] on button "Encerrar conta" at bounding box center [486, 311] width 168 height 22
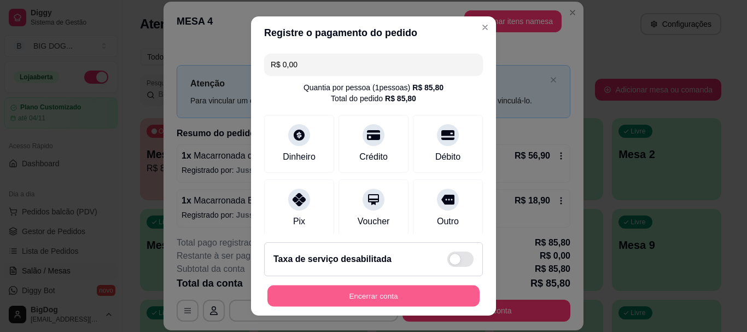
click at [352, 306] on button "Encerrar conta" at bounding box center [373, 295] width 212 height 21
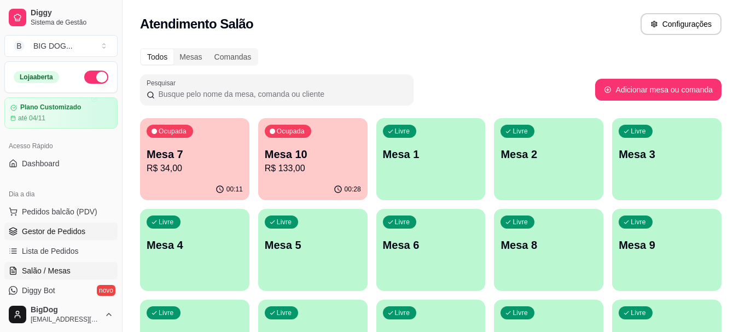
click at [69, 228] on span "Gestor de Pedidos" at bounding box center [53, 231] width 63 height 11
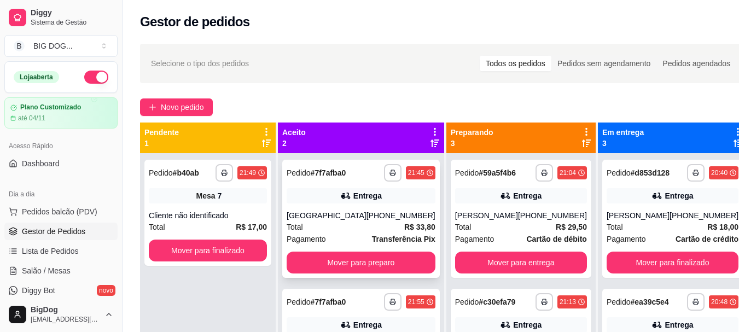
click at [355, 209] on div "**********" at bounding box center [360, 219] width 157 height 118
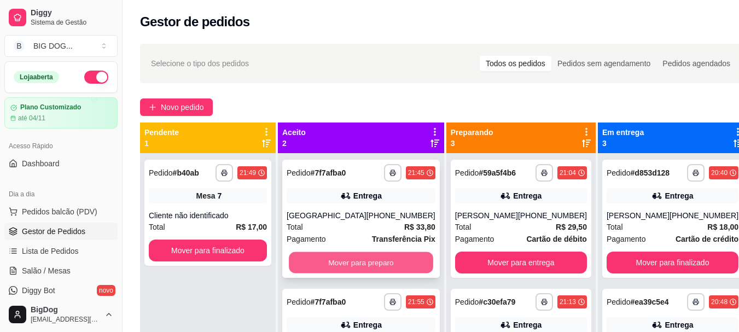
click at [361, 257] on button "Mover para preparo" at bounding box center [361, 262] width 144 height 21
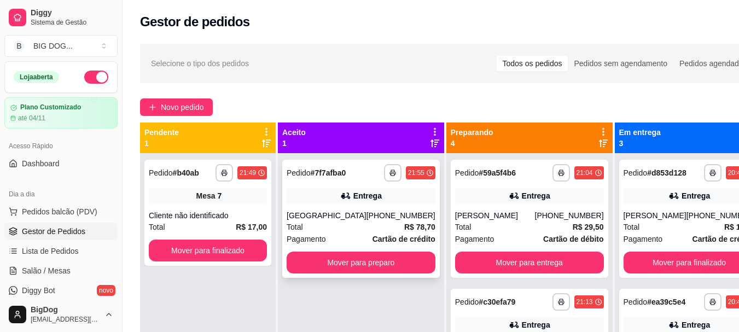
click at [358, 230] on div "Total R$ 78,70" at bounding box center [361, 227] width 149 height 12
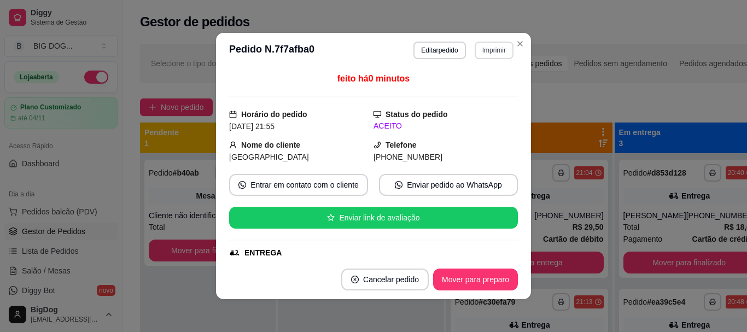
click at [486, 56] on button "Imprimir" at bounding box center [494, 50] width 39 height 17
click at [471, 96] on button "IMPRESSORA" at bounding box center [470, 88] width 79 height 17
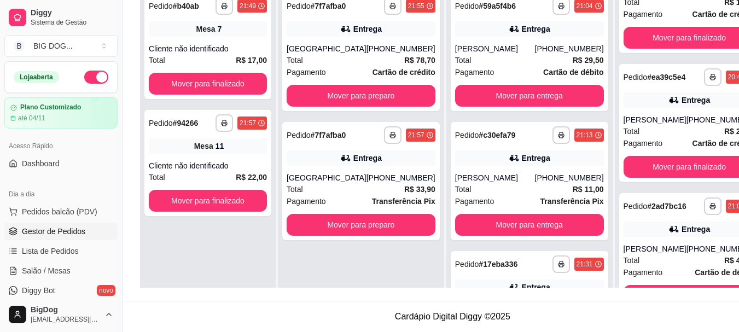
scroll to position [66, 0]
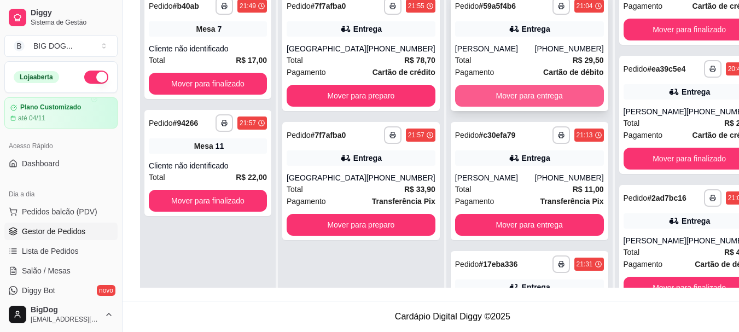
click at [514, 92] on button "Mover para entrega" at bounding box center [529, 96] width 149 height 22
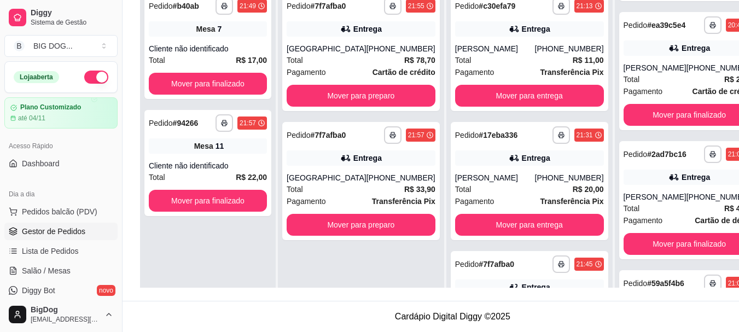
scroll to position [195, 0]
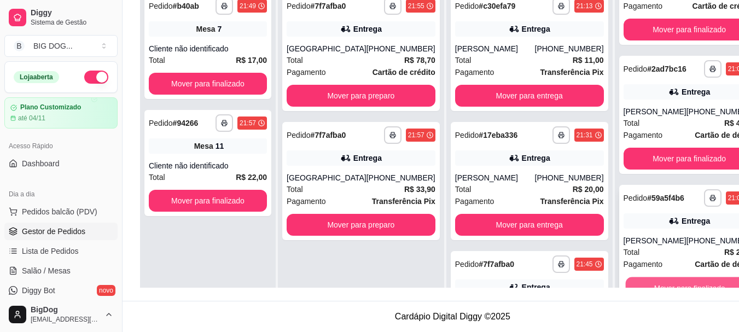
click at [676, 282] on button "Mover para finalizado" at bounding box center [689, 287] width 128 height 21
click at [667, 284] on button "Mover para finalizado" at bounding box center [689, 287] width 128 height 21
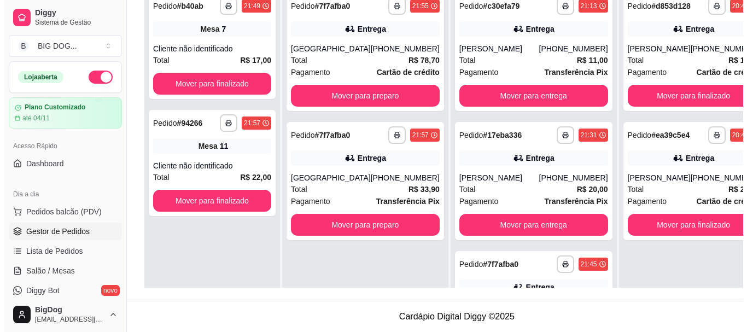
scroll to position [0, 0]
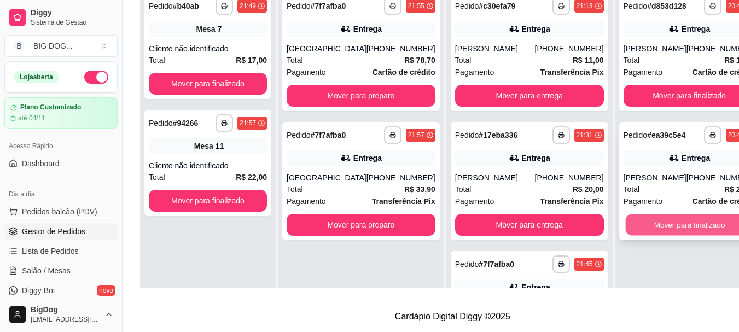
click at [661, 223] on button "Mover para finalizado" at bounding box center [689, 224] width 128 height 21
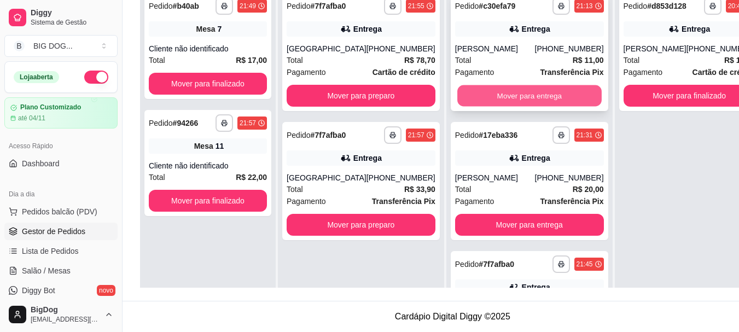
click at [520, 92] on button "Mover para entrega" at bounding box center [529, 95] width 144 height 21
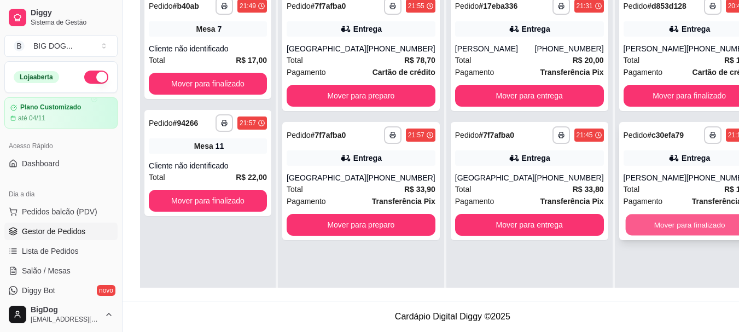
click at [631, 221] on button "Mover para finalizado" at bounding box center [689, 224] width 128 height 21
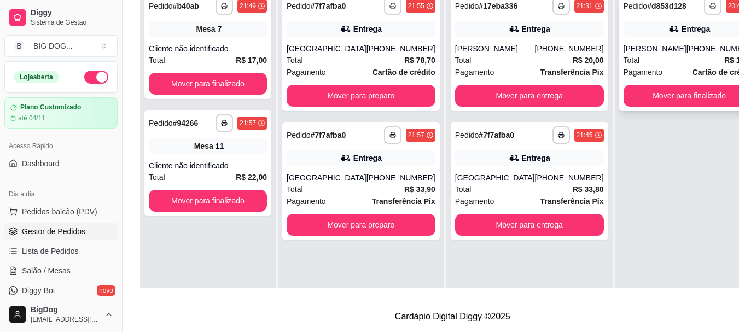
click at [638, 69] on div "Pagamento Cartão de crédito" at bounding box center [689, 72] width 132 height 12
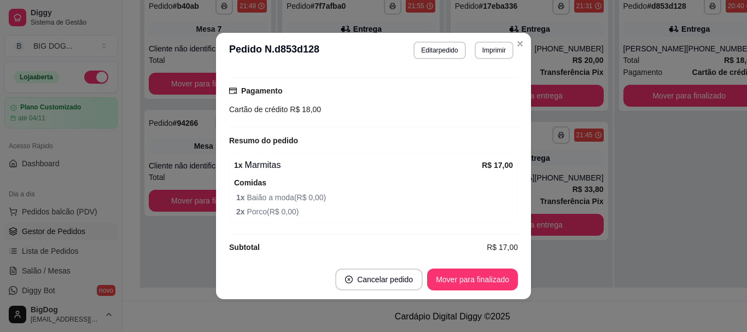
scroll to position [301, 0]
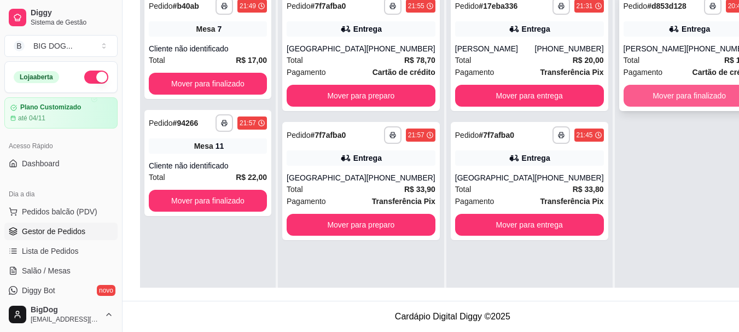
click at [624, 102] on button "Mover para finalizado" at bounding box center [689, 96] width 132 height 22
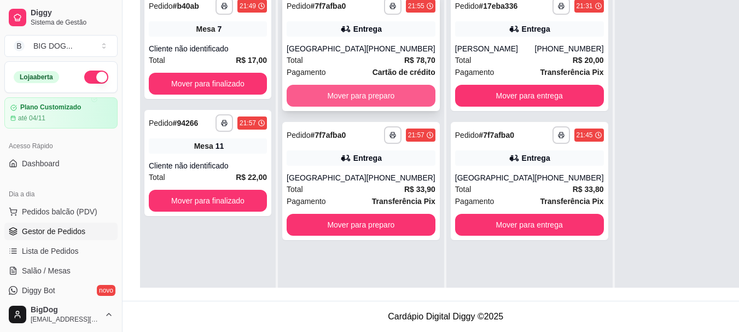
click at [346, 89] on button "Mover para preparo" at bounding box center [361, 96] width 149 height 22
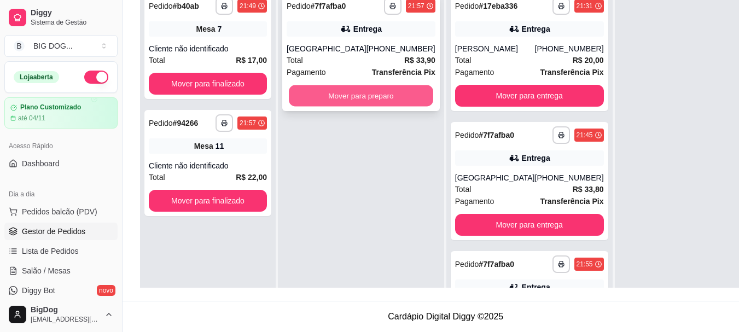
click at [351, 95] on button "Mover para preparo" at bounding box center [361, 95] width 144 height 21
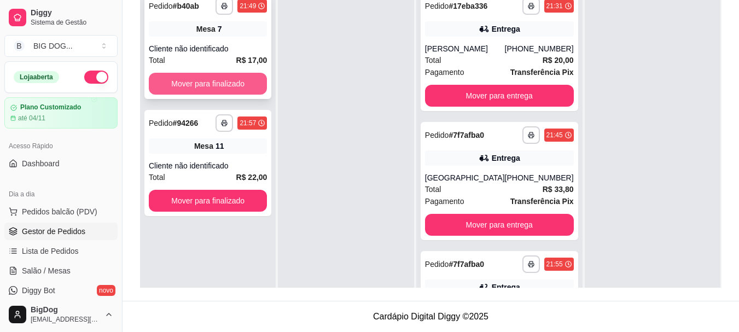
click at [226, 76] on button "Mover para finalizado" at bounding box center [208, 84] width 118 height 22
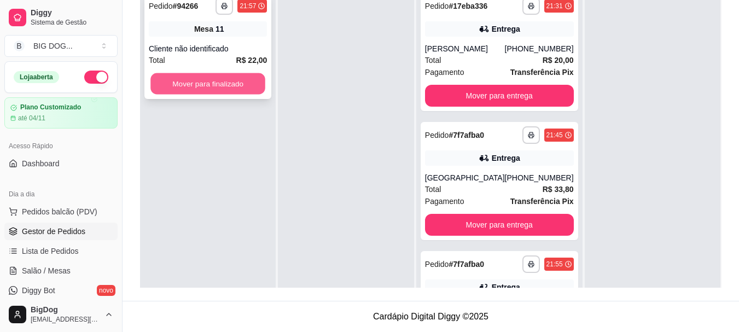
click at [226, 86] on button "Mover para finalizado" at bounding box center [207, 83] width 115 height 21
click at [196, 86] on button "Mover para finalizado" at bounding box center [208, 84] width 118 height 22
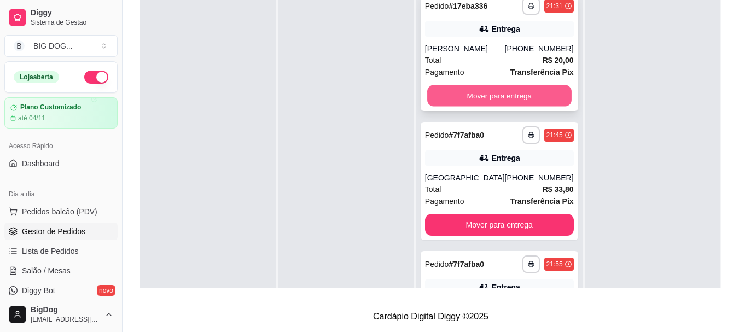
click at [525, 96] on button "Mover para entrega" at bounding box center [499, 95] width 144 height 21
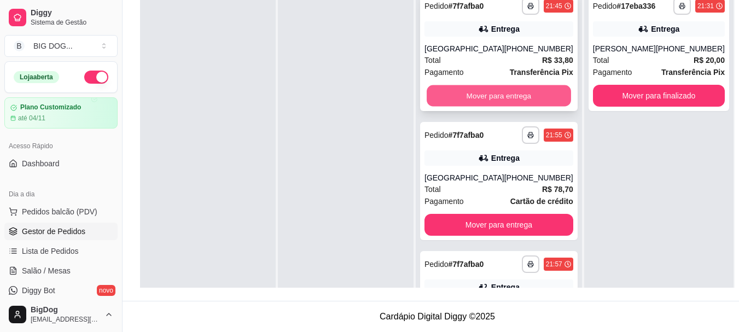
click at [516, 93] on button "Mover para entrega" at bounding box center [498, 95] width 144 height 21
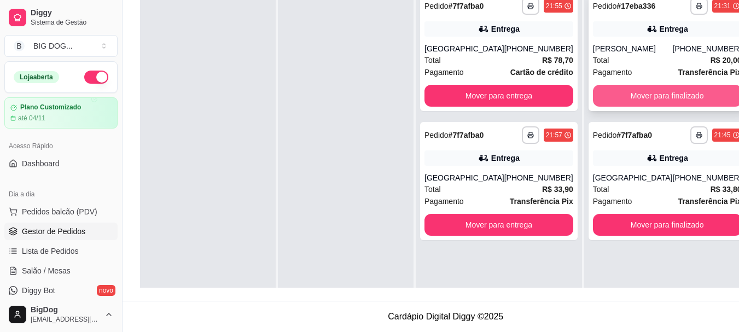
click at [629, 91] on button "Mover para finalizado" at bounding box center [667, 96] width 149 height 22
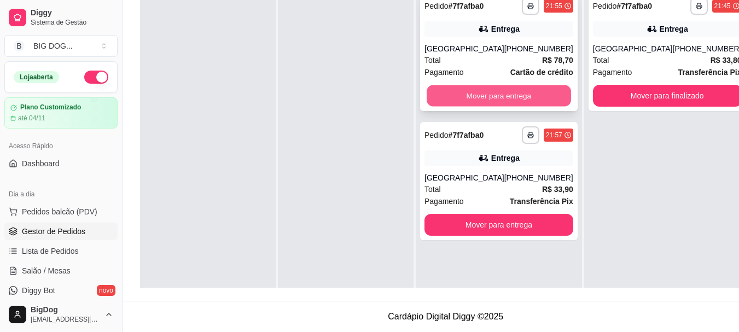
click at [542, 91] on button "Mover para entrega" at bounding box center [498, 95] width 144 height 21
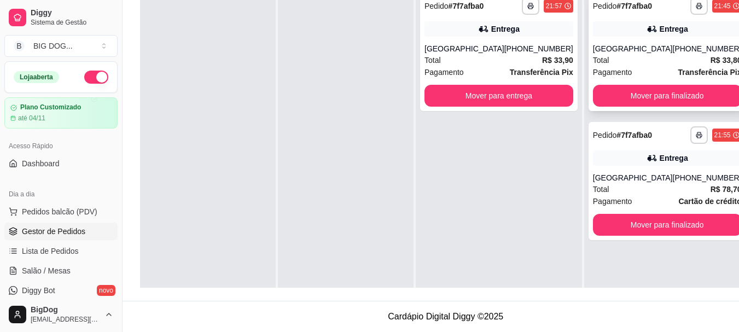
click at [653, 54] on div "Total R$ 33,80" at bounding box center [667, 60] width 149 height 12
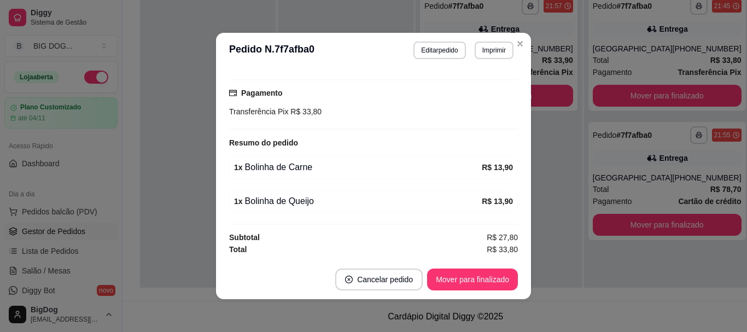
scroll to position [0, 0]
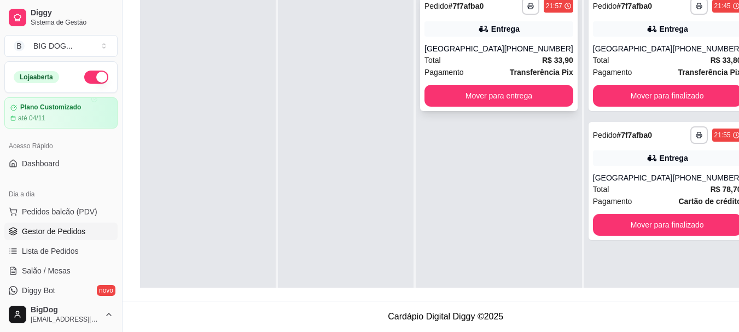
click at [523, 61] on div "Total R$ 33,90" at bounding box center [498, 60] width 149 height 12
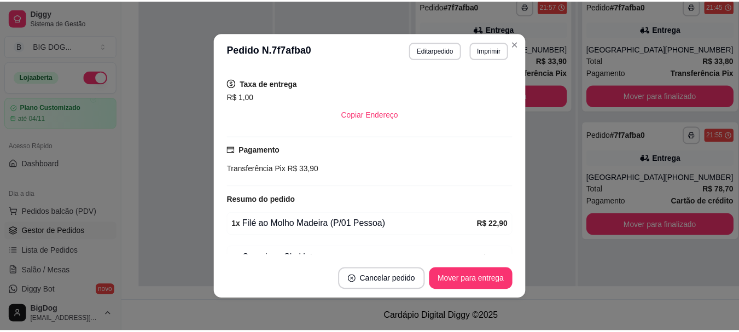
scroll to position [289, 0]
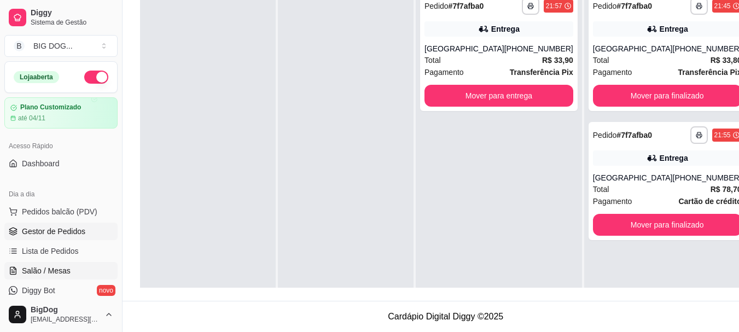
click at [50, 269] on span "Salão / Mesas" at bounding box center [46, 270] width 49 height 11
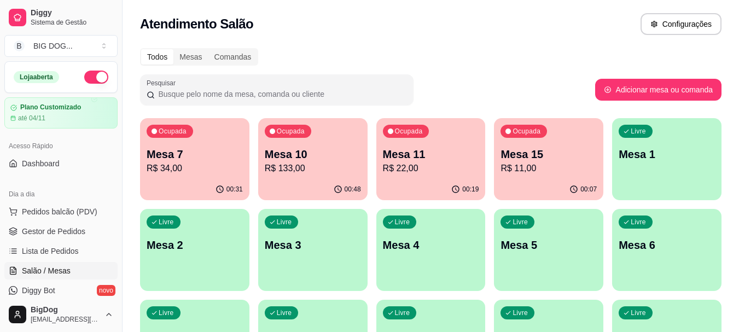
click at [206, 162] on p "R$ 34,00" at bounding box center [195, 168] width 96 height 13
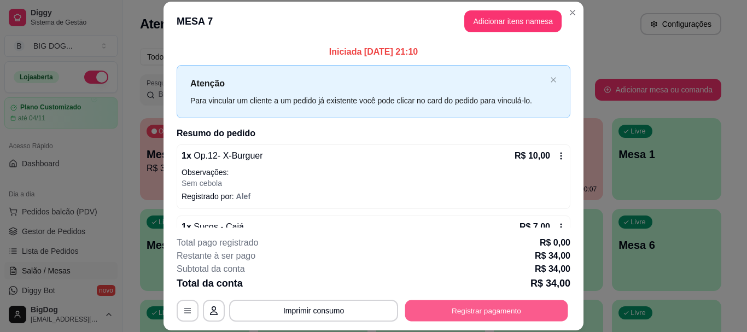
click at [442, 309] on button "Registrar pagamento" at bounding box center [486, 310] width 163 height 21
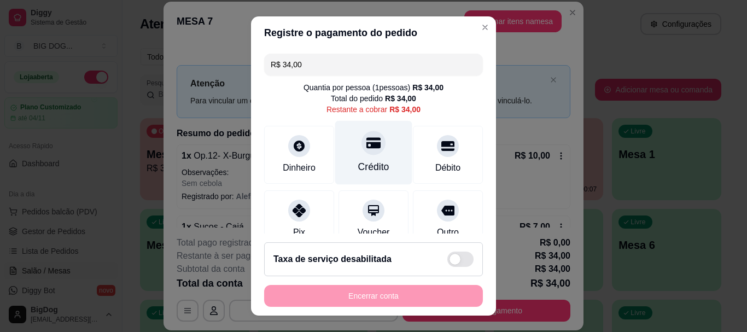
click at [371, 156] on div "Crédito" at bounding box center [373, 153] width 77 height 64
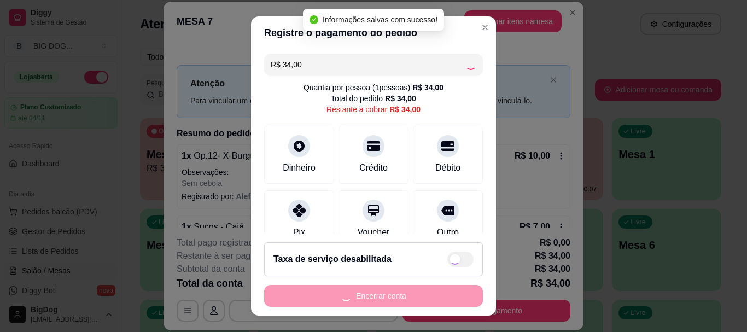
type input "R$ 0,00"
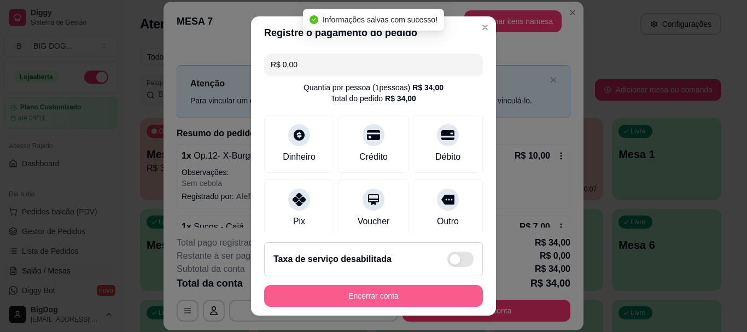
click at [376, 291] on button "Encerrar conta" at bounding box center [373, 296] width 219 height 22
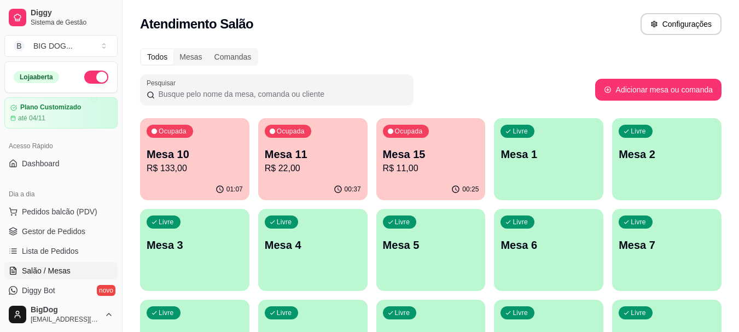
click at [426, 145] on div "Ocupada Mesa 15 R$ 11,00" at bounding box center [430, 148] width 109 height 61
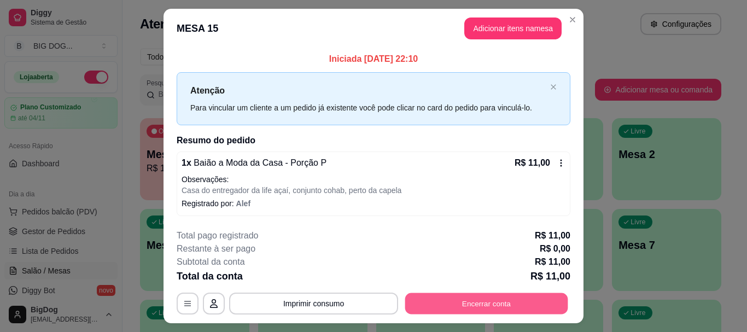
click at [490, 305] on button "Encerrar conta" at bounding box center [486, 303] width 163 height 21
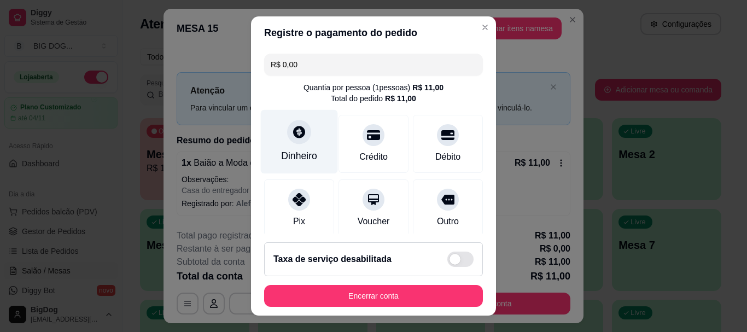
click at [287, 147] on div "Dinheiro" at bounding box center [299, 142] width 77 height 64
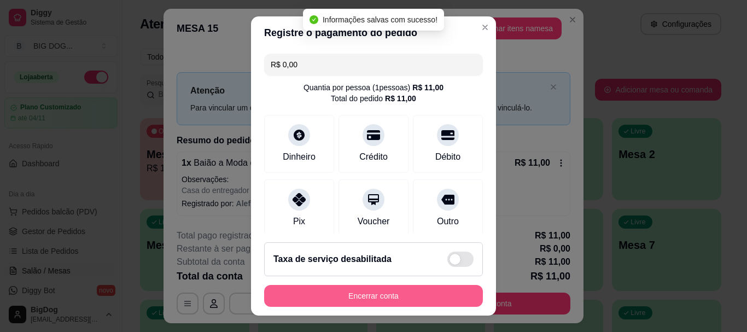
click at [410, 292] on button "Encerrar conta" at bounding box center [373, 296] width 219 height 22
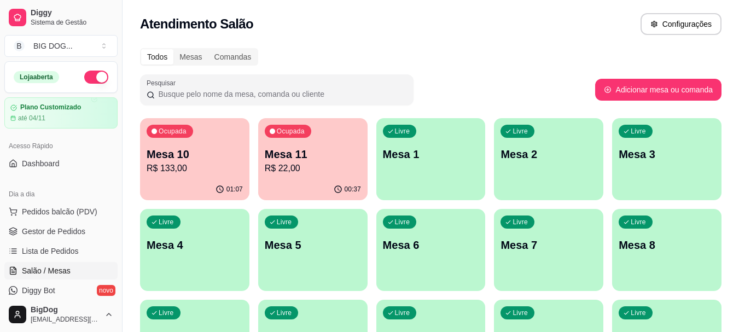
click at [304, 172] on p "R$ 22,00" at bounding box center [313, 168] width 96 height 13
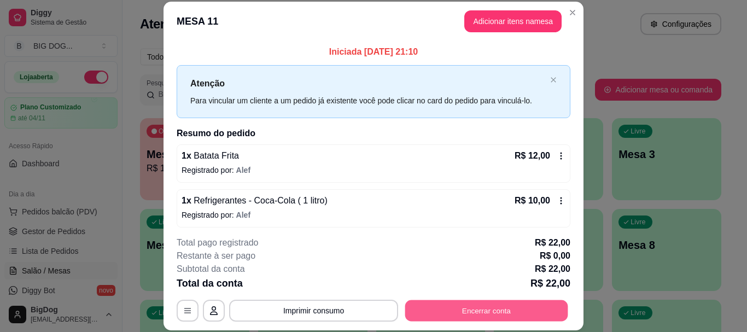
click at [483, 300] on button "Encerrar conta" at bounding box center [486, 310] width 163 height 21
click at [496, 307] on button "Encerrar conta" at bounding box center [486, 310] width 163 height 21
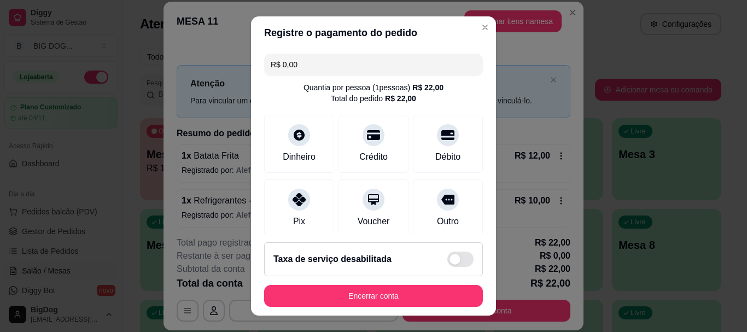
scroll to position [143, 0]
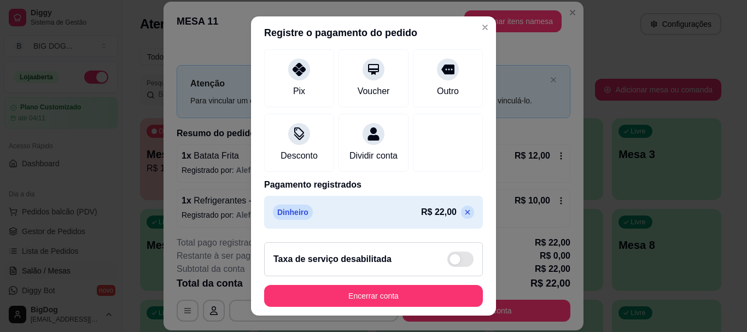
click at [465, 214] on icon at bounding box center [467, 212] width 5 height 5
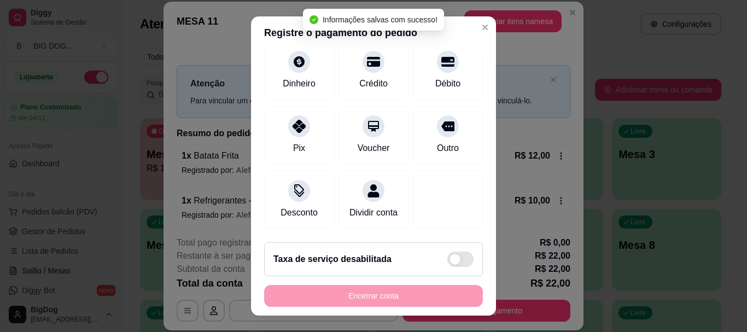
scroll to position [0, 0]
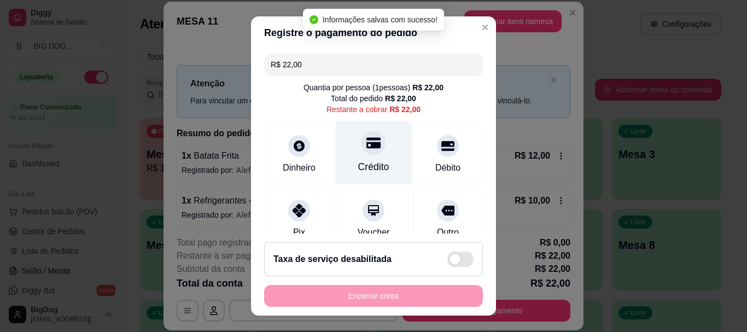
click at [366, 145] on icon at bounding box center [373, 143] width 14 height 14
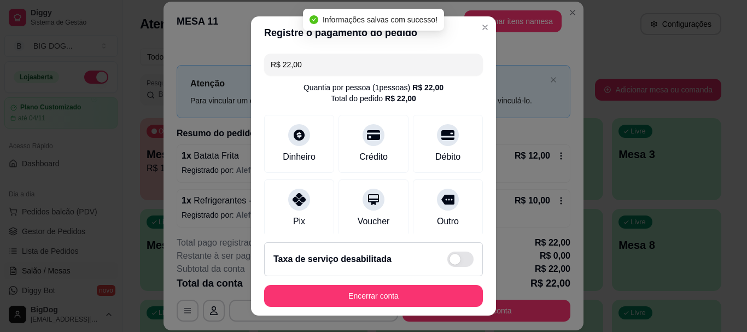
type input "R$ 0,00"
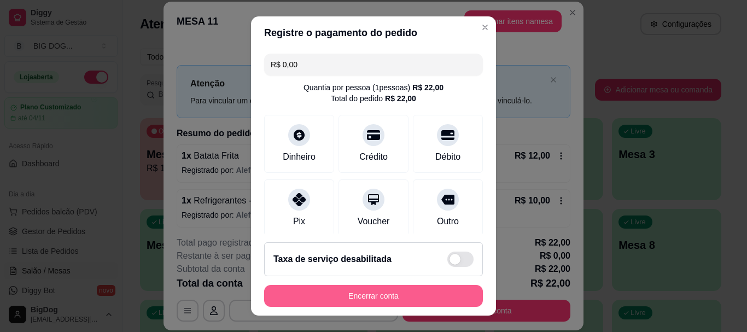
click at [390, 293] on button "Encerrar conta" at bounding box center [373, 296] width 219 height 22
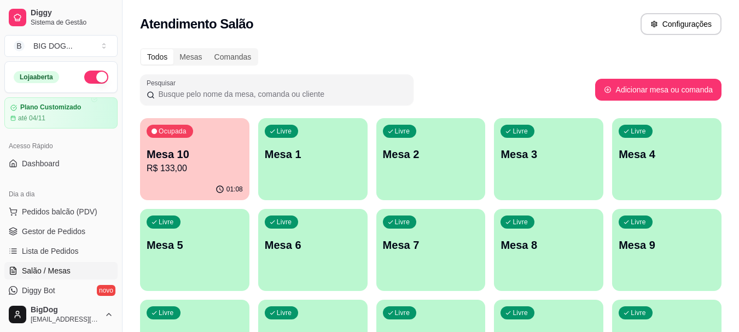
click at [197, 150] on p "Mesa 10" at bounding box center [195, 154] width 96 height 15
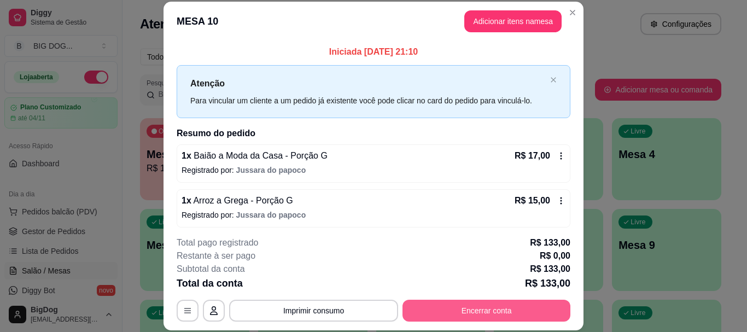
click at [482, 307] on button "Encerrar conta" at bounding box center [486, 311] width 168 height 22
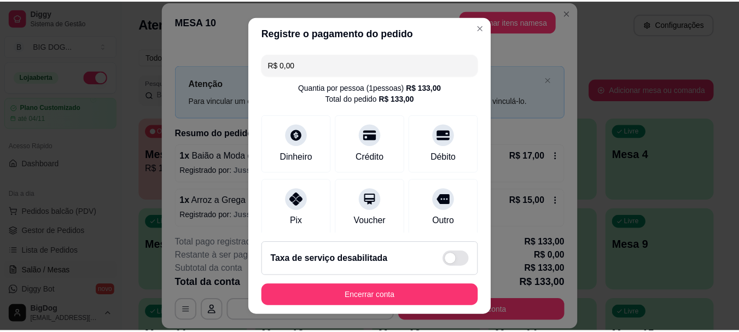
scroll to position [184, 0]
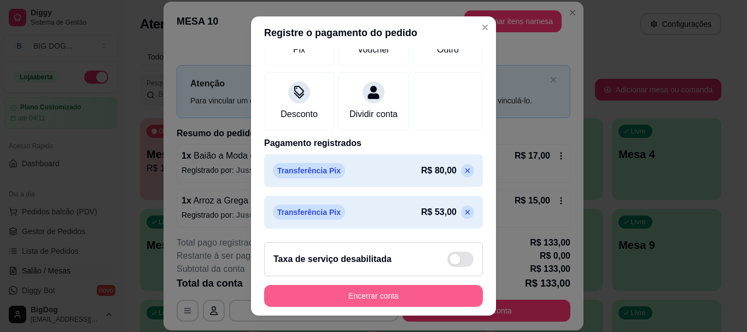
click at [406, 290] on button "Encerrar conta" at bounding box center [373, 296] width 219 height 22
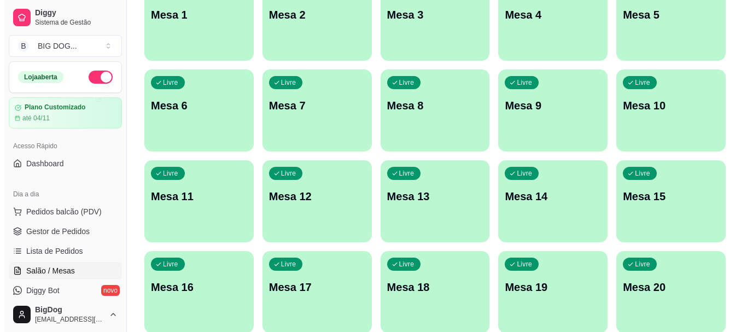
scroll to position [168, 0]
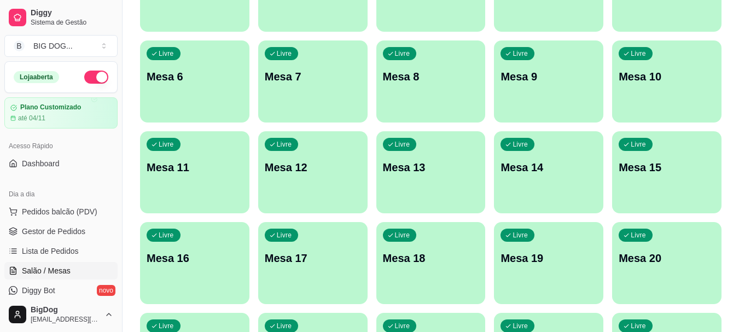
click at [337, 269] on div "Livre Mesa 17" at bounding box center [312, 256] width 109 height 69
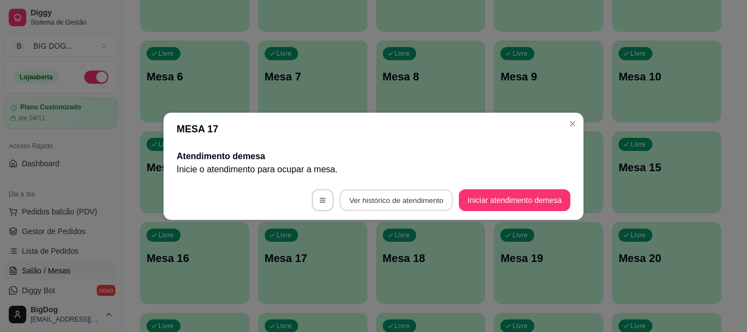
click at [425, 196] on button "Ver histórico de atendimento" at bounding box center [396, 199] width 113 height 21
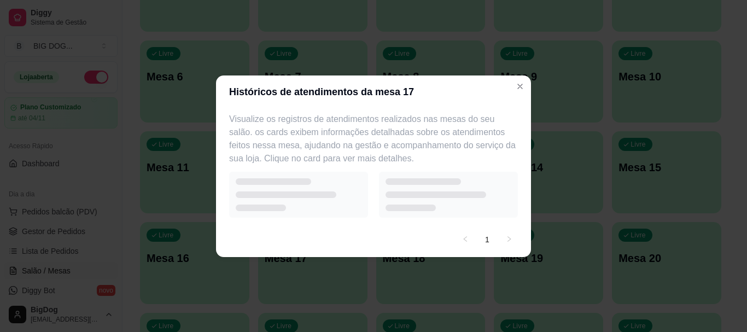
select select "7"
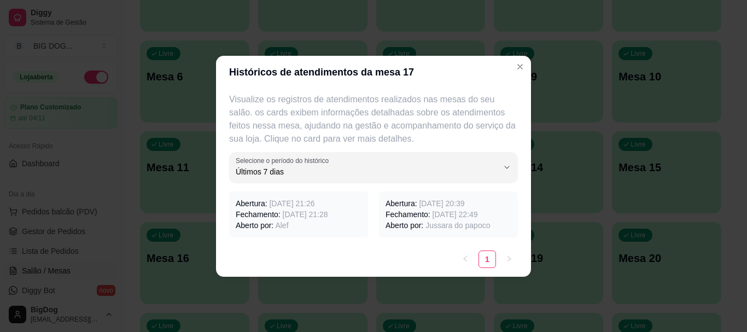
click at [301, 202] on span "[DATE] 21:26" at bounding box center [291, 203] width 45 height 9
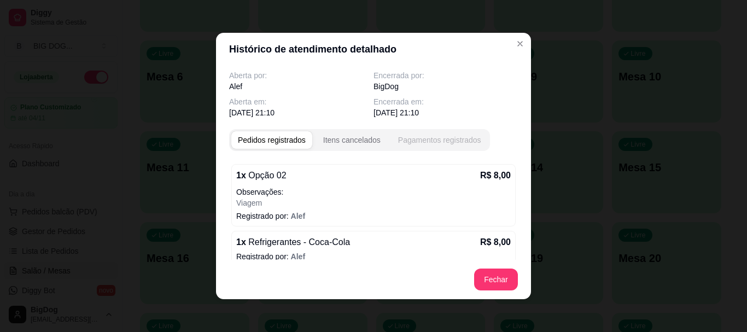
click at [455, 136] on div "Pagamentos registrados" at bounding box center [439, 140] width 83 height 11
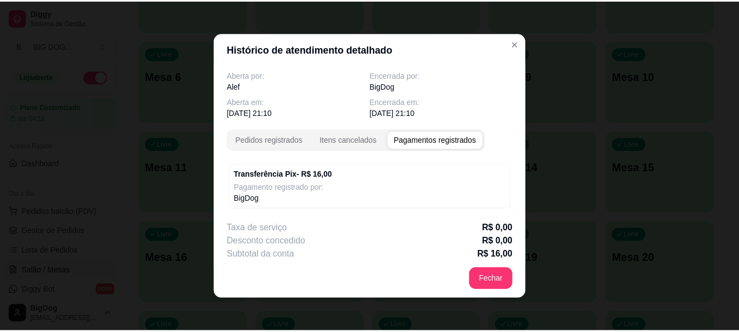
scroll to position [21, 0]
